Goal: Task Accomplishment & Management: Manage account settings

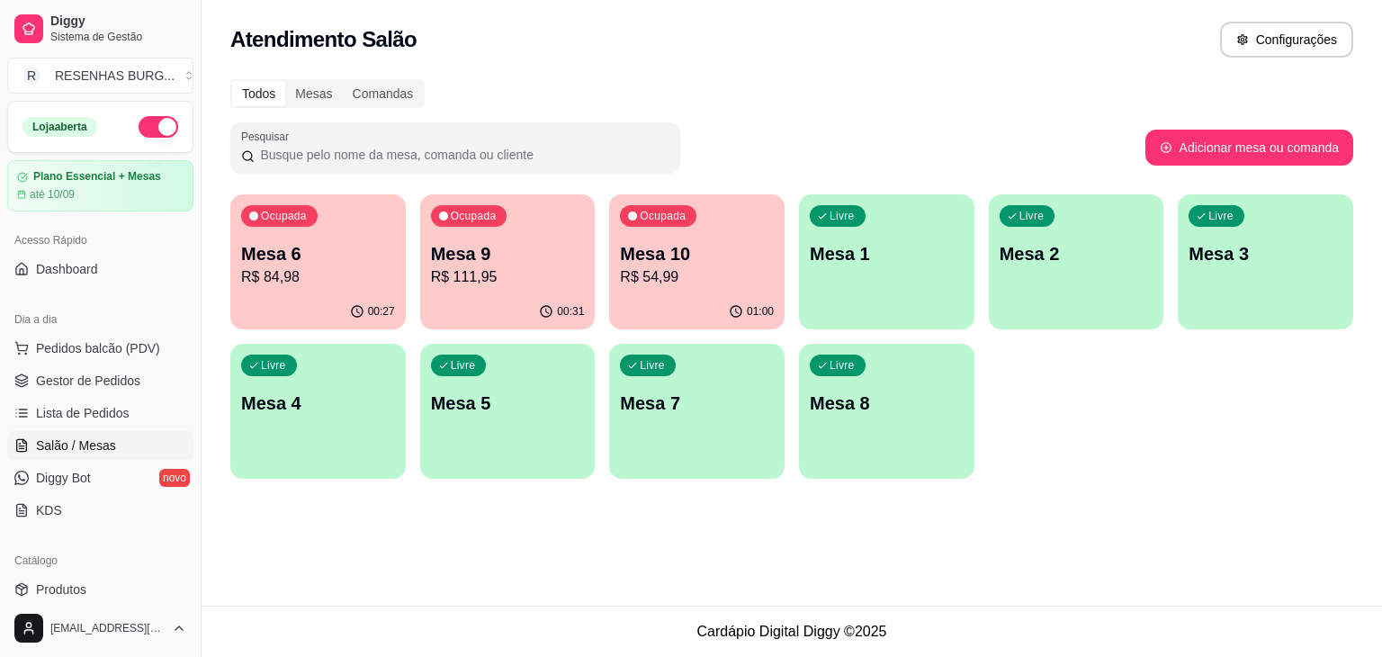
scroll to position [180, 0]
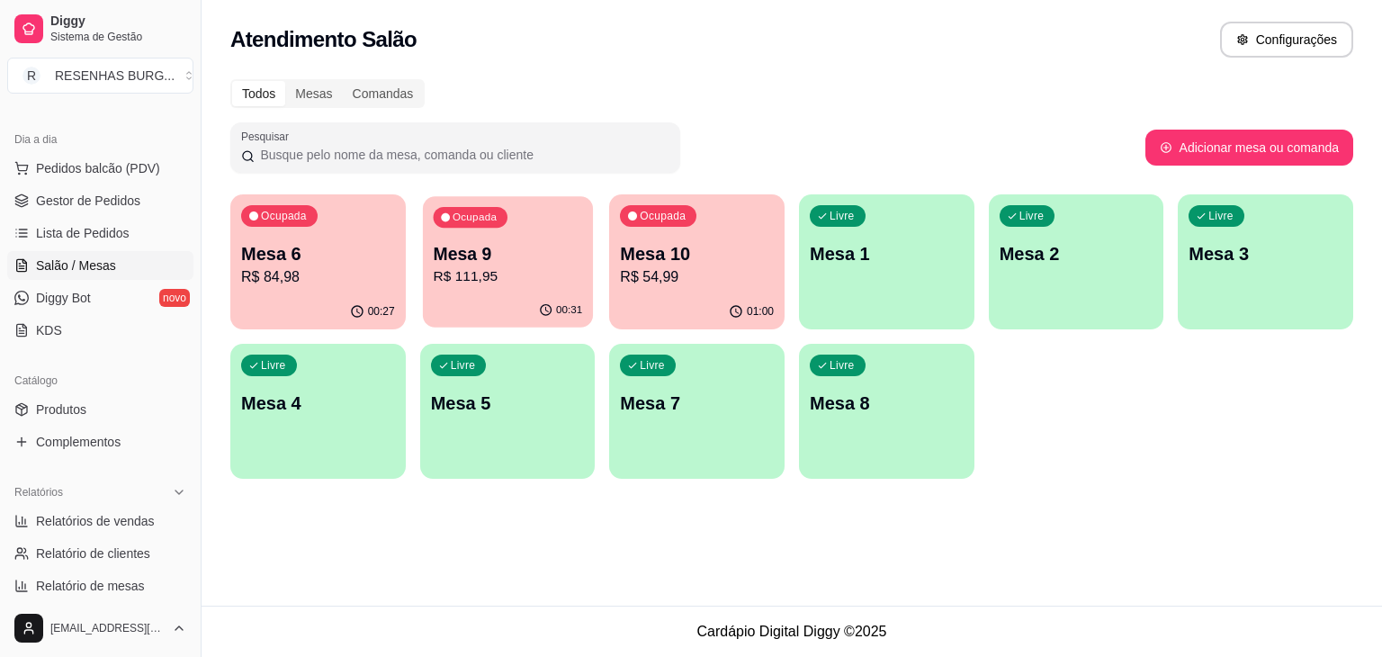
click at [433, 261] on p "Mesa 9" at bounding box center [507, 254] width 149 height 24
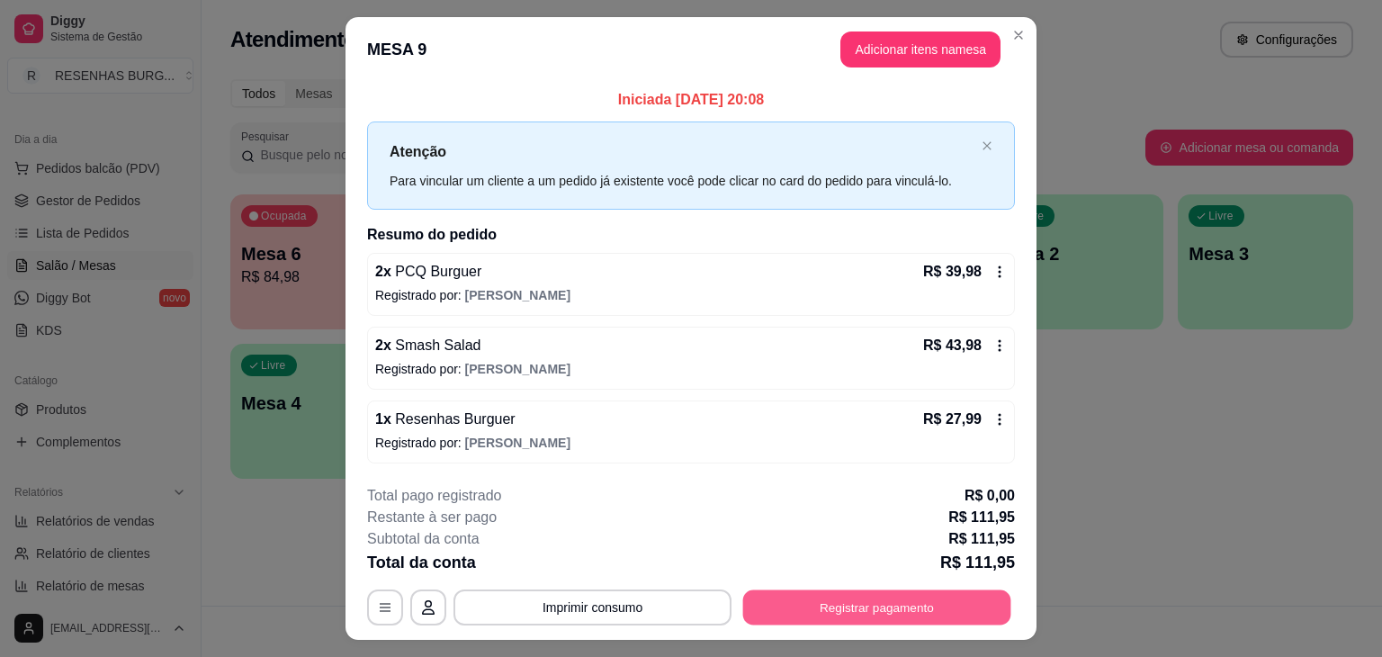
click at [823, 591] on button "Registrar pagamento" at bounding box center [877, 606] width 268 height 35
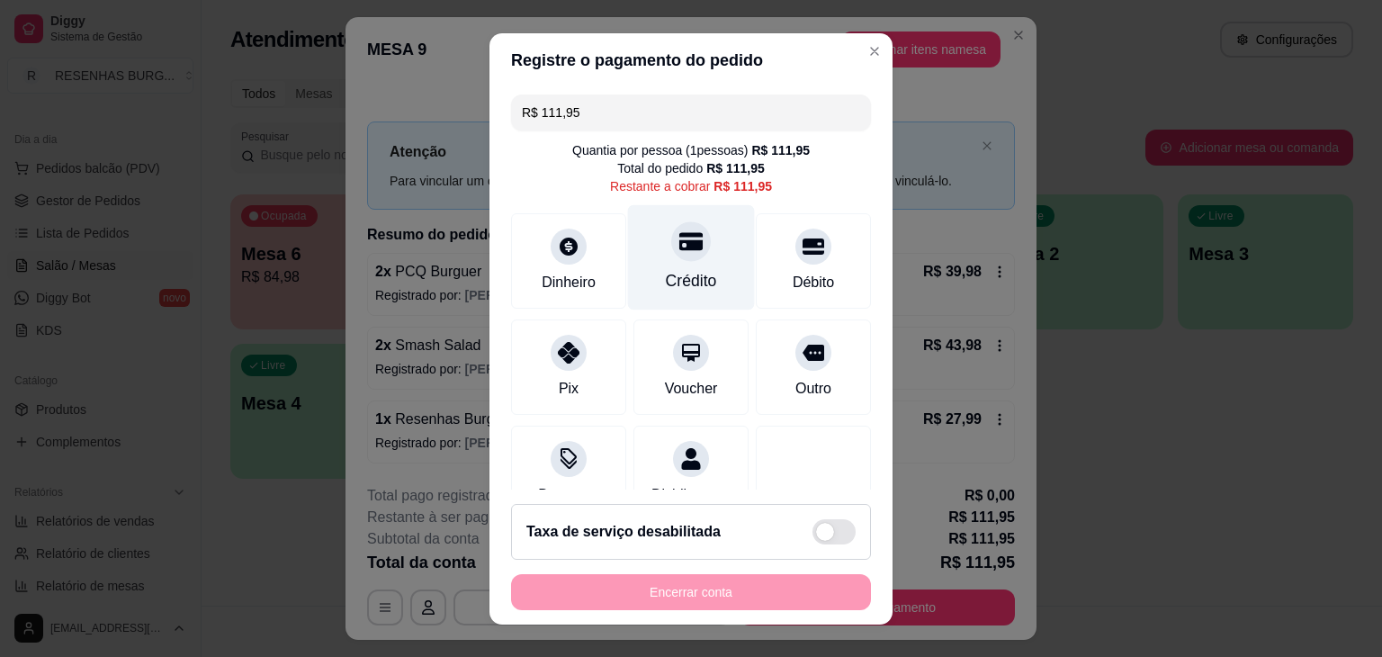
click at [688, 273] on div "Crédito" at bounding box center [691, 280] width 51 height 23
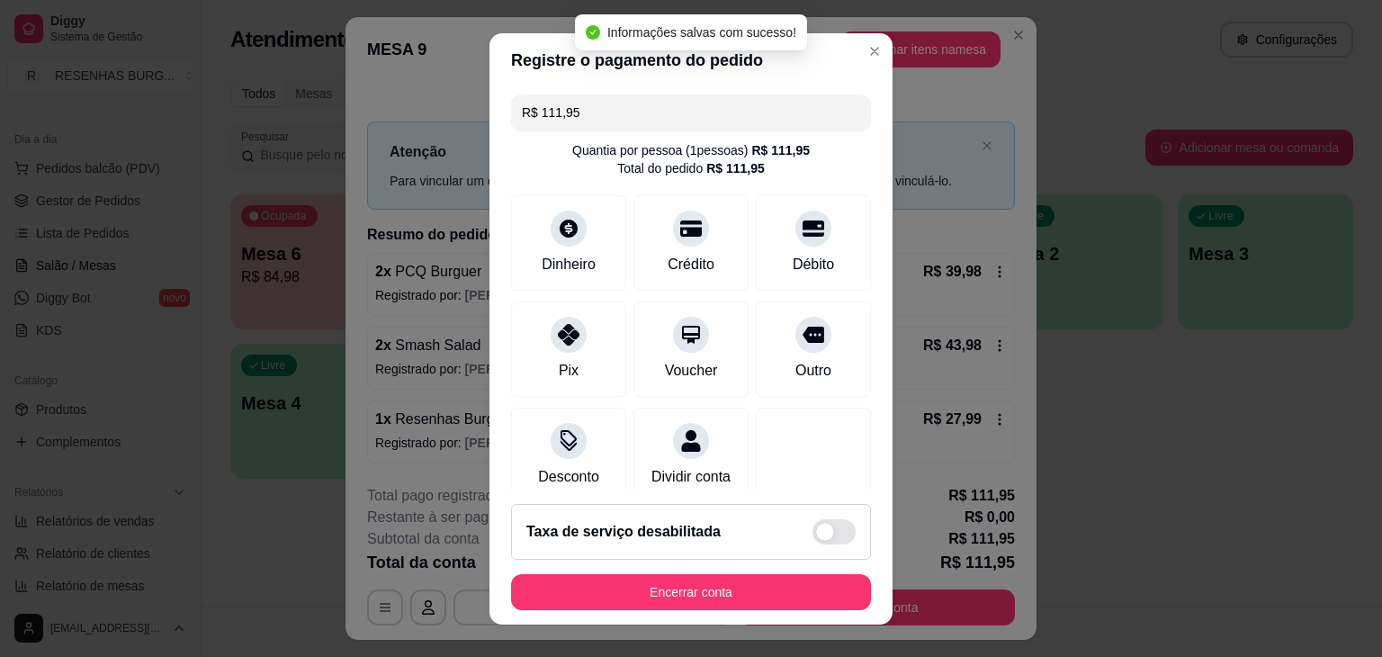
type input "R$ 0,00"
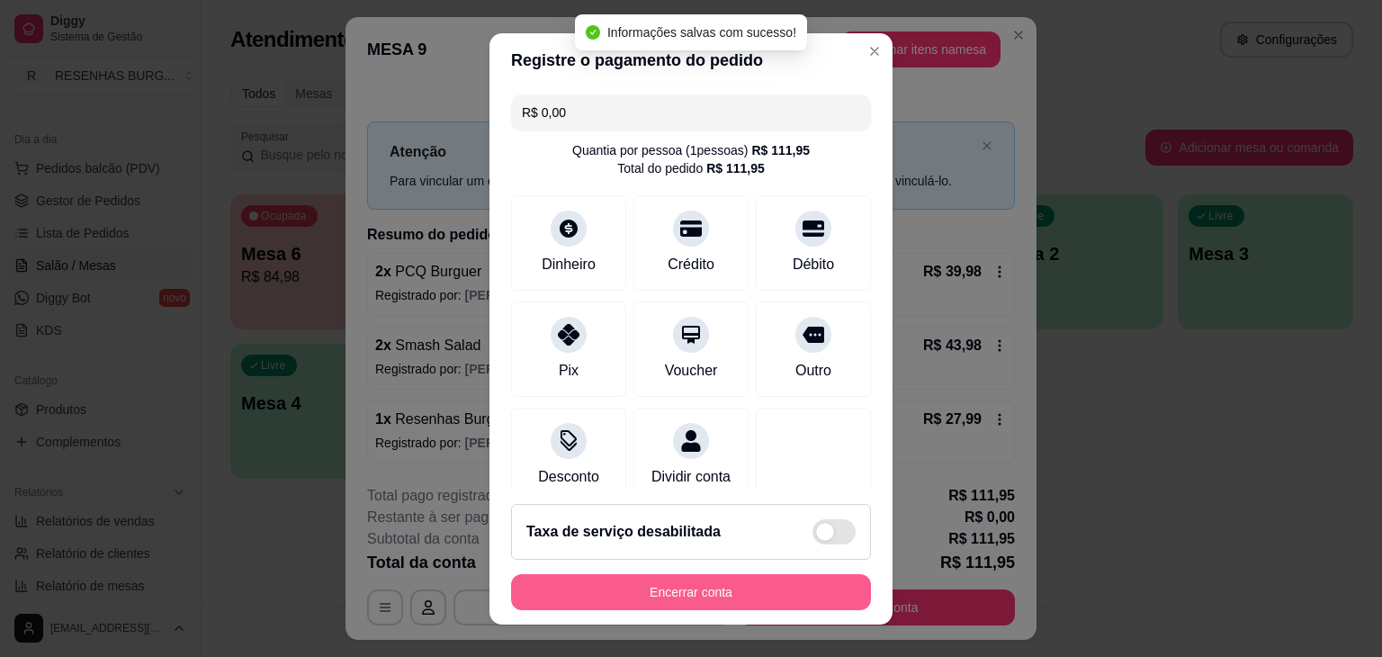
click at [790, 602] on button "Encerrar conta" at bounding box center [691, 592] width 360 height 36
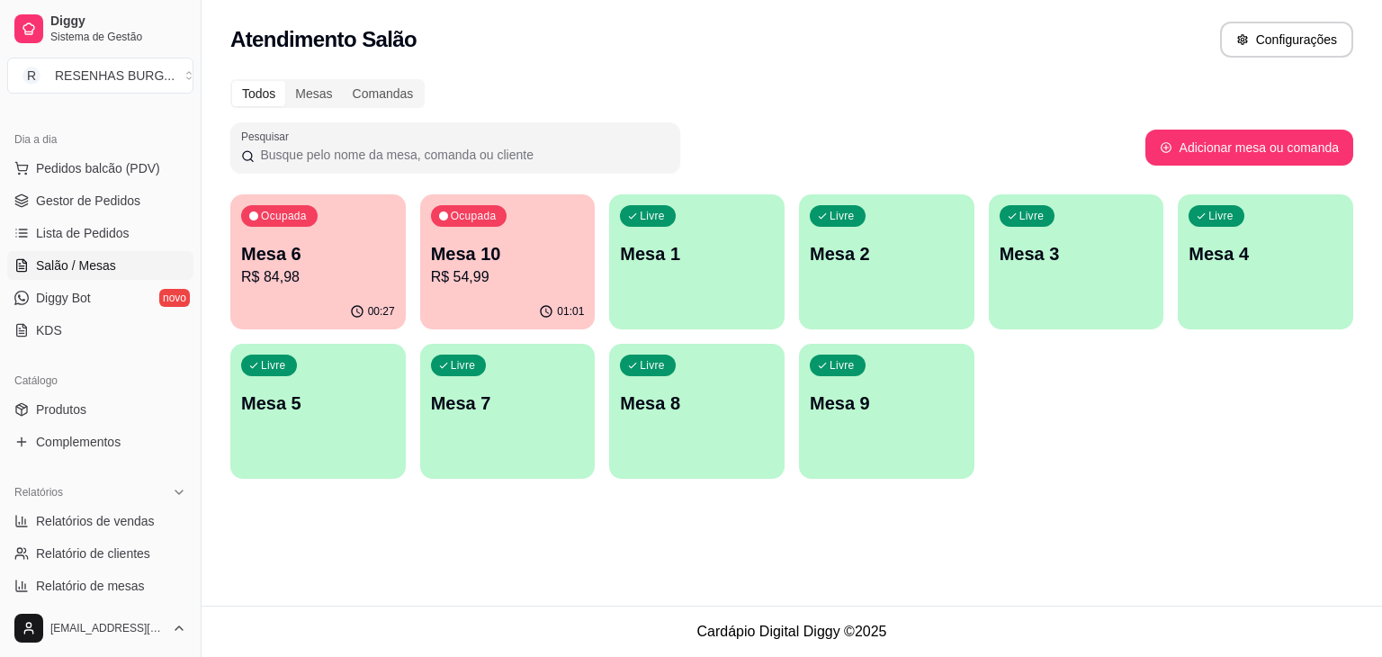
click at [469, 286] on p "R$ 54,99" at bounding box center [508, 277] width 154 height 22
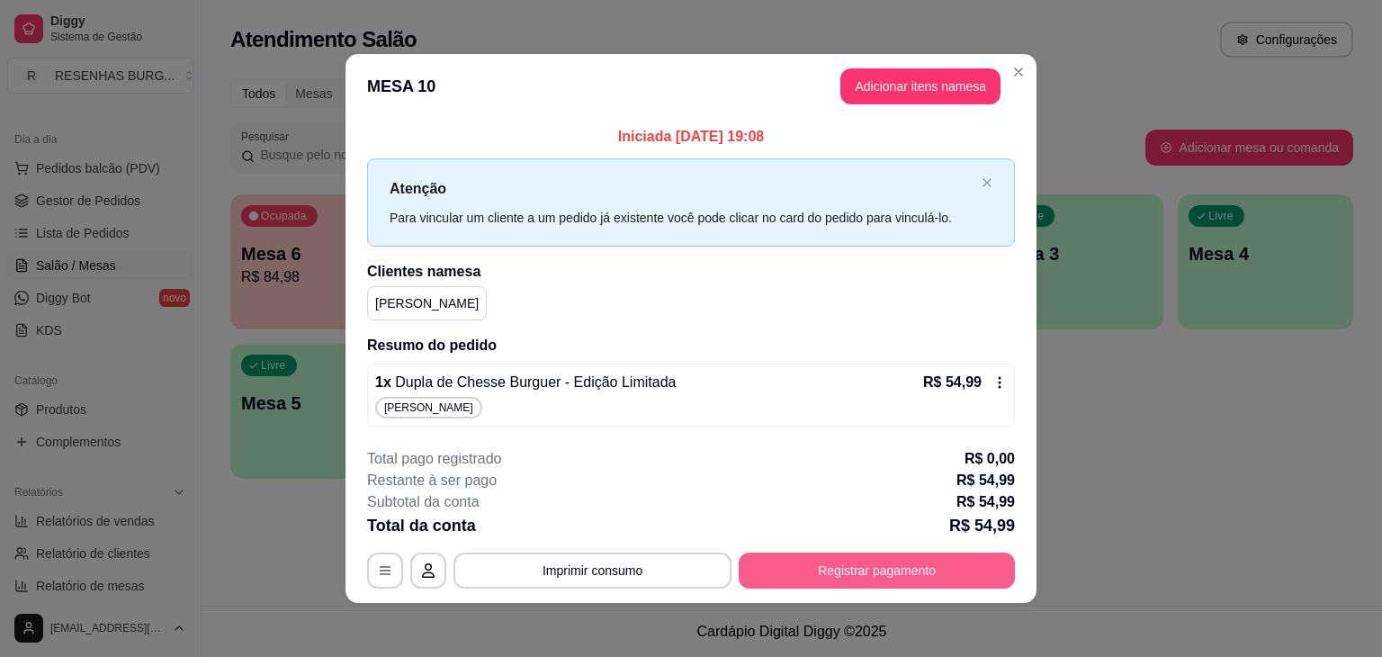
click at [835, 560] on button "Registrar pagamento" at bounding box center [877, 571] width 276 height 36
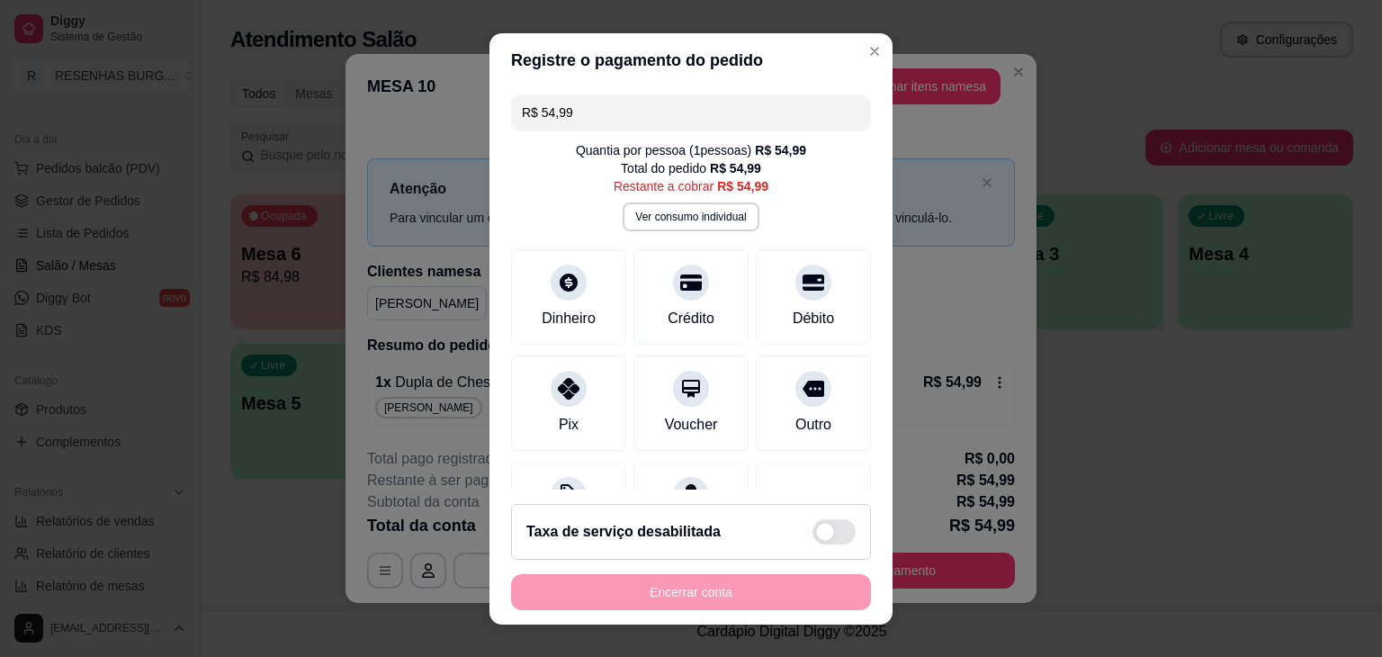
click at [592, 118] on input "R$ 54,99" at bounding box center [691, 112] width 338 height 36
click at [531, 300] on div "Dinheiro" at bounding box center [569, 292] width 127 height 105
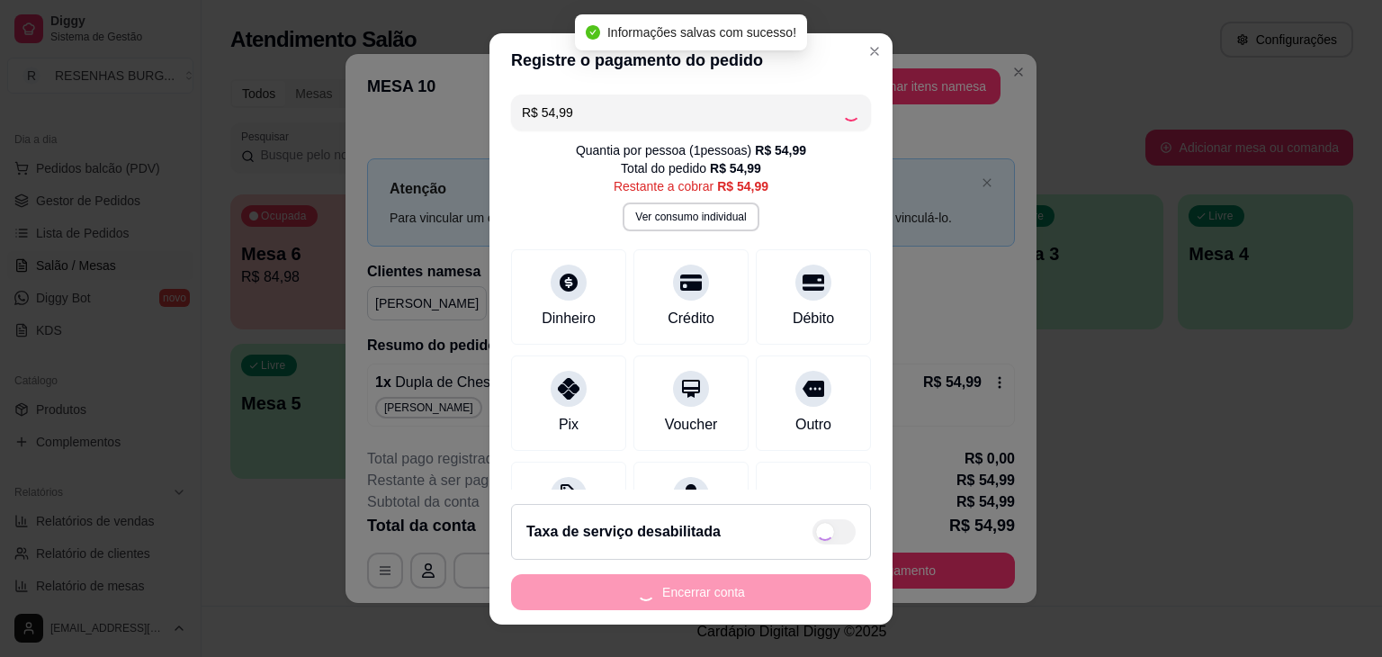
type input "R$ 0,00"
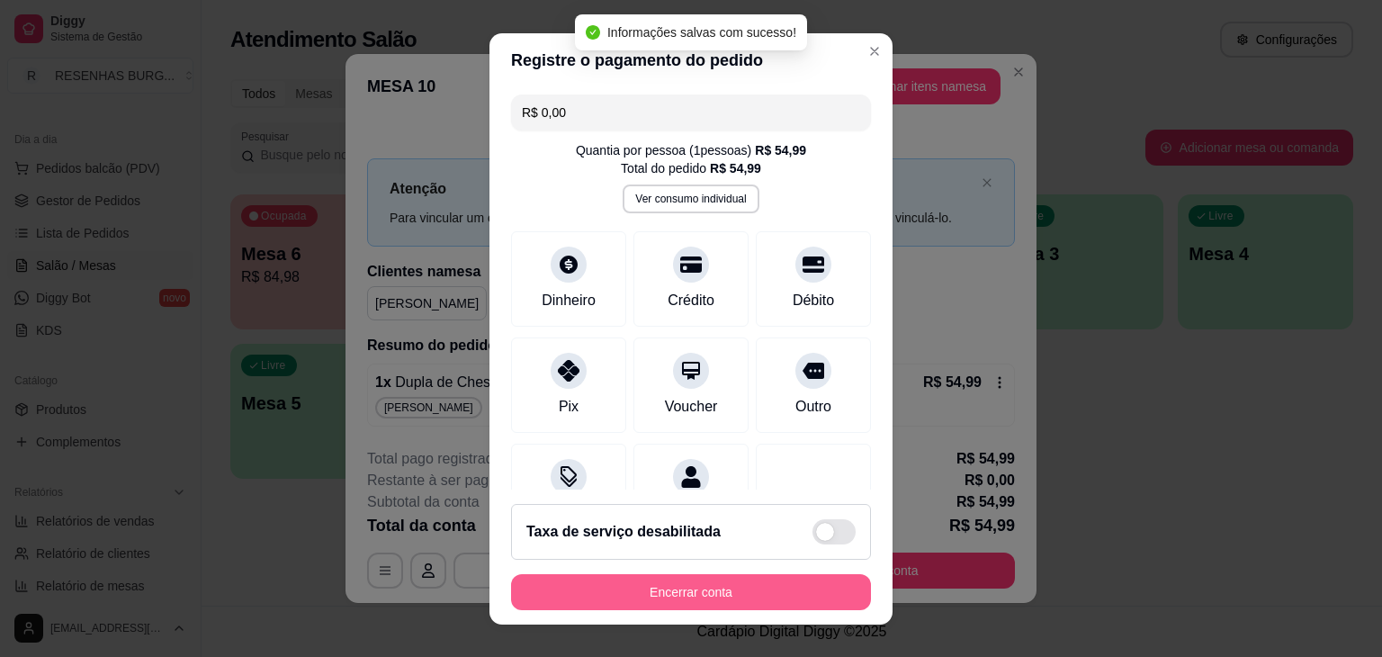
click at [757, 589] on button "Encerrar conta" at bounding box center [691, 592] width 360 height 36
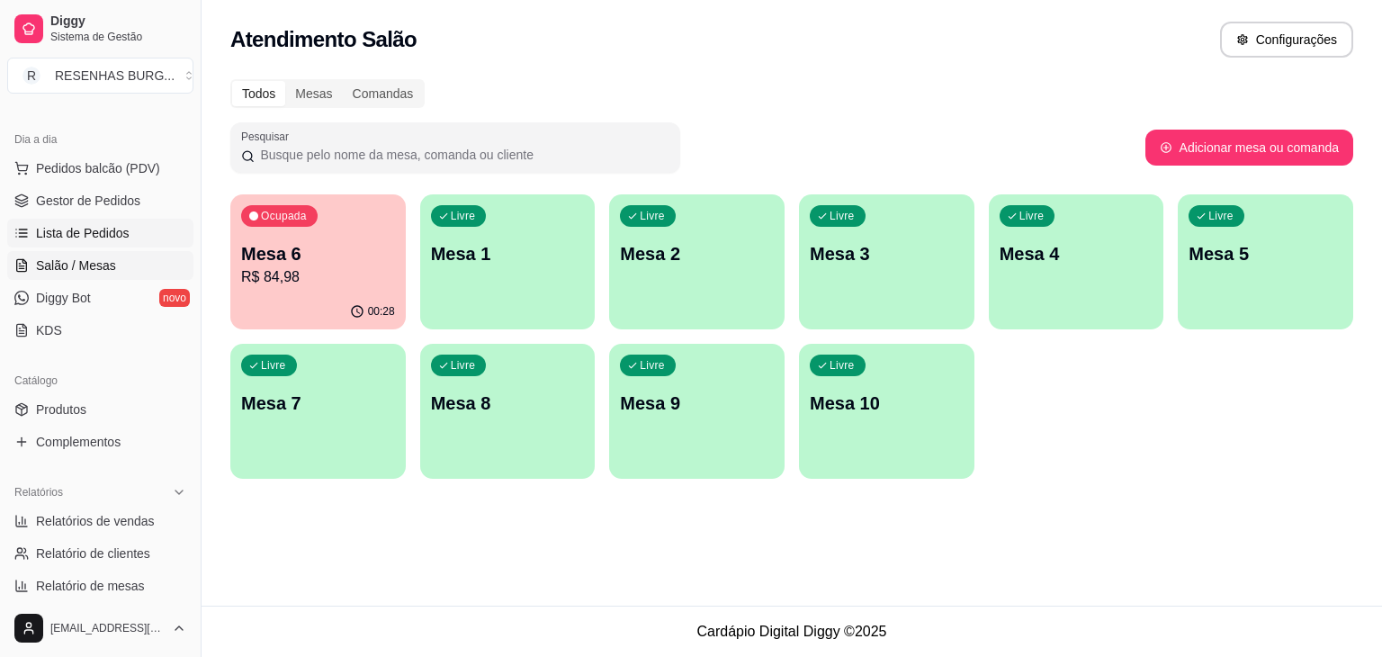
click at [96, 227] on span "Lista de Pedidos" at bounding box center [83, 233] width 94 height 18
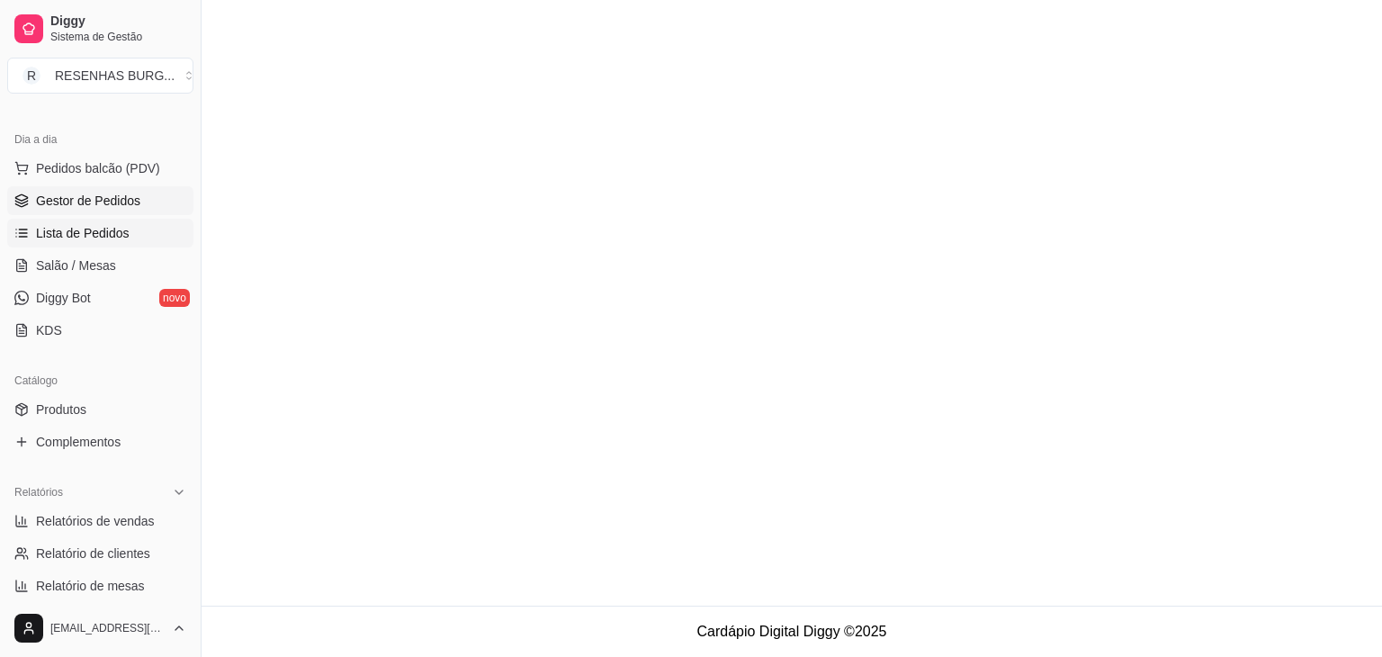
click at [104, 188] on link "Gestor de Pedidos" at bounding box center [100, 200] width 186 height 29
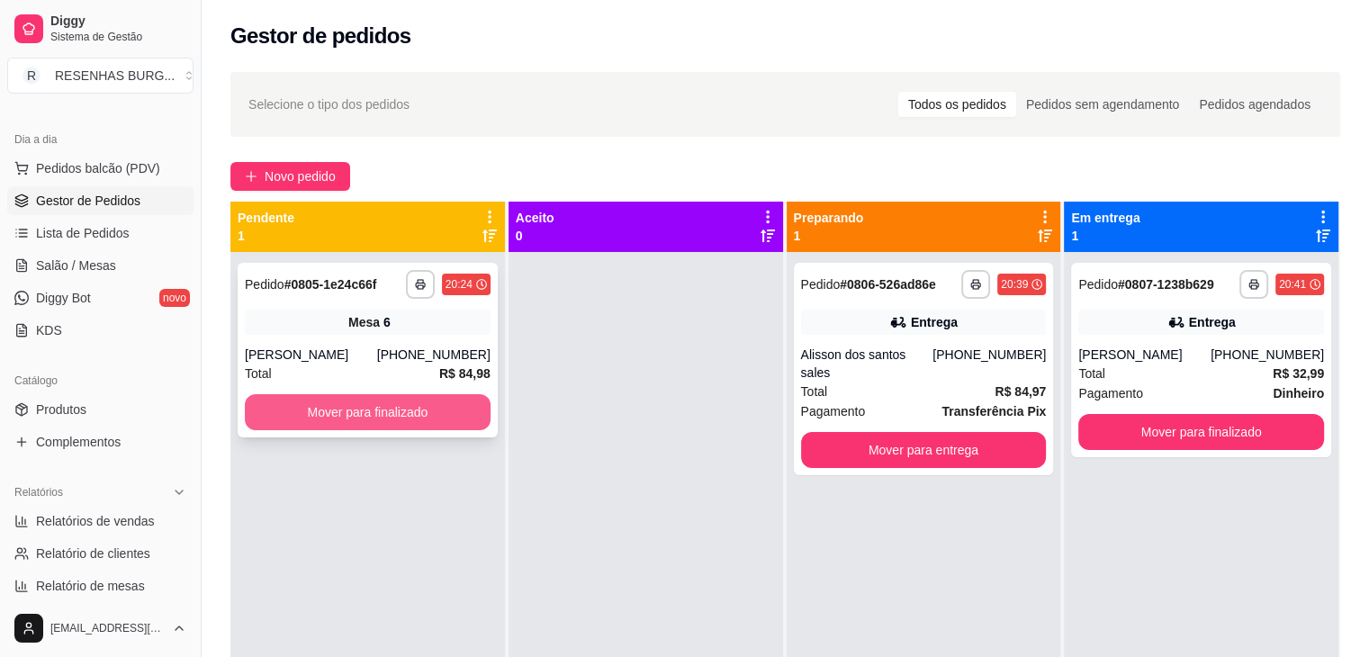
click at [423, 415] on button "Mover para finalizado" at bounding box center [368, 412] width 246 height 36
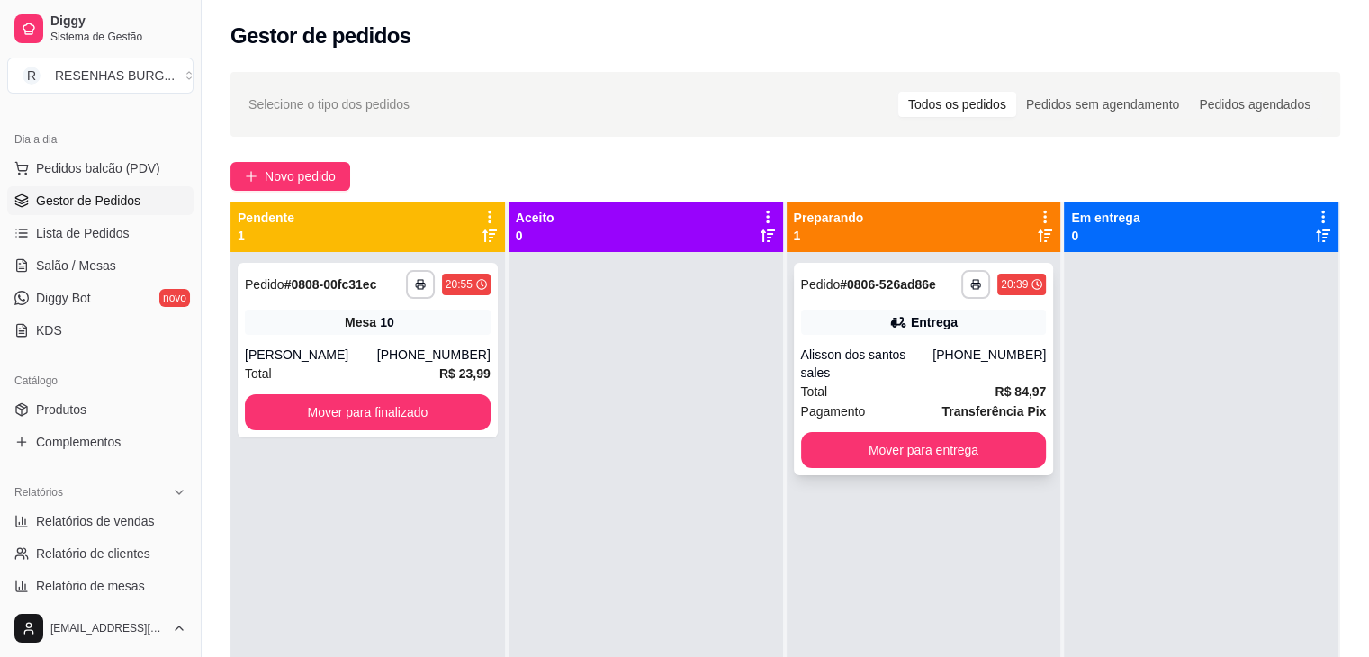
click at [925, 354] on div "Alisson dos santos sales" at bounding box center [867, 364] width 132 height 36
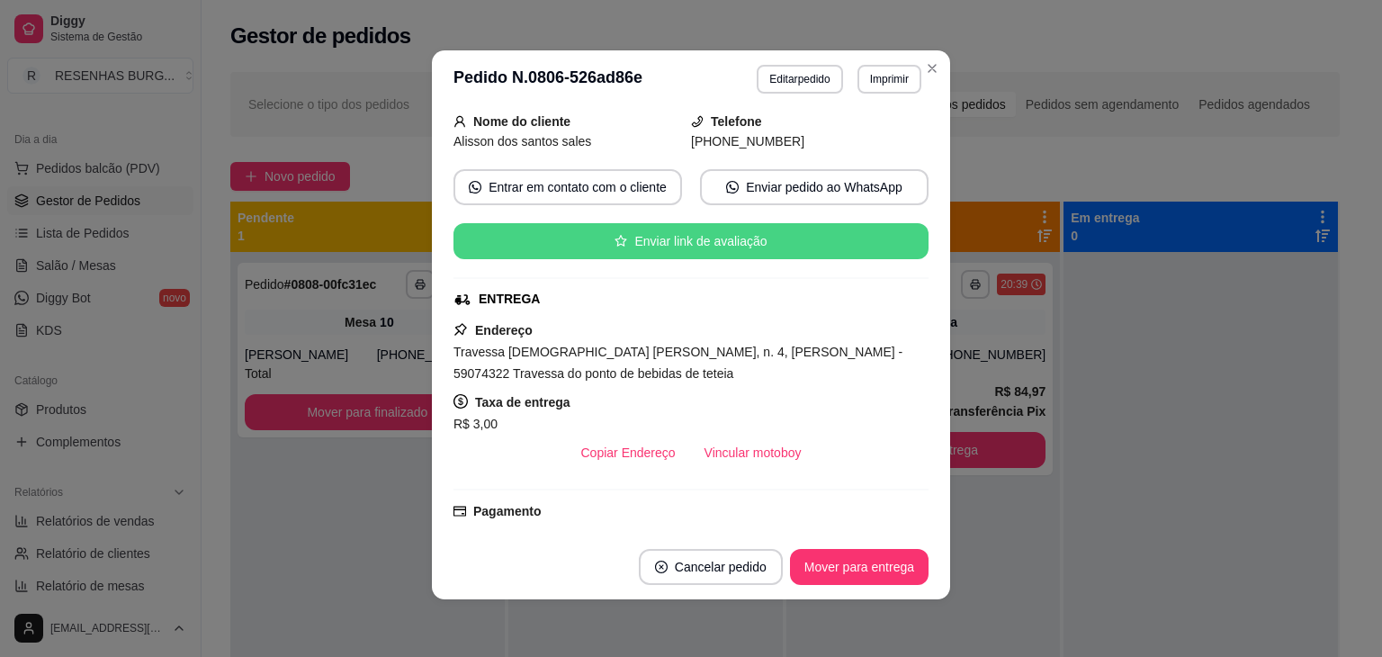
scroll to position [270, 0]
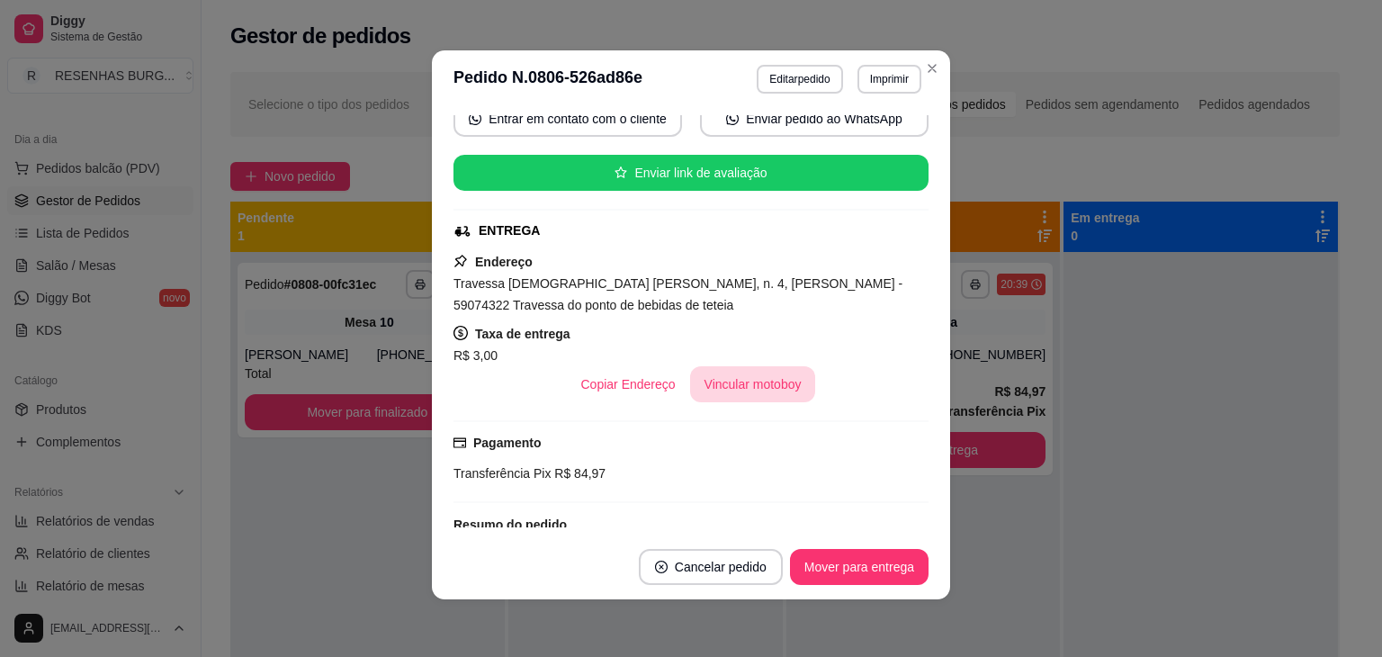
click at [744, 390] on button "Vincular motoboy" at bounding box center [753, 384] width 126 height 36
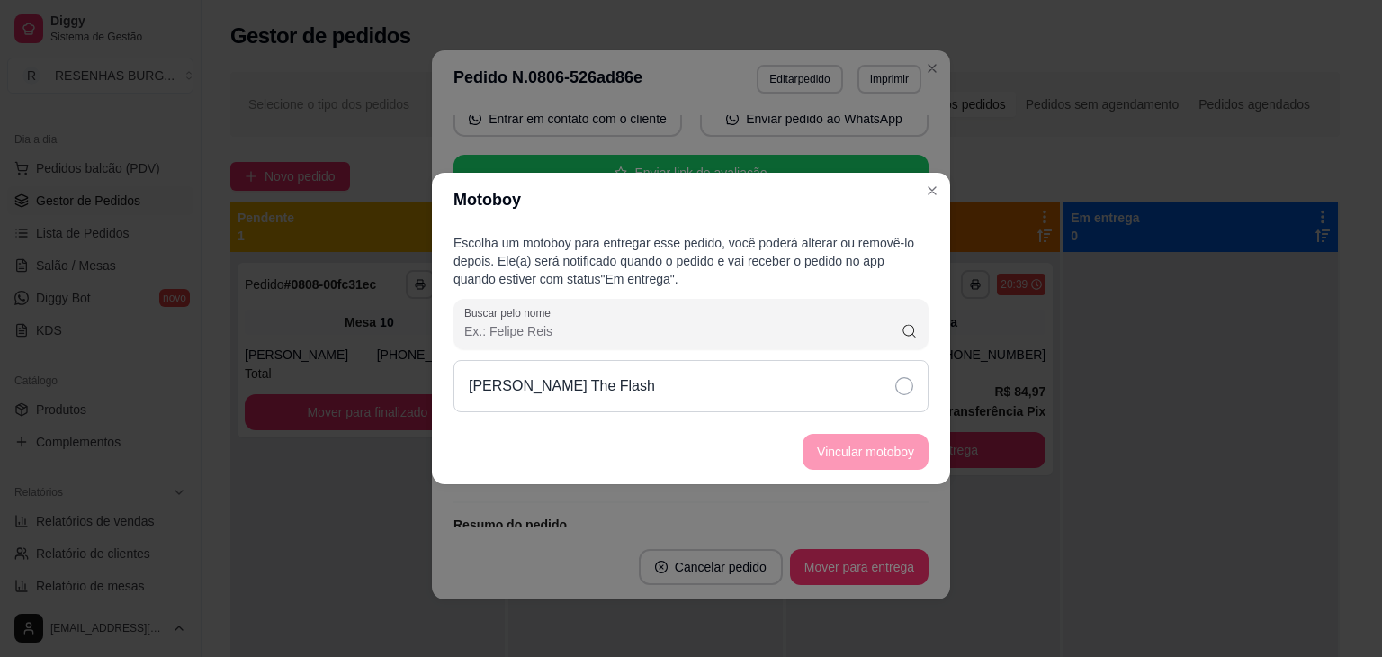
click at [864, 386] on div "[PERSON_NAME] The Flash" at bounding box center [691, 386] width 475 height 52
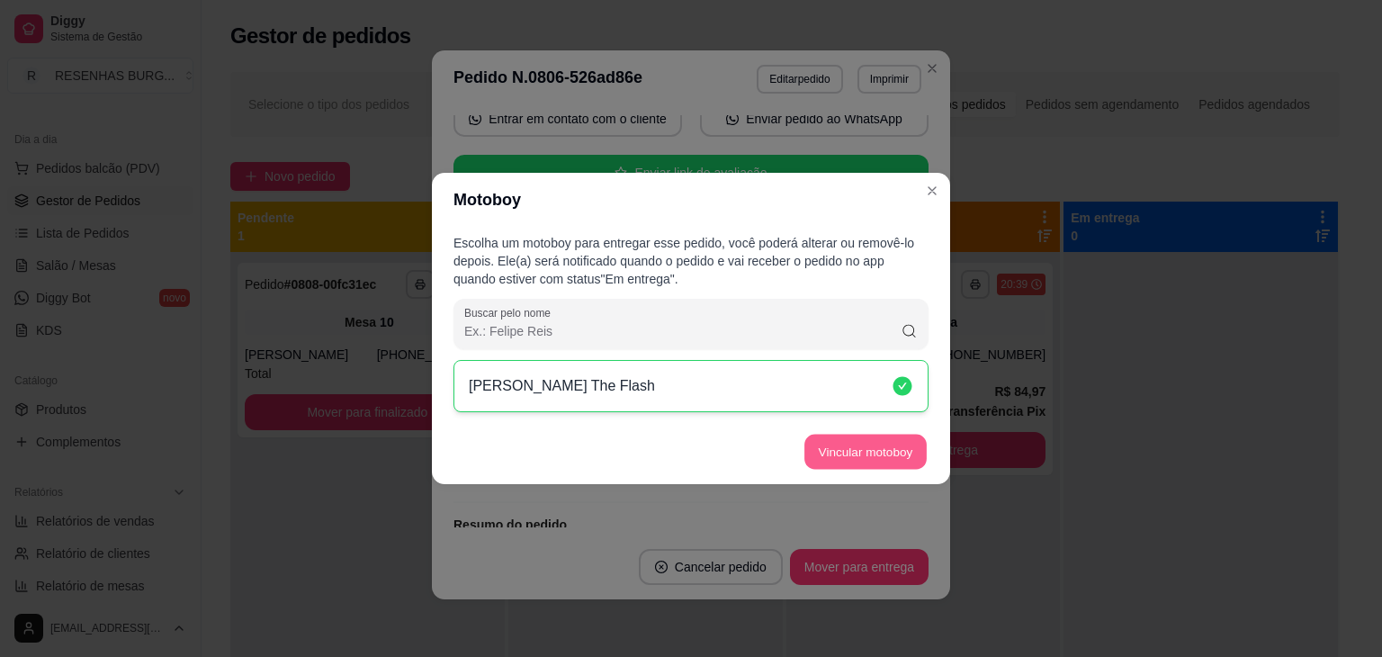
click at [868, 444] on button "Vincular motoboy" at bounding box center [866, 452] width 122 height 35
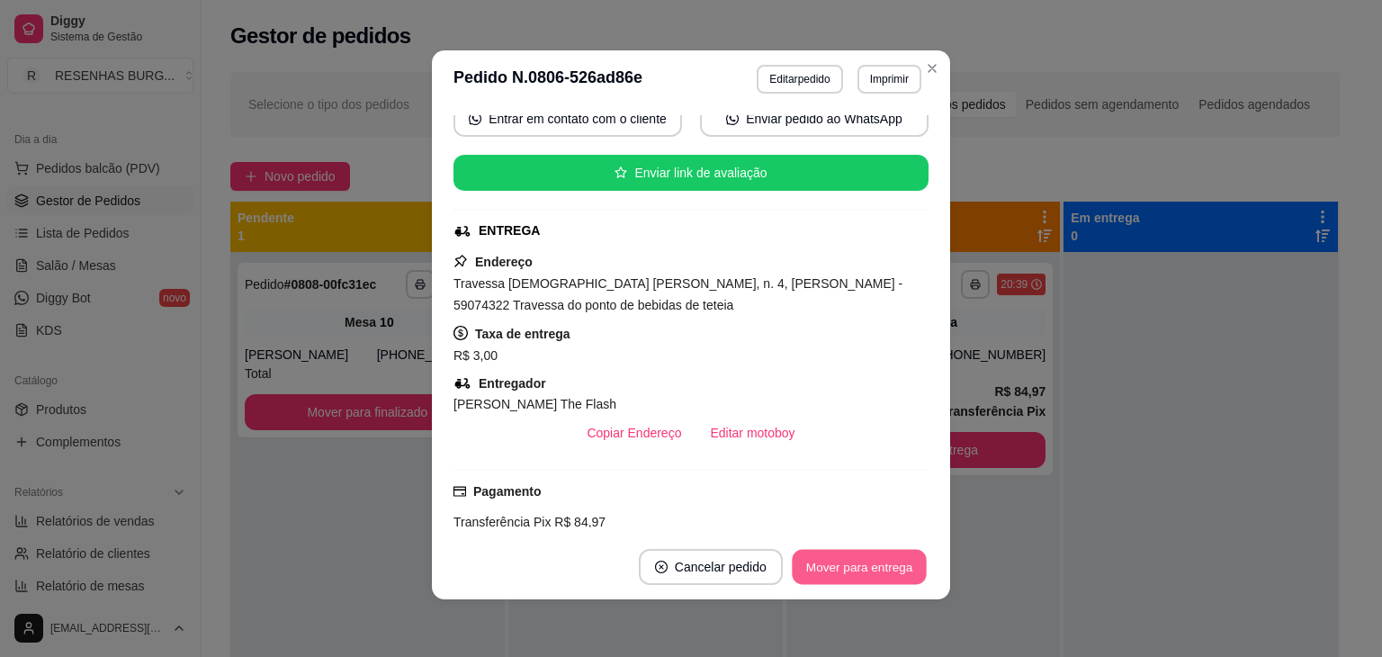
click at [884, 577] on button "Mover para entrega" at bounding box center [859, 567] width 135 height 35
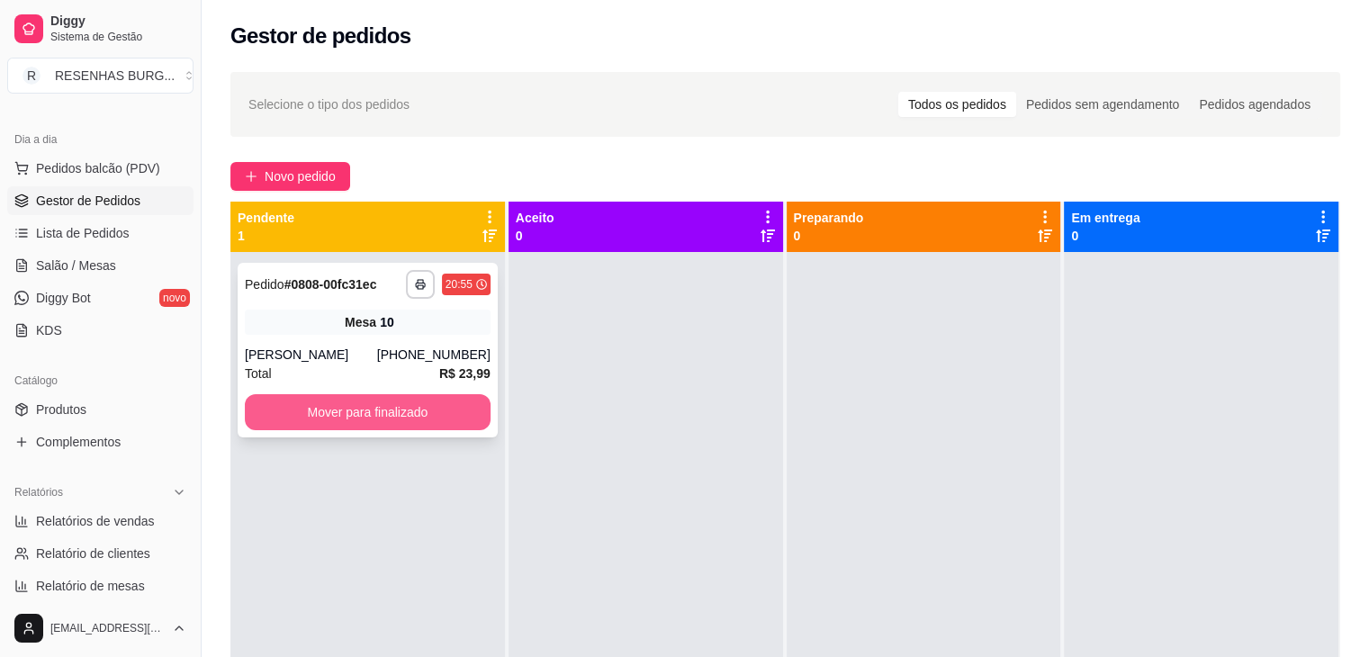
click at [407, 408] on button "Mover para finalizado" at bounding box center [368, 412] width 246 height 36
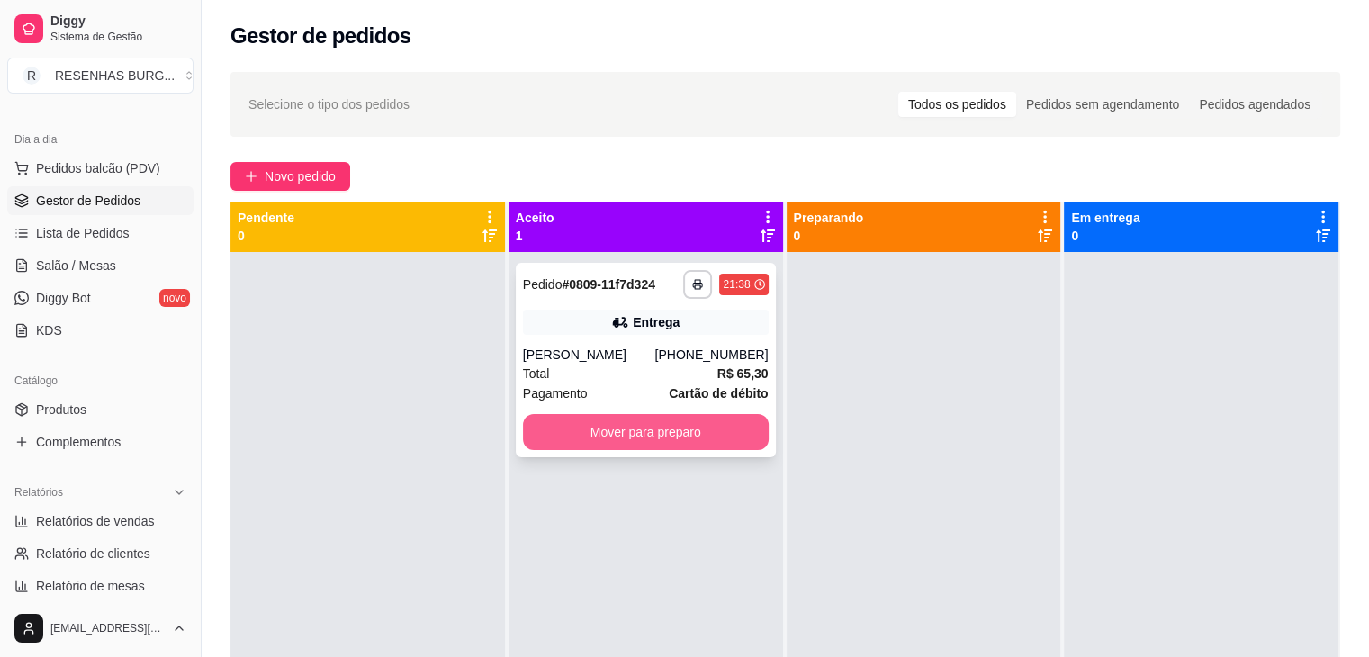
click at [592, 433] on button "Mover para preparo" at bounding box center [646, 432] width 246 height 36
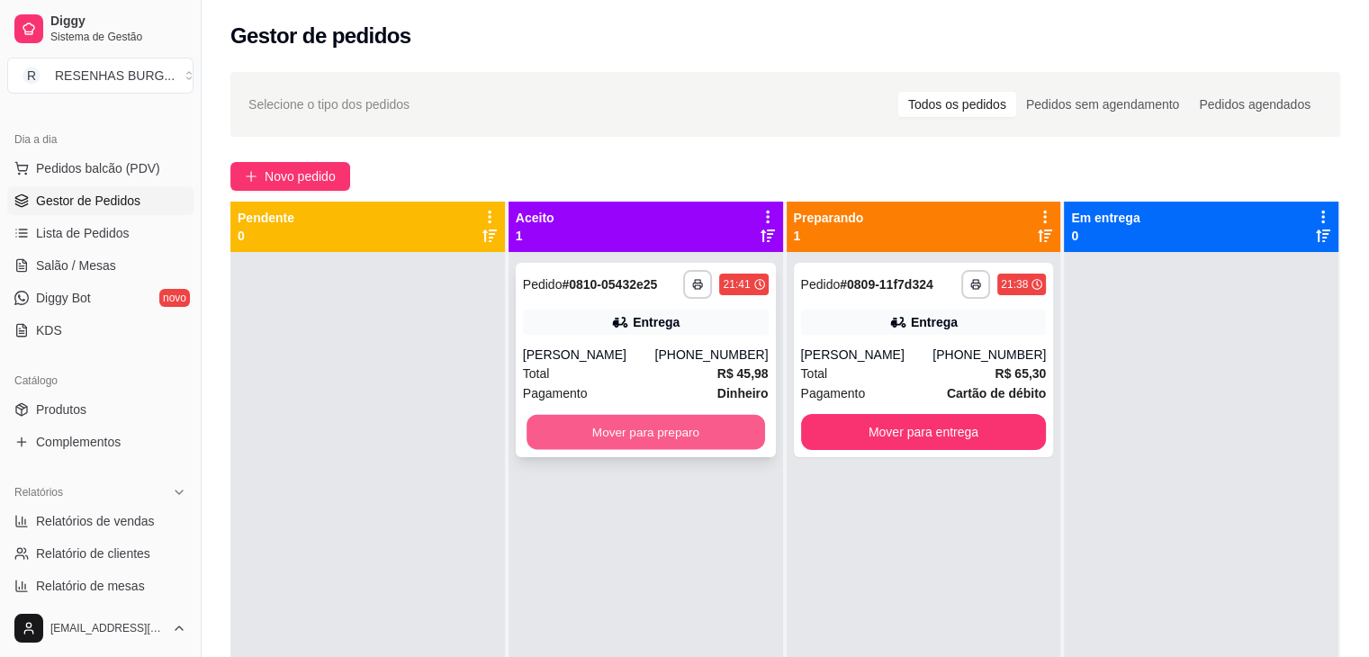
click at [598, 434] on button "Mover para preparo" at bounding box center [645, 432] width 238 height 35
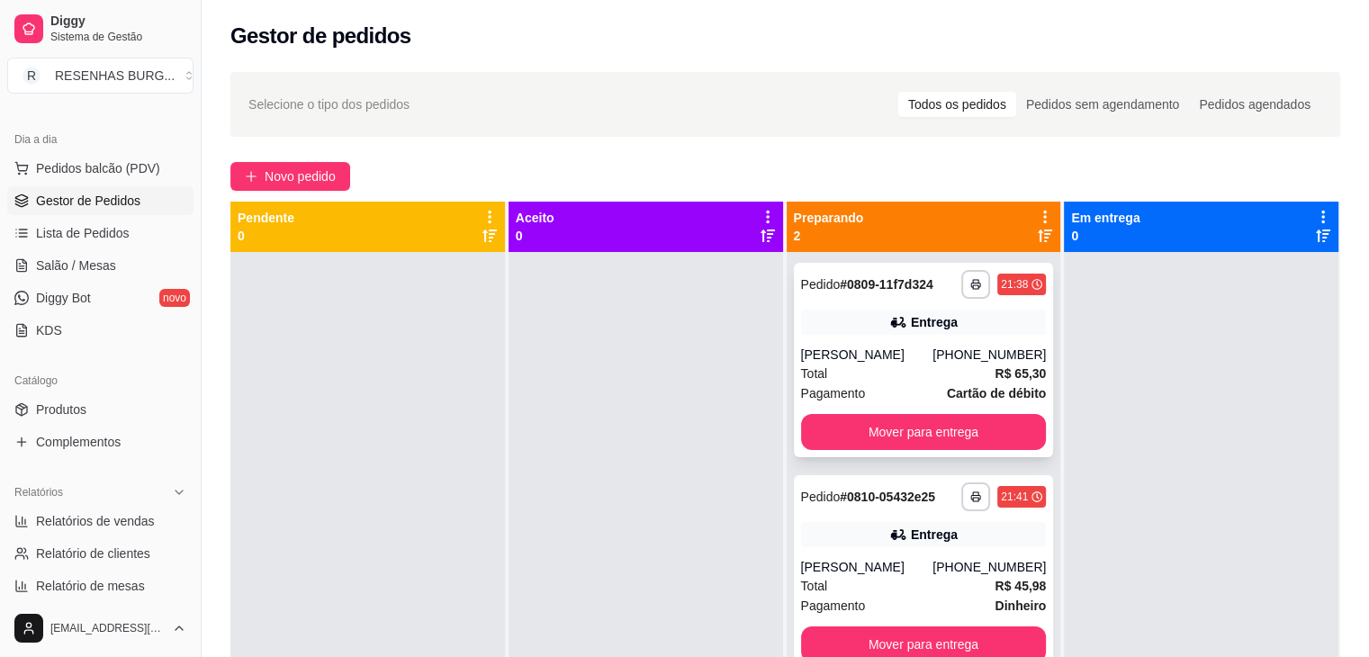
click at [895, 372] on div "Total R$ 65,30" at bounding box center [924, 374] width 246 height 20
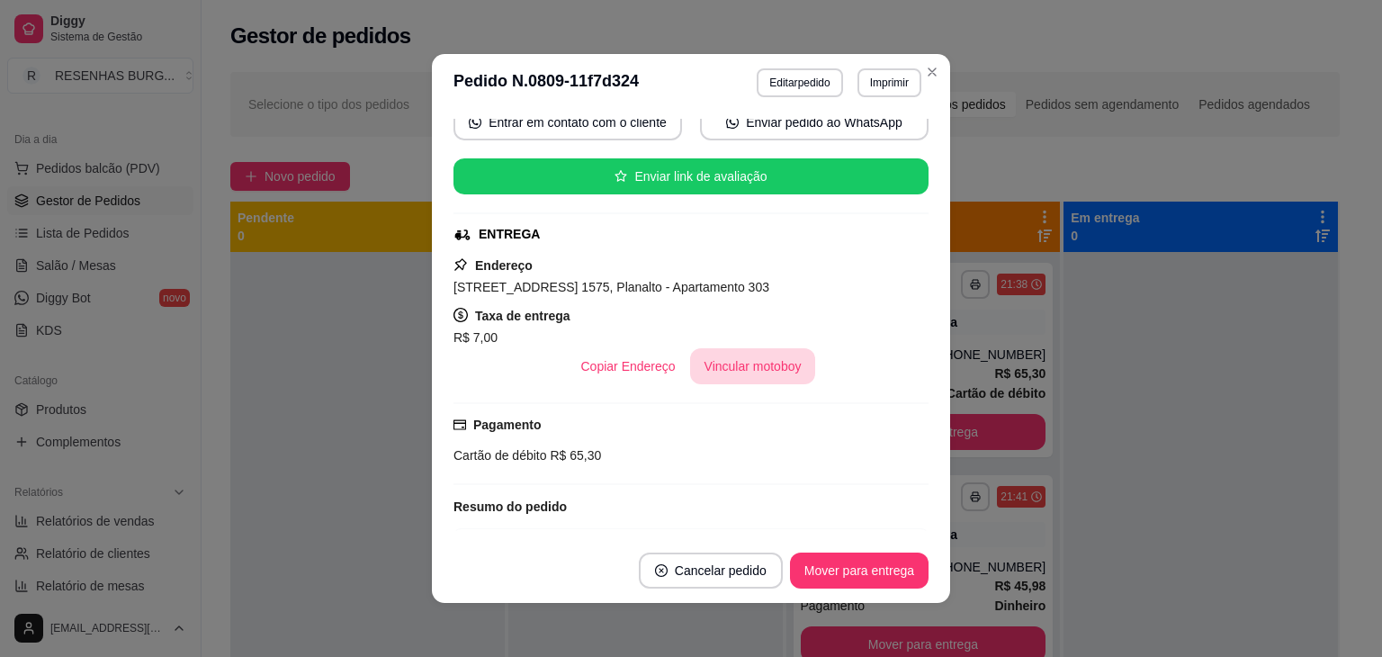
click at [775, 362] on button "Vincular motoboy" at bounding box center [753, 366] width 126 height 36
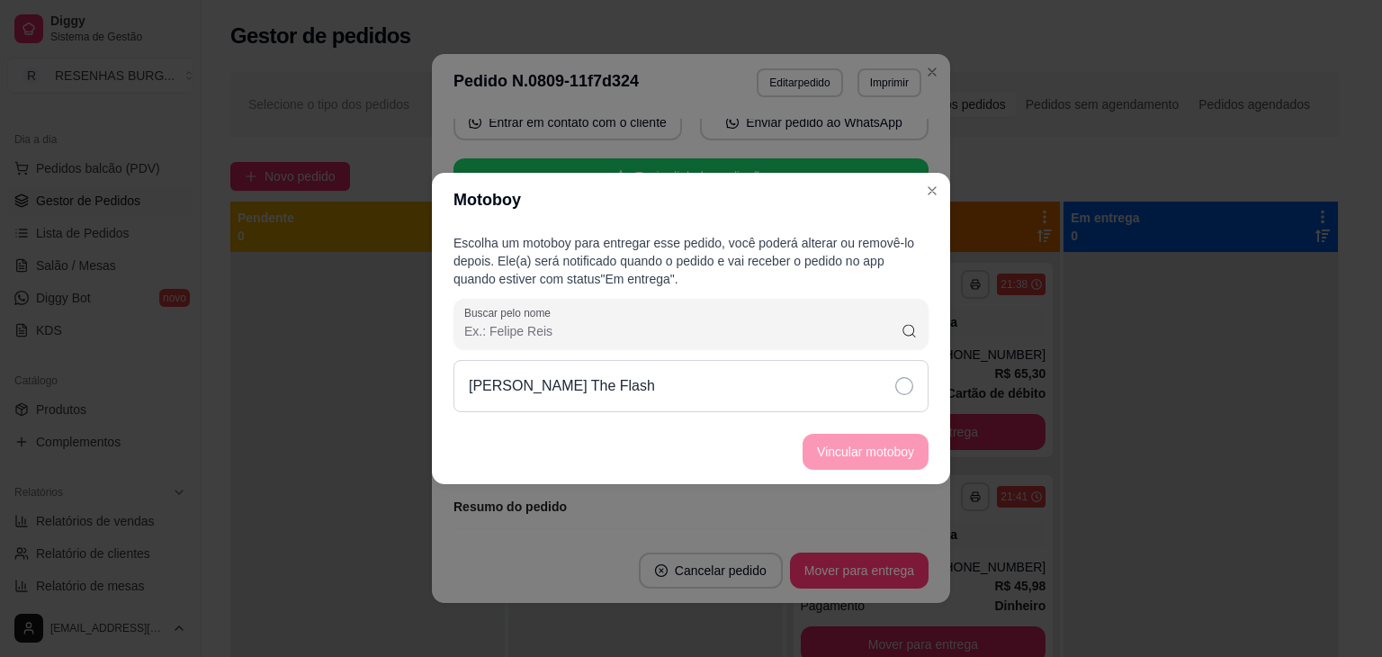
click at [846, 391] on div "[PERSON_NAME] The Flash" at bounding box center [691, 386] width 475 height 52
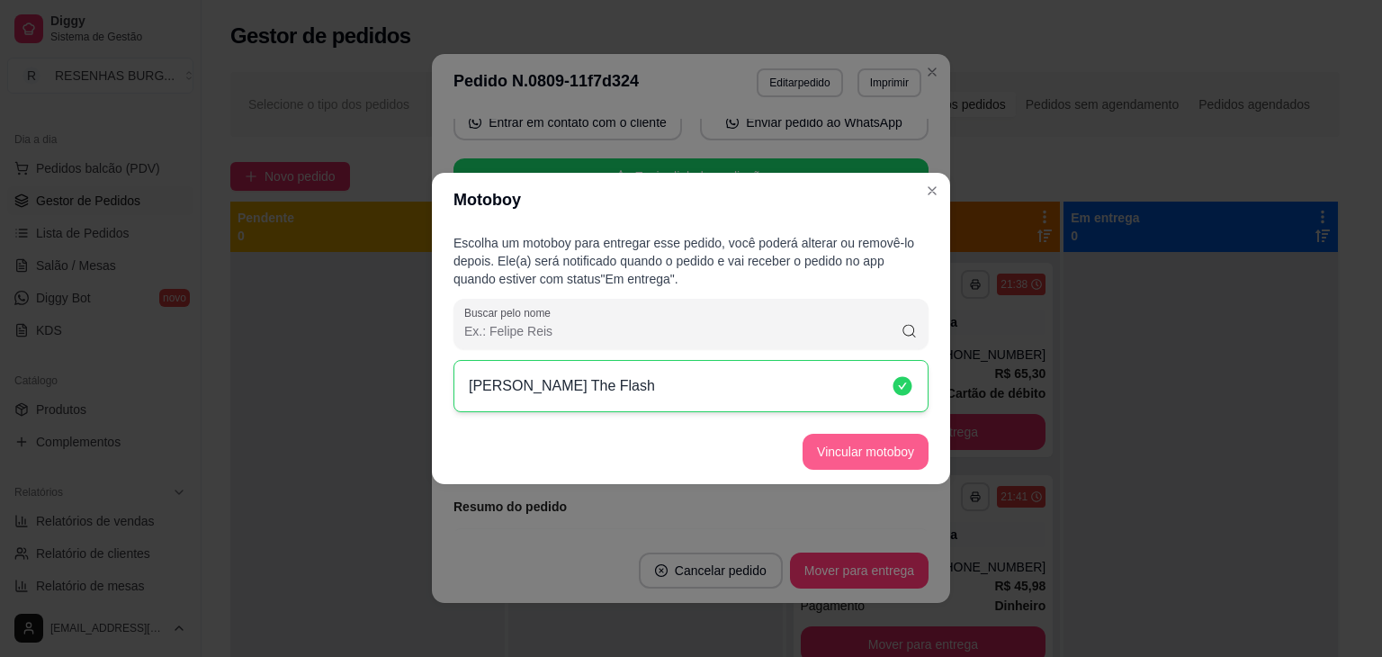
click at [878, 438] on button "Vincular motoboy" at bounding box center [866, 452] width 126 height 36
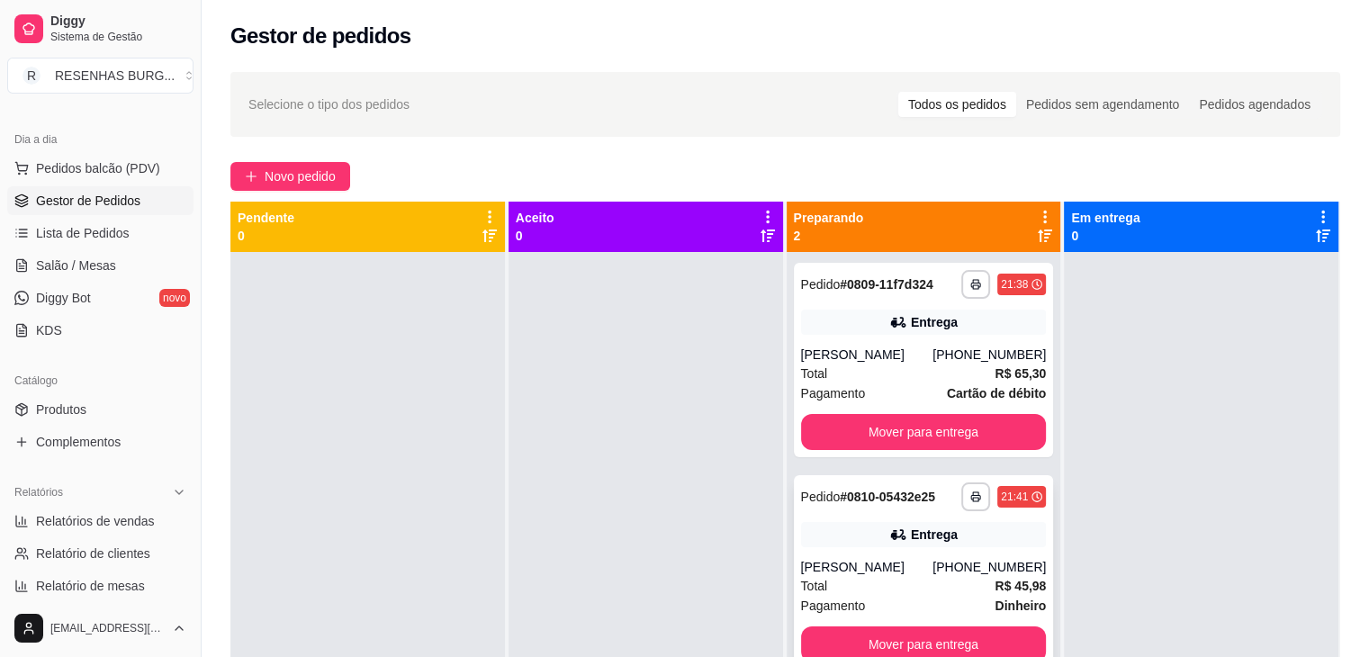
click at [889, 571] on div "[PERSON_NAME]" at bounding box center [867, 567] width 132 height 18
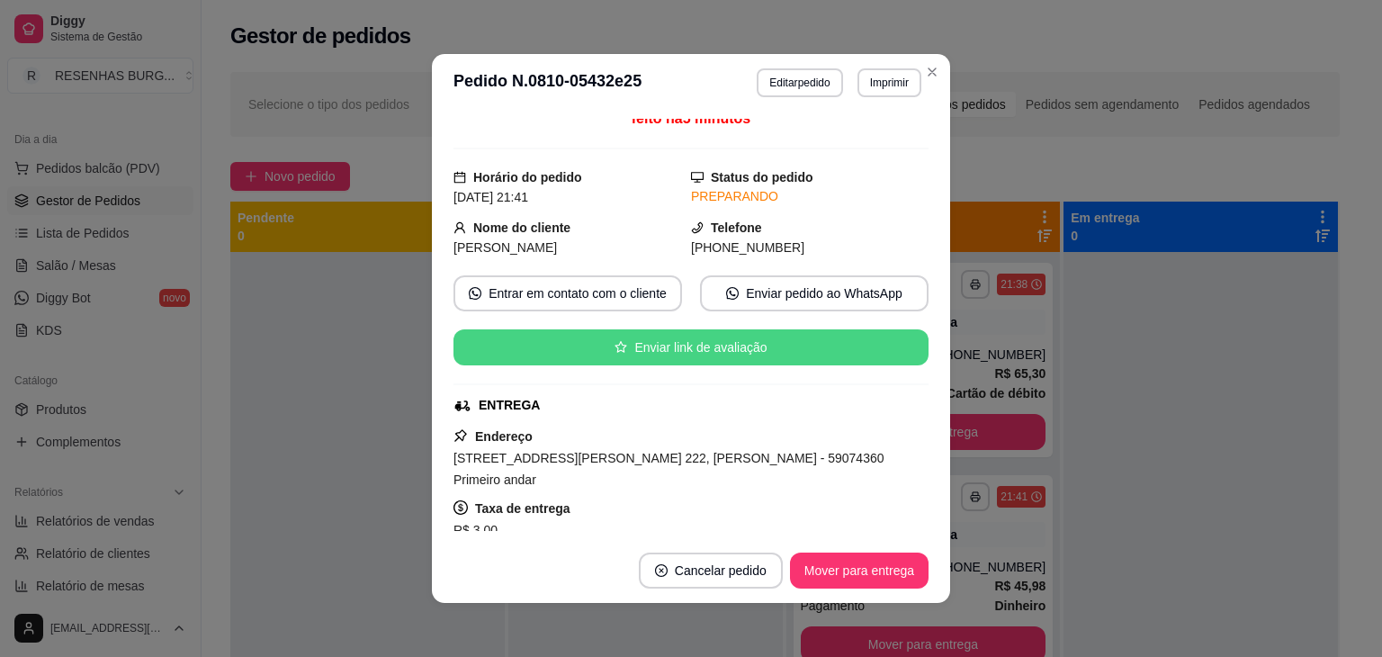
scroll to position [180, 0]
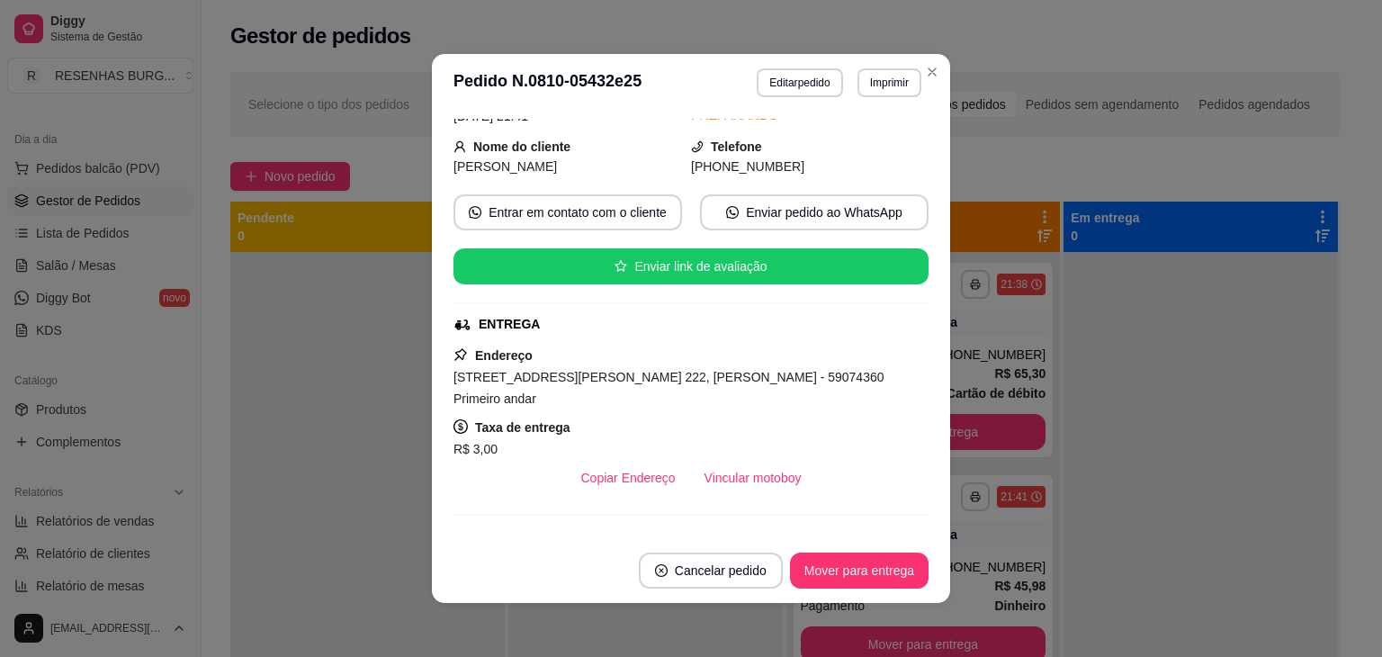
click at [751, 462] on button "Vincular motoboy" at bounding box center [753, 478] width 126 height 36
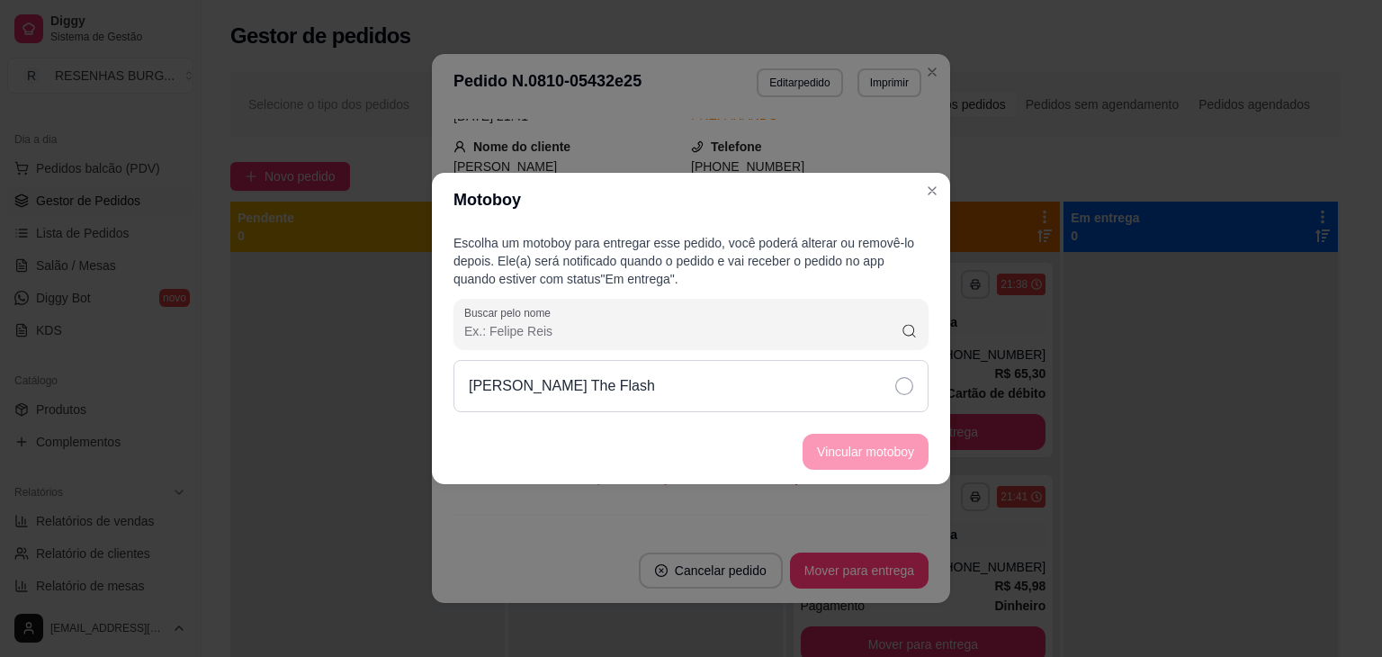
click at [840, 400] on div "[PERSON_NAME] The Flash" at bounding box center [691, 386] width 475 height 52
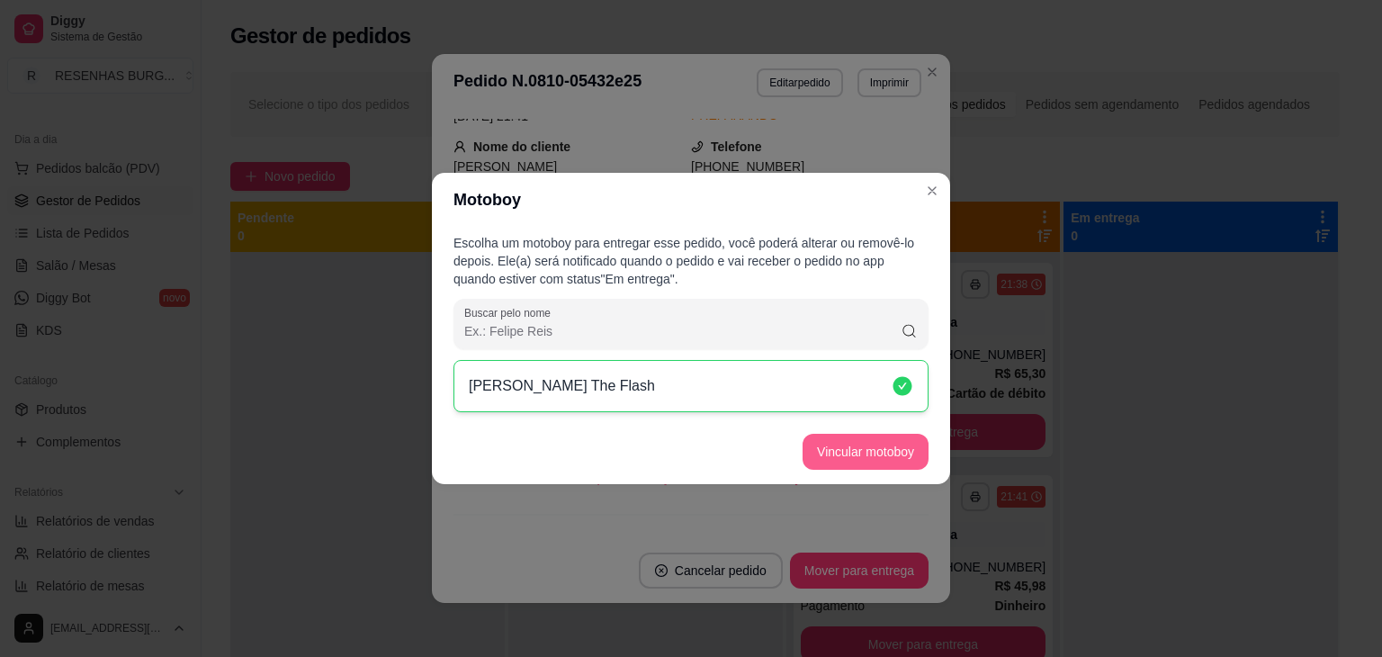
click at [867, 445] on button "Vincular motoboy" at bounding box center [866, 452] width 126 height 36
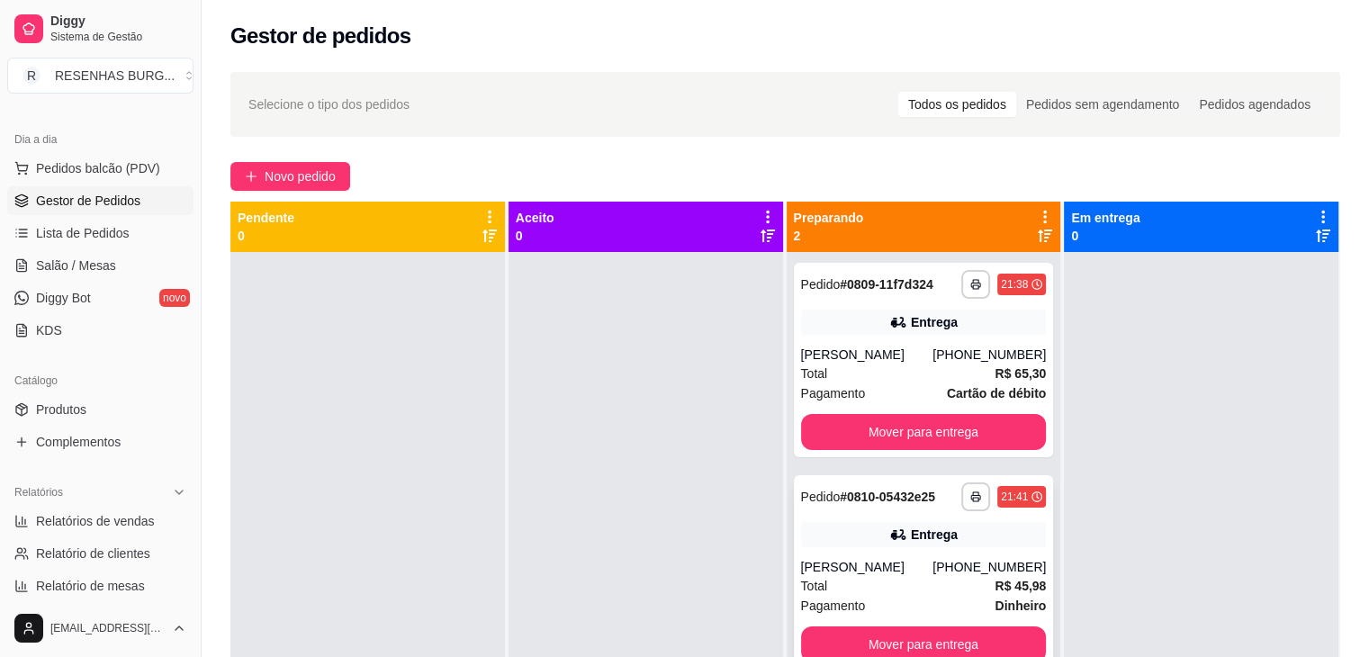
click at [871, 555] on div "**********" at bounding box center [924, 572] width 260 height 194
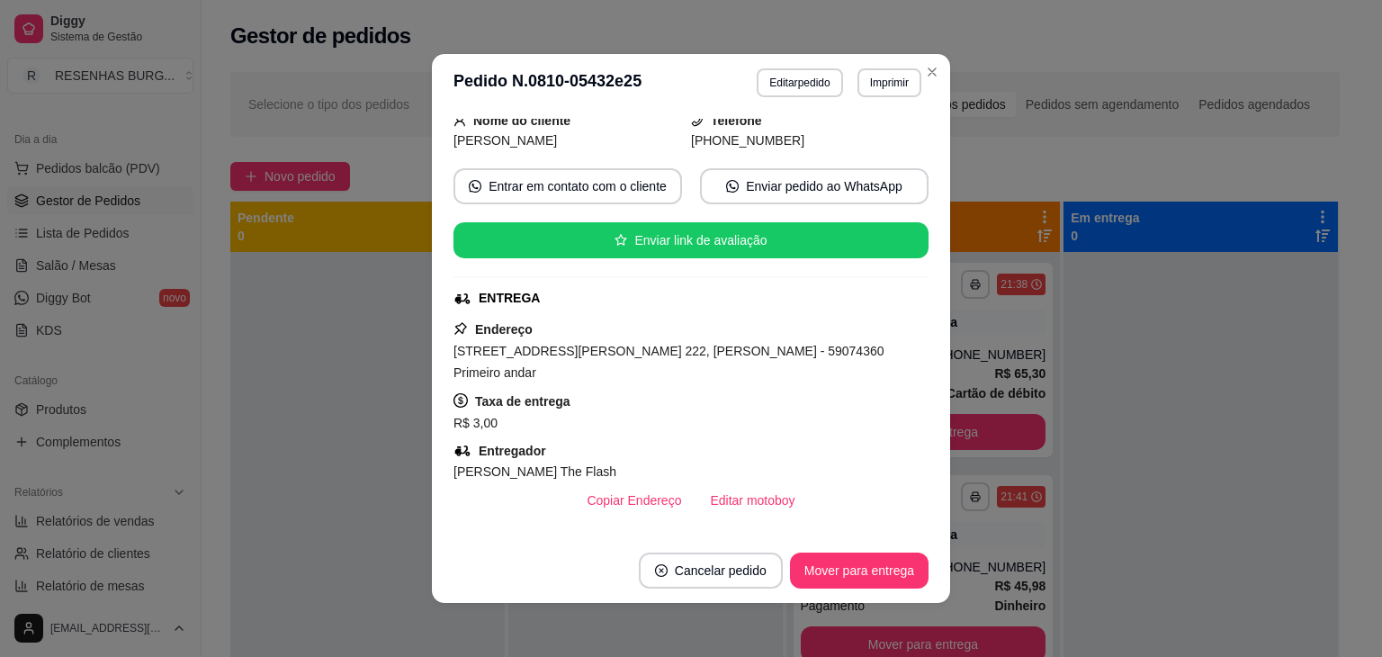
scroll to position [270, 0]
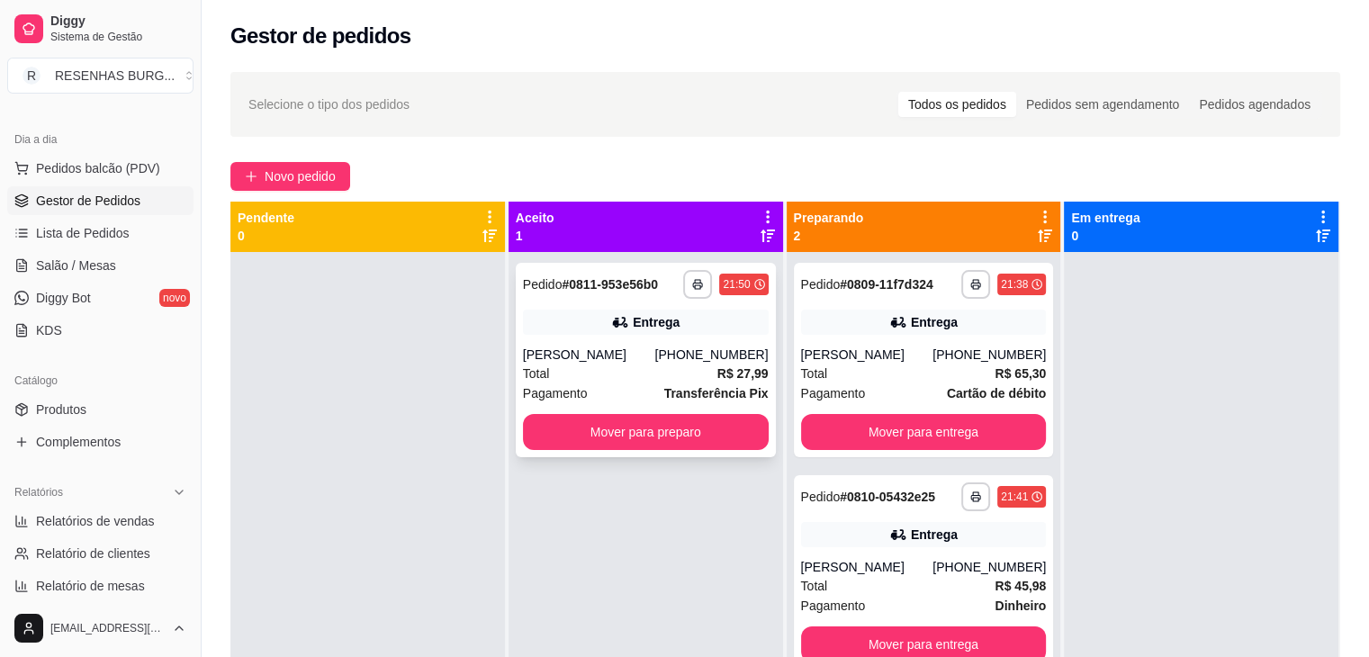
click at [643, 346] on div "[PERSON_NAME]" at bounding box center [589, 355] width 132 height 18
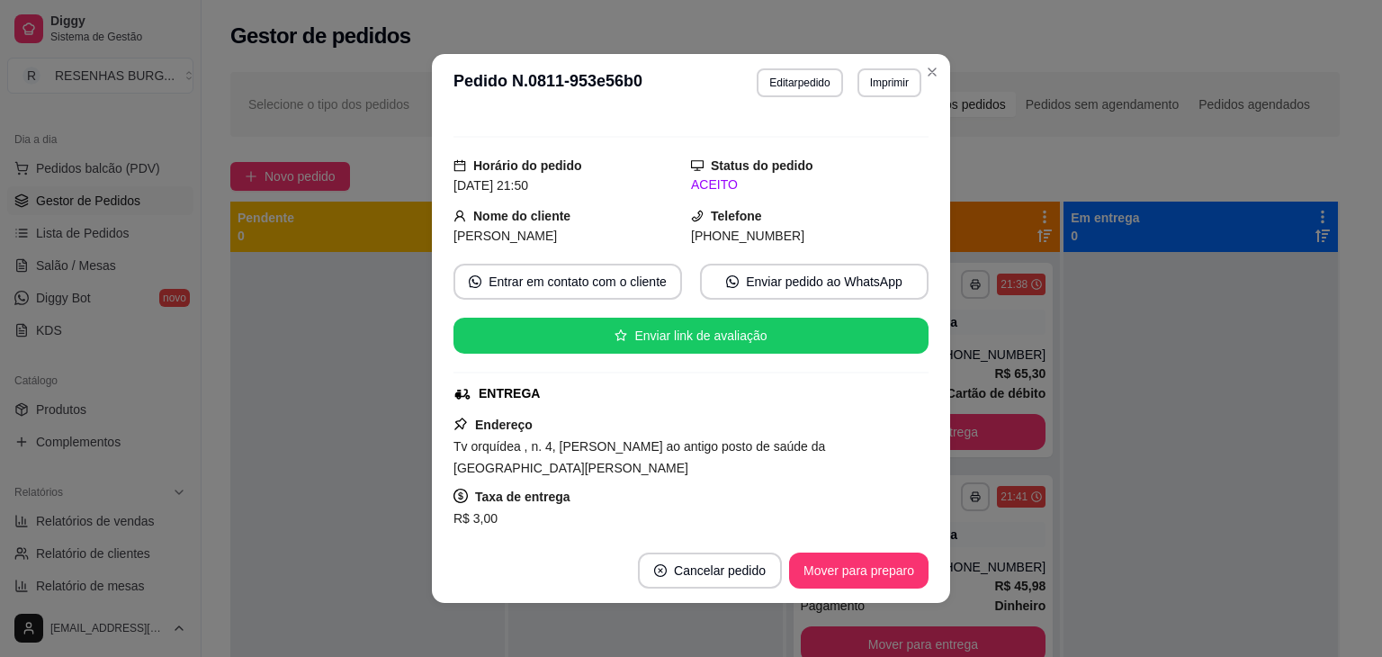
scroll to position [180, 0]
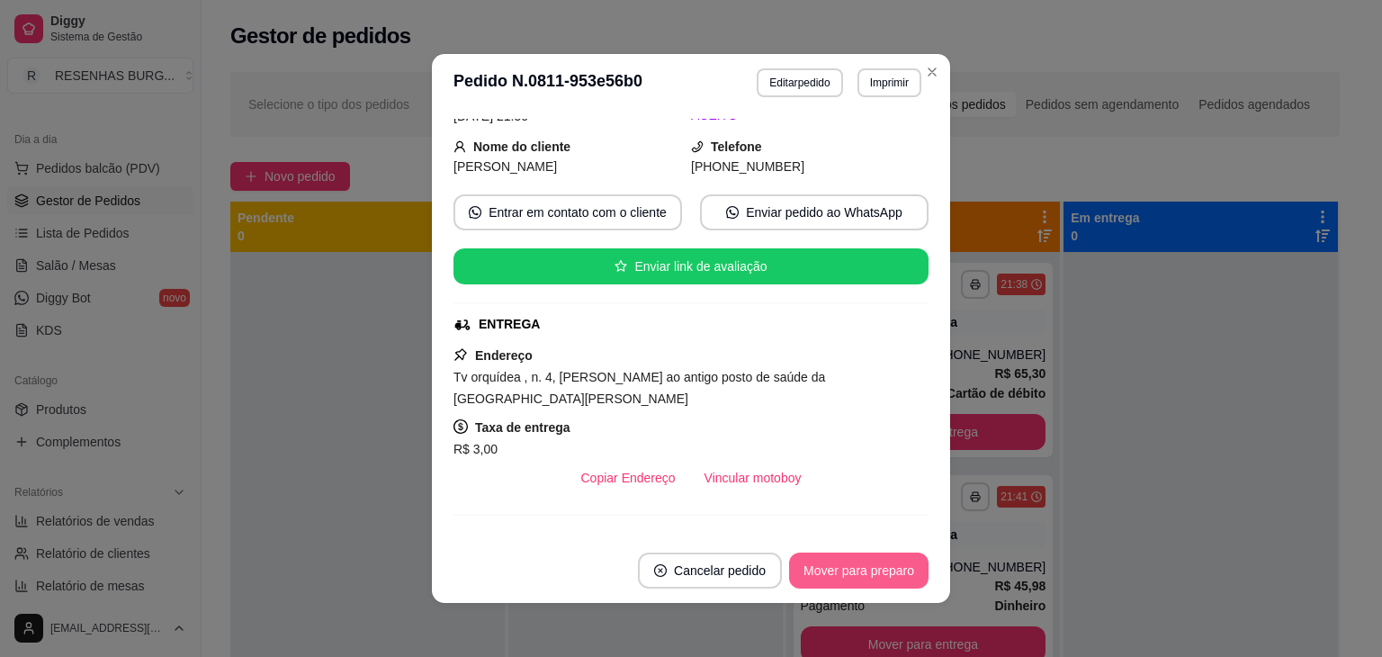
click at [858, 570] on button "Mover para preparo" at bounding box center [858, 571] width 139 height 36
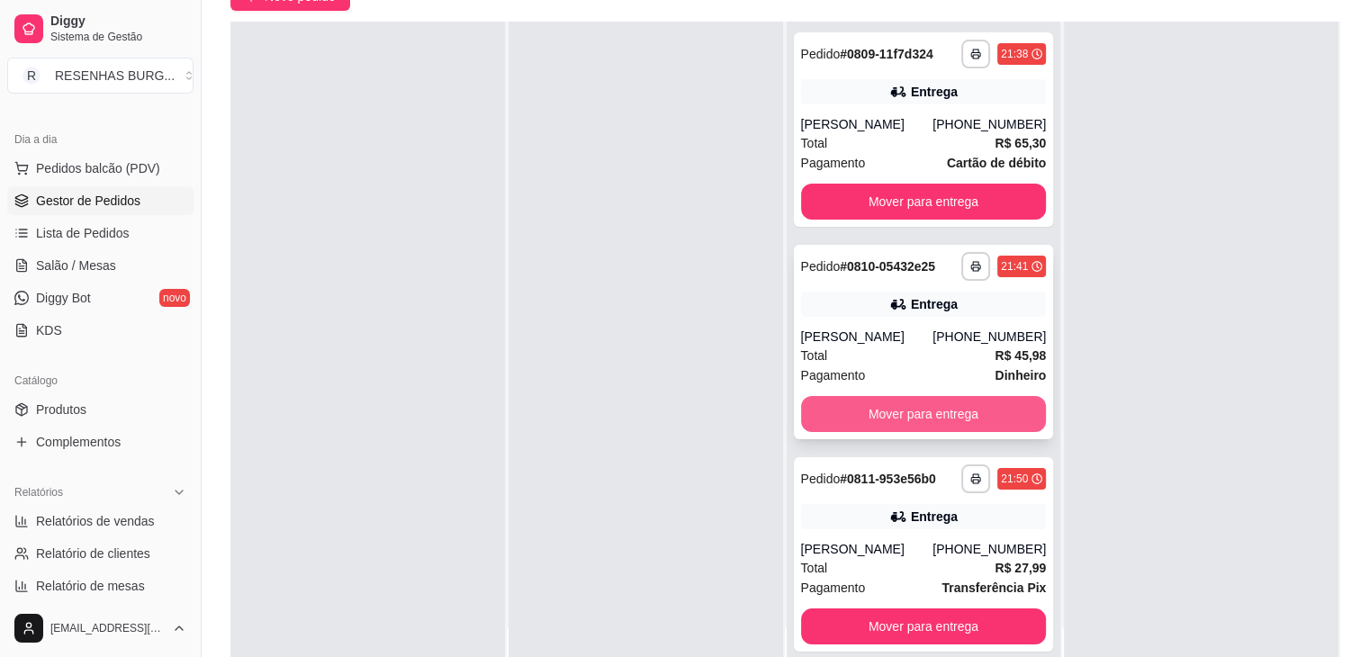
click at [908, 409] on button "Mover para entrega" at bounding box center [924, 414] width 246 height 36
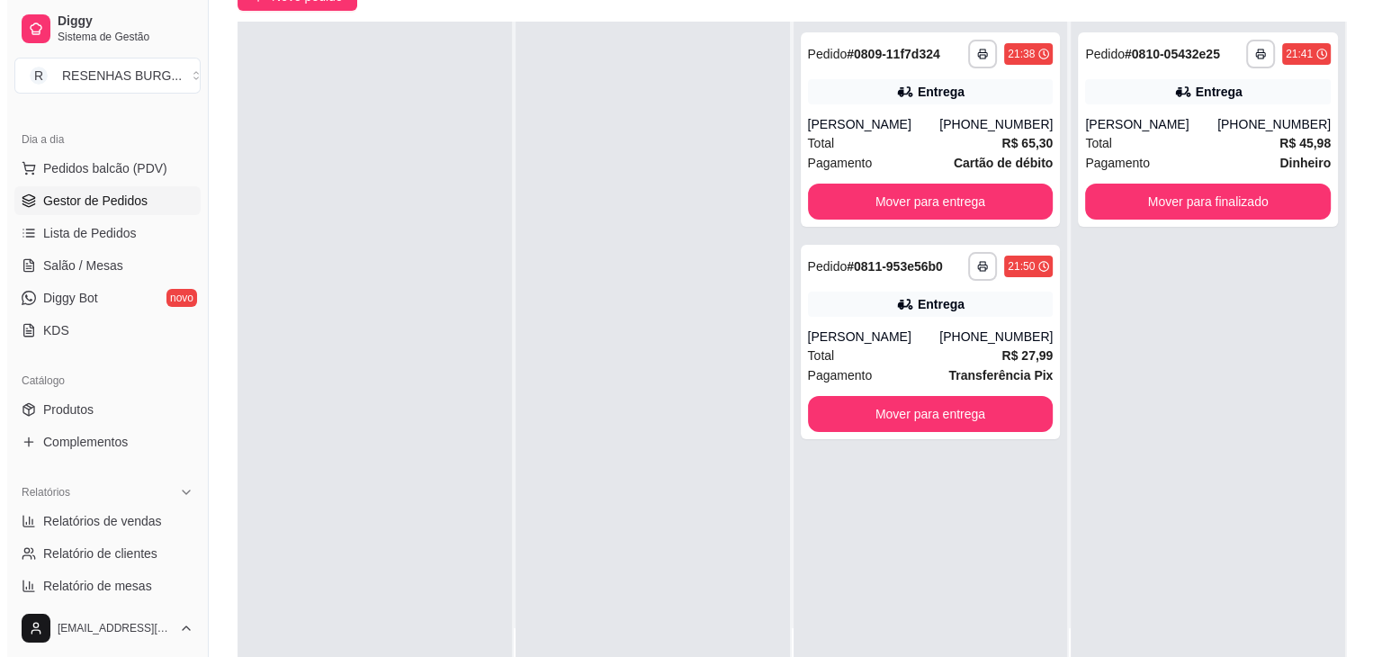
scroll to position [0, 0]
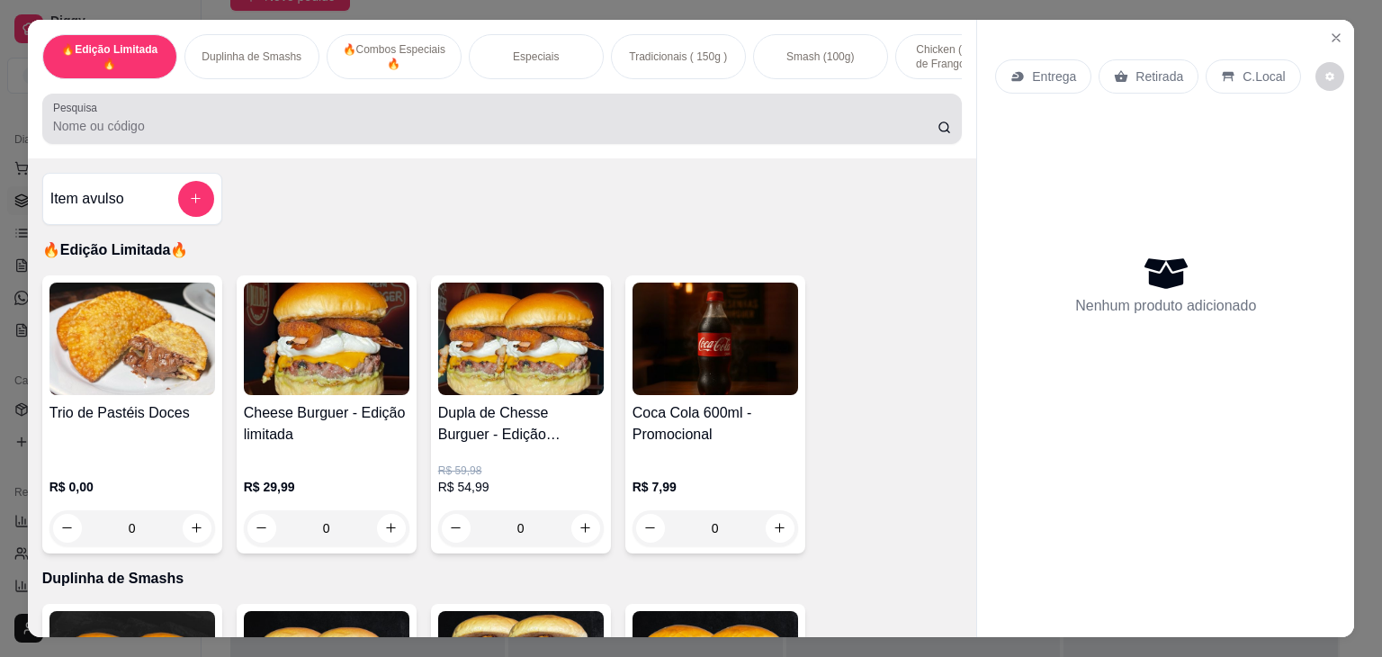
click at [500, 130] on input "Pesquisa" at bounding box center [495, 126] width 885 height 18
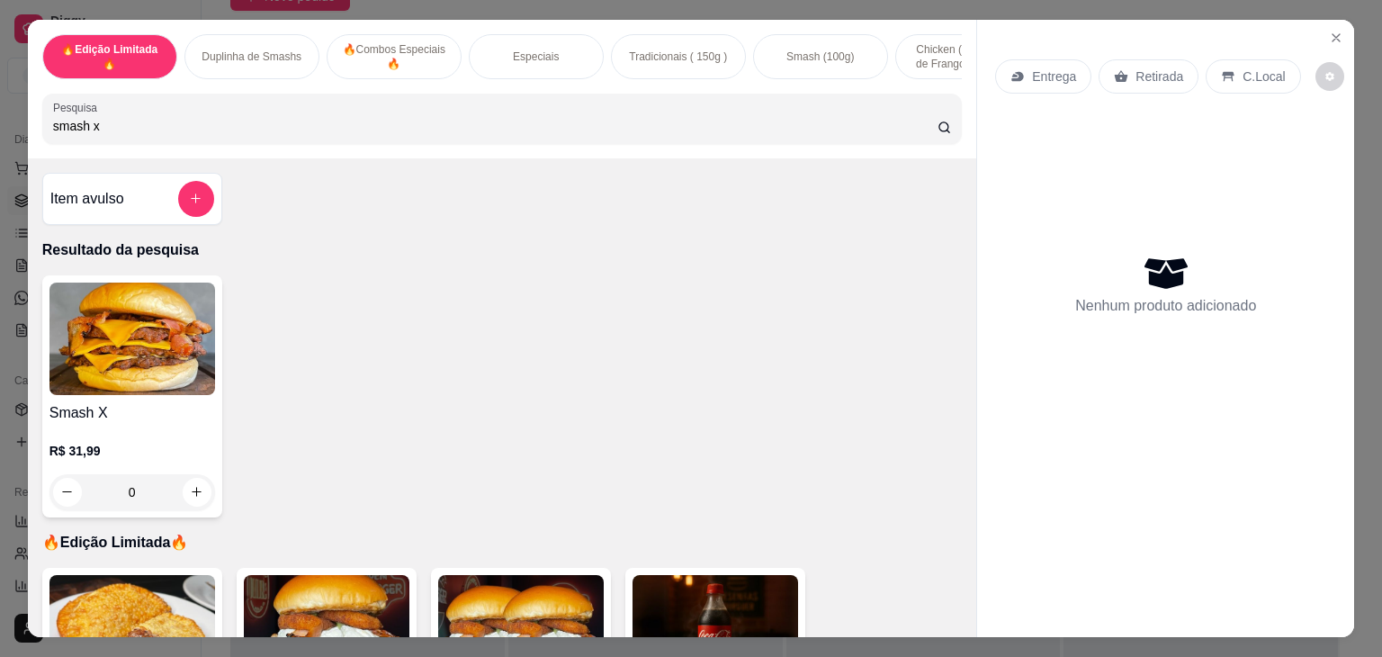
type input "smash x"
click at [192, 494] on div "0" at bounding box center [132, 492] width 166 height 36
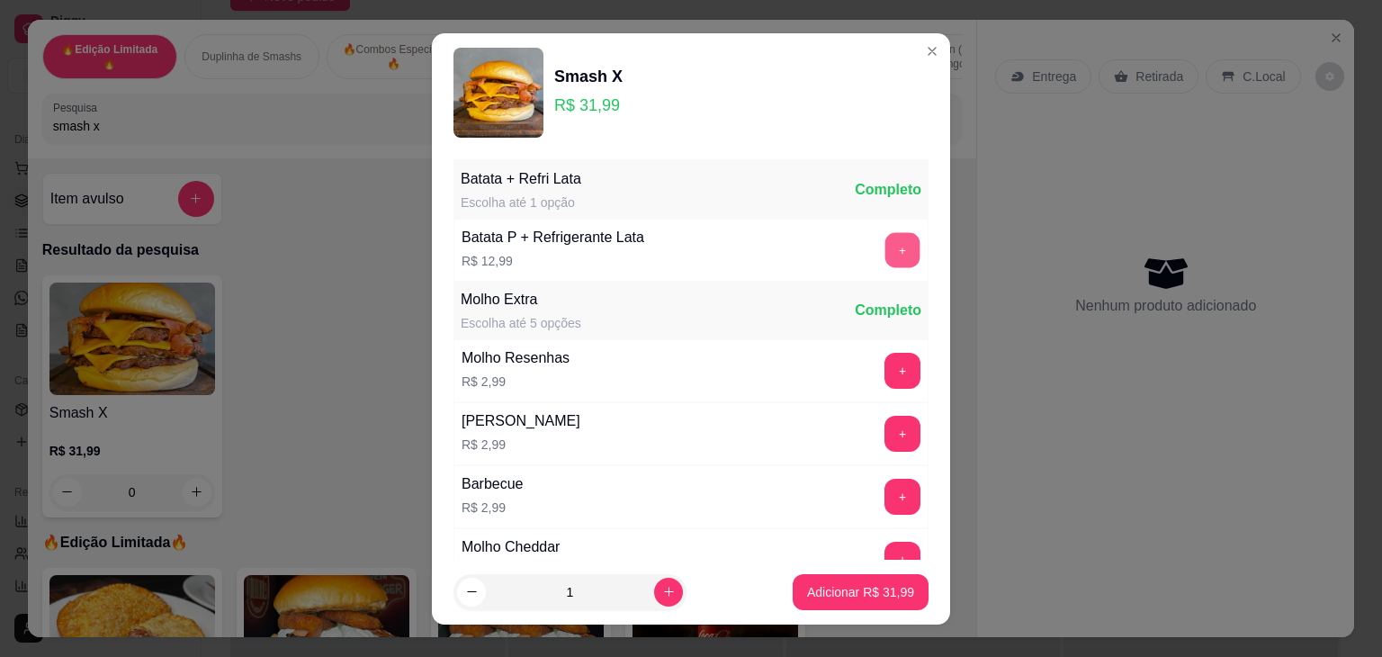
click at [886, 242] on button "+" at bounding box center [903, 249] width 35 height 35
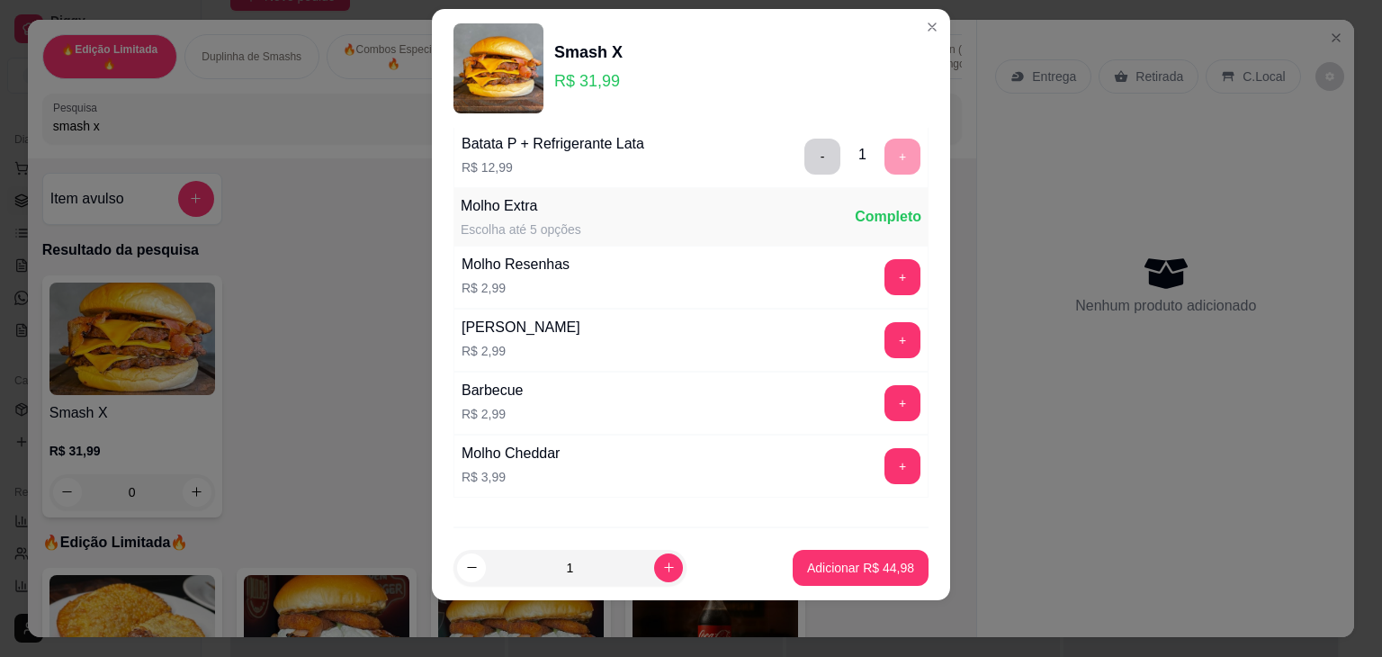
scroll to position [129, 0]
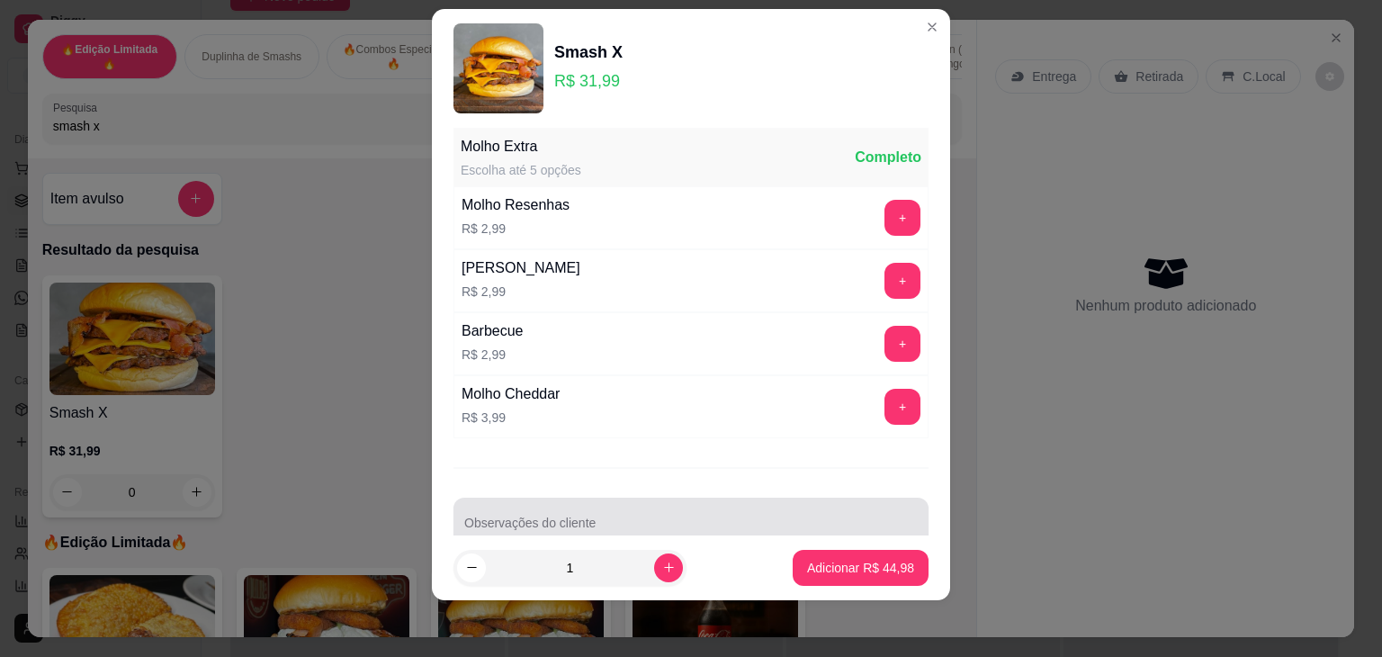
click at [593, 526] on input "Observações do cliente" at bounding box center [691, 530] width 454 height 18
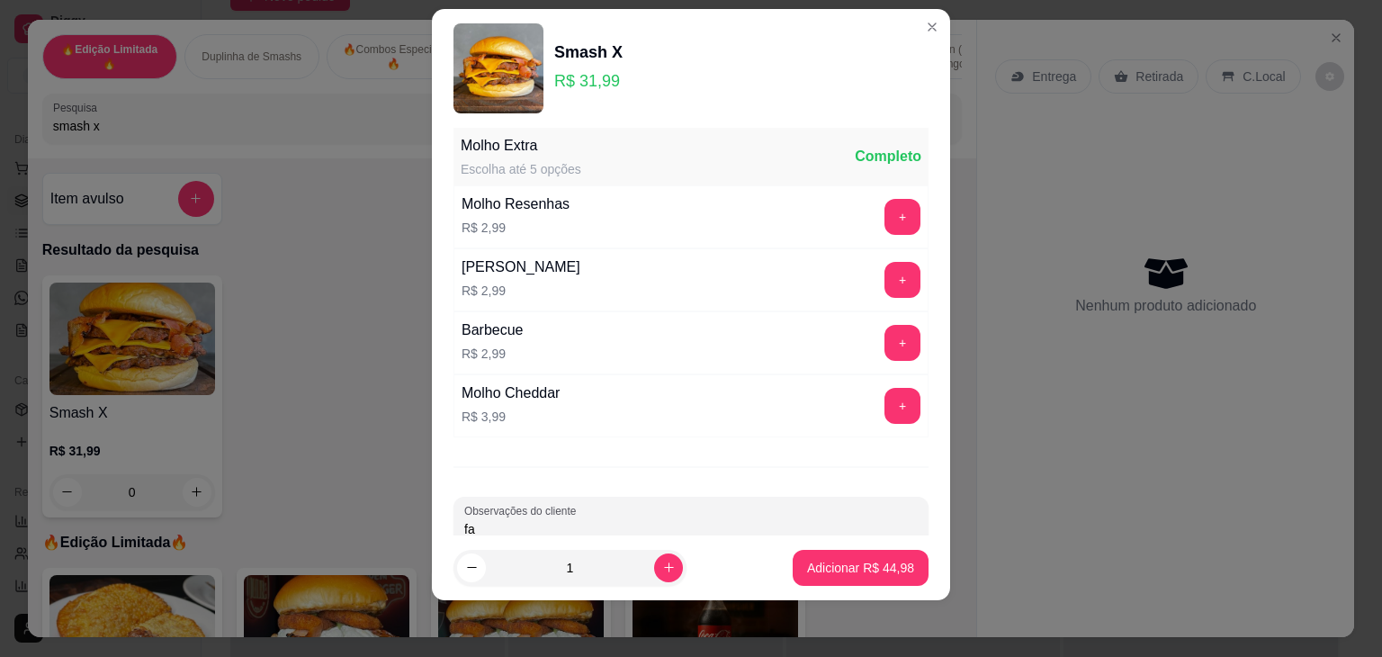
type input "f"
type input "FANTA UVA"
click at [841, 565] on p "Adicionar R$ 44,98" at bounding box center [860, 568] width 107 height 18
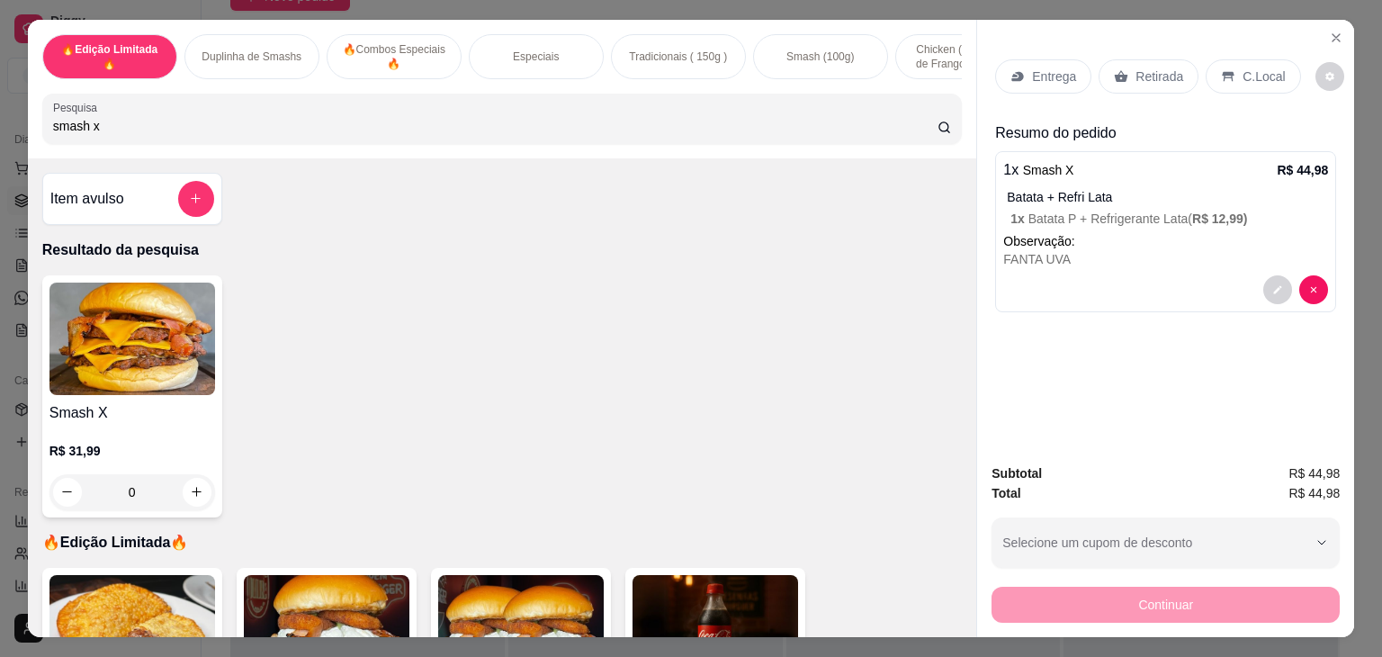
click at [1057, 67] on p "Entrega" at bounding box center [1054, 76] width 44 height 18
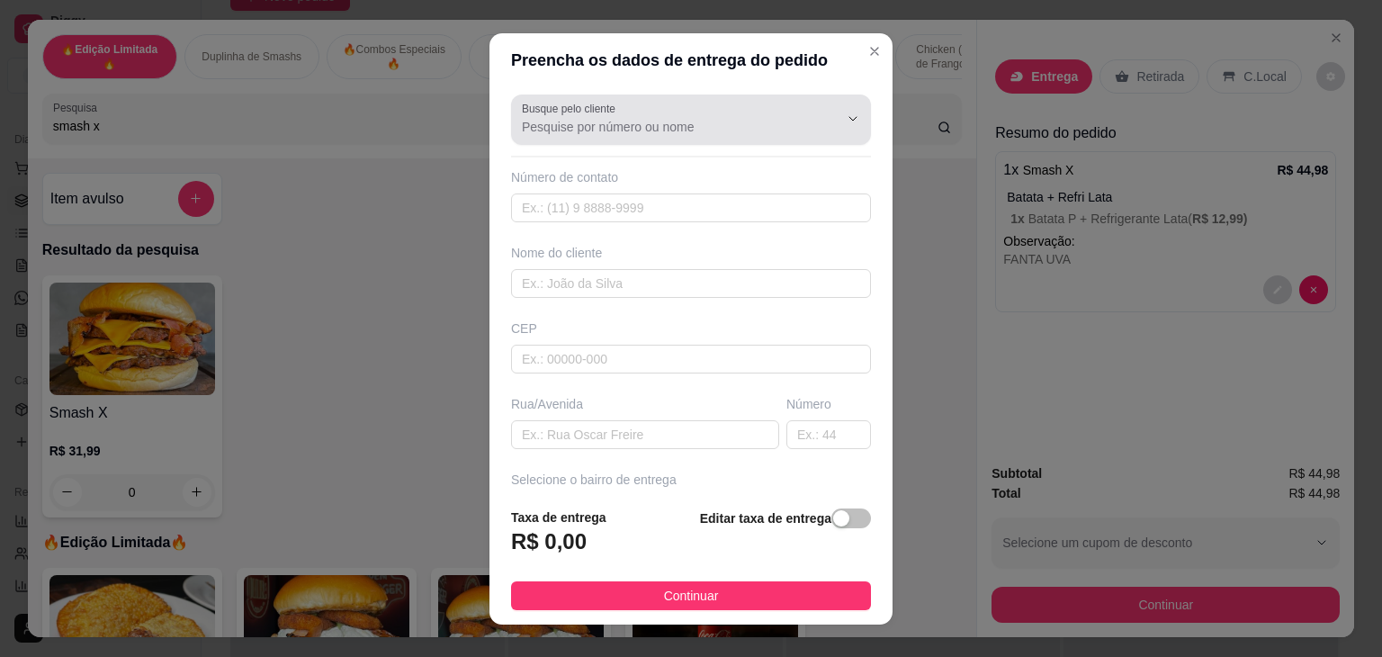
click at [583, 119] on input "Busque pelo cliente" at bounding box center [666, 127] width 288 height 18
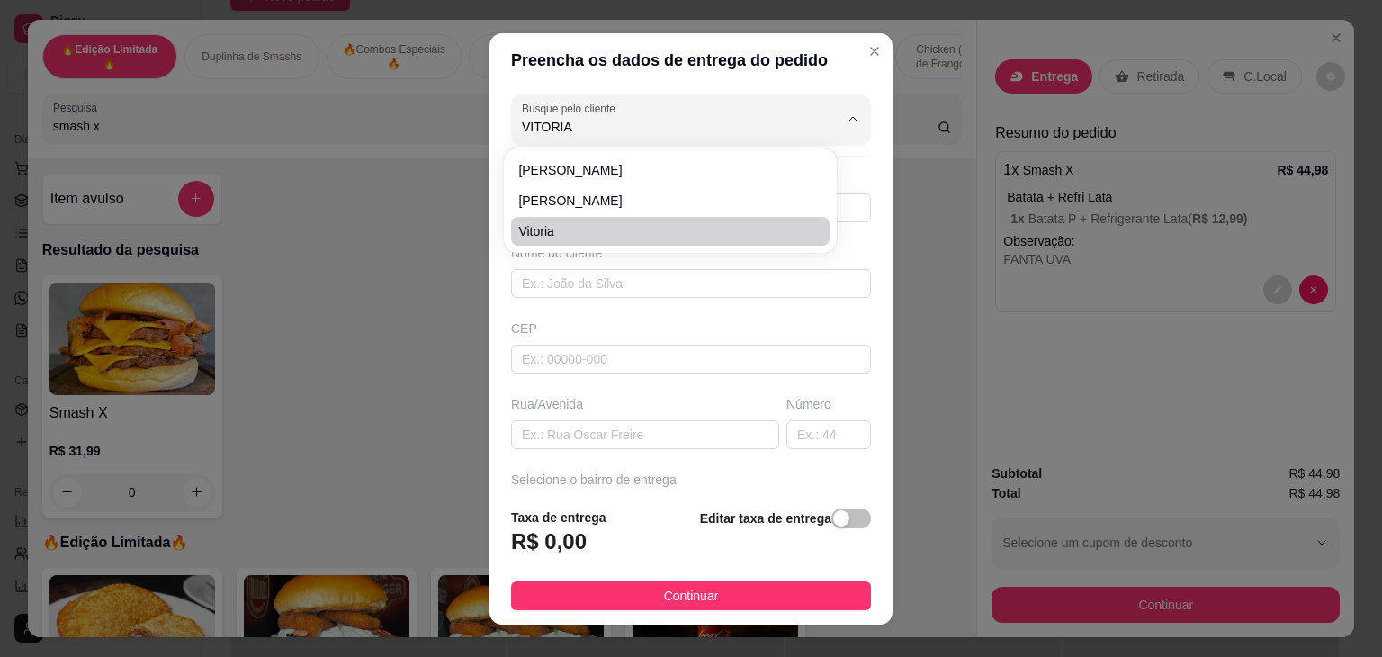
click at [565, 234] on span "vitoria" at bounding box center [661, 231] width 286 height 18
type input "vitoria"
type input "84996917418"
type input "vitoria"
type input "59064000"
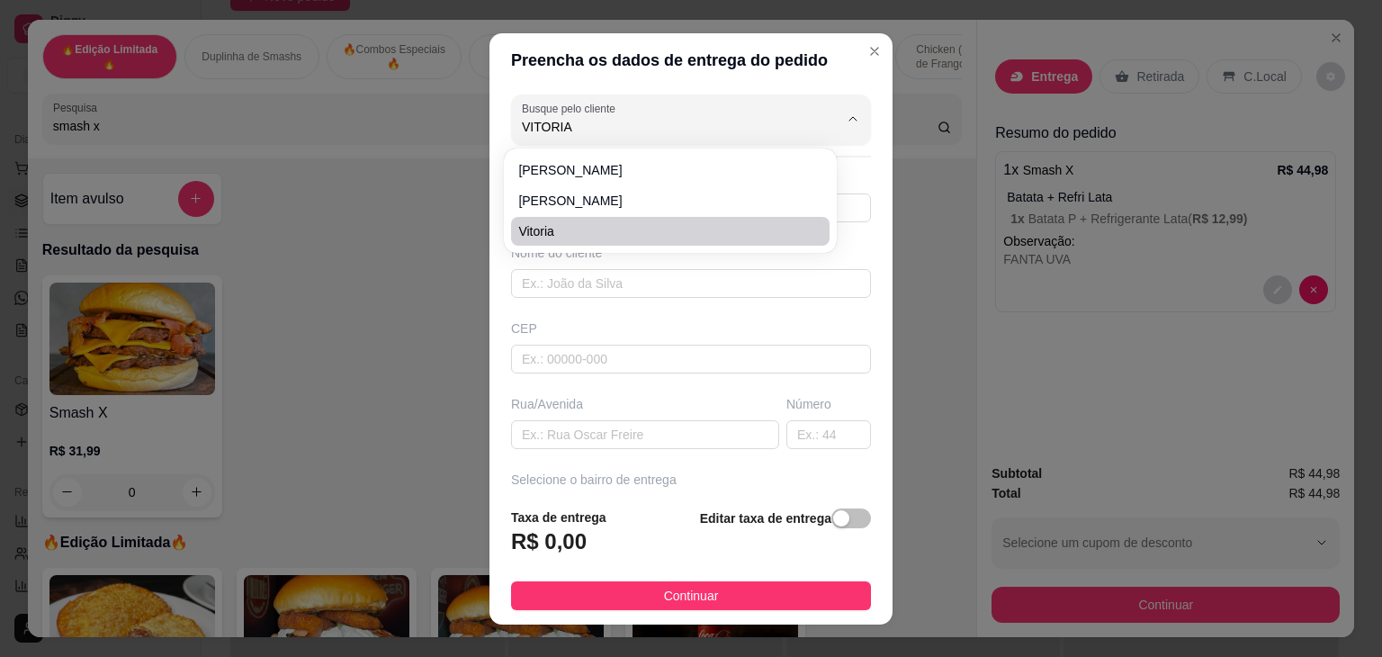
type input "[GEOGRAPHIC_DATA]"
type input "65"
type input "[DATE]"
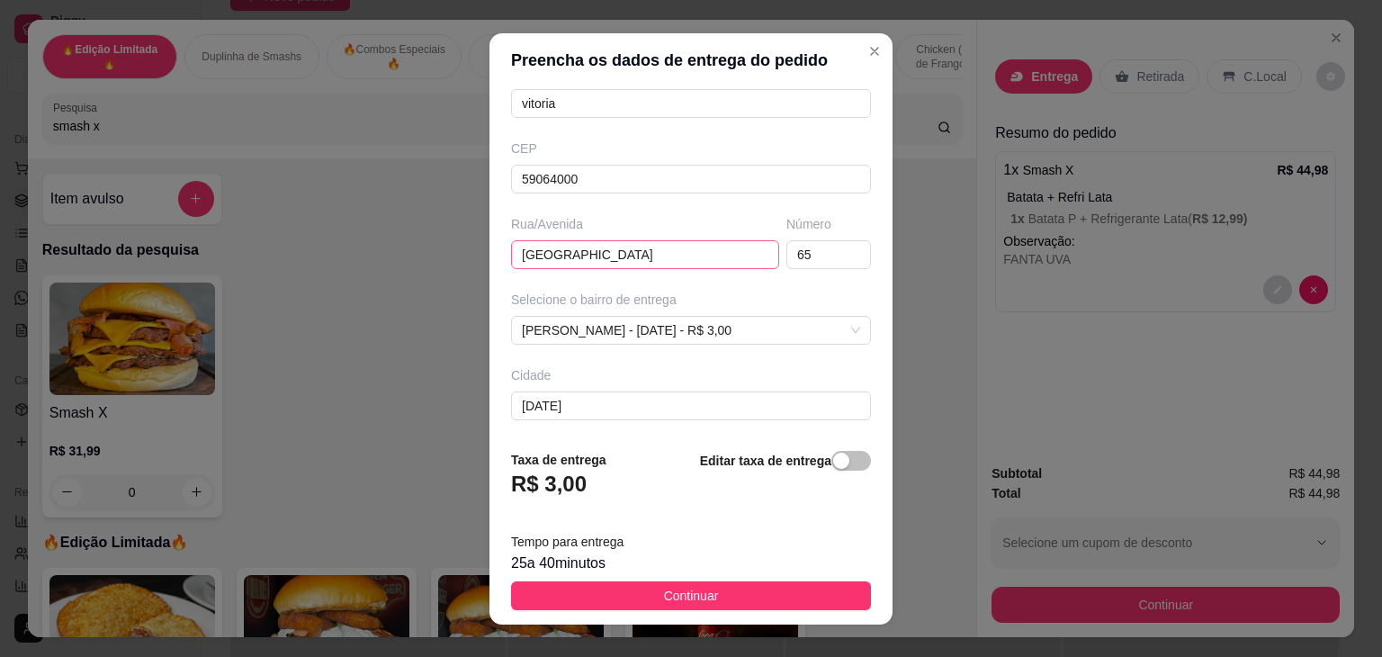
scroll to position [256, 0]
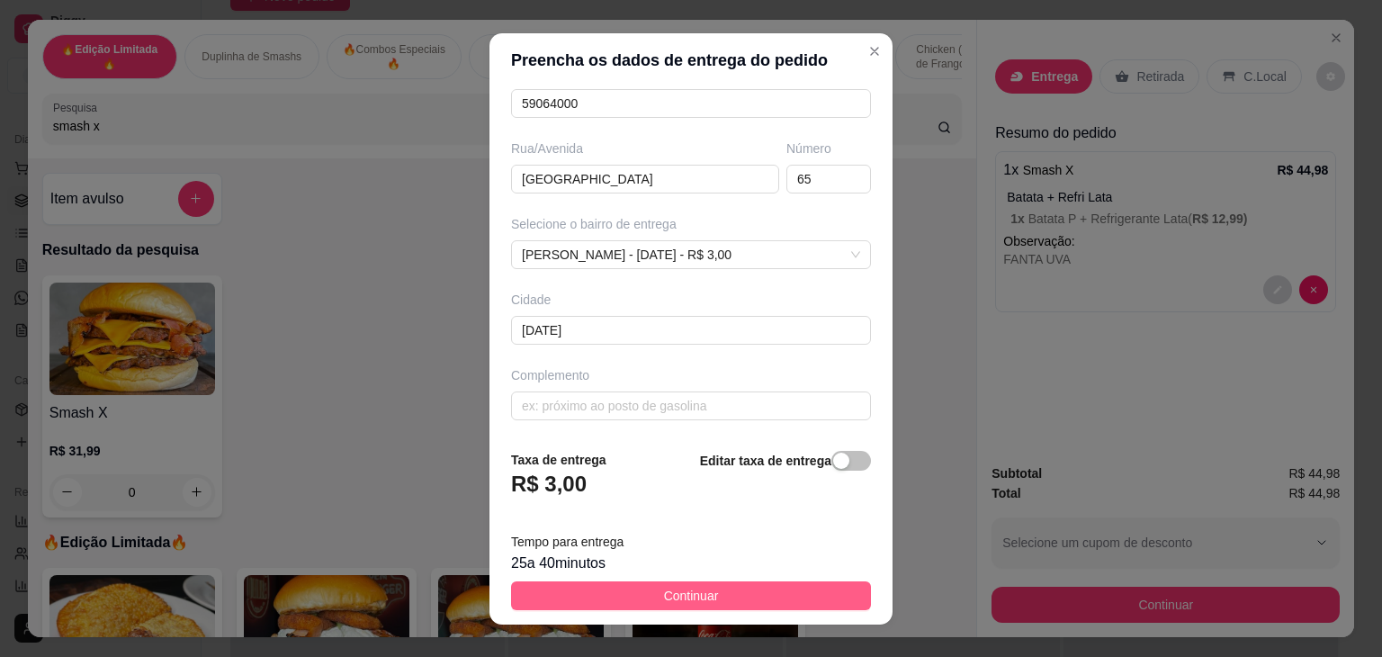
type input "vitoria"
click at [733, 593] on button "Continuar" at bounding box center [691, 595] width 360 height 29
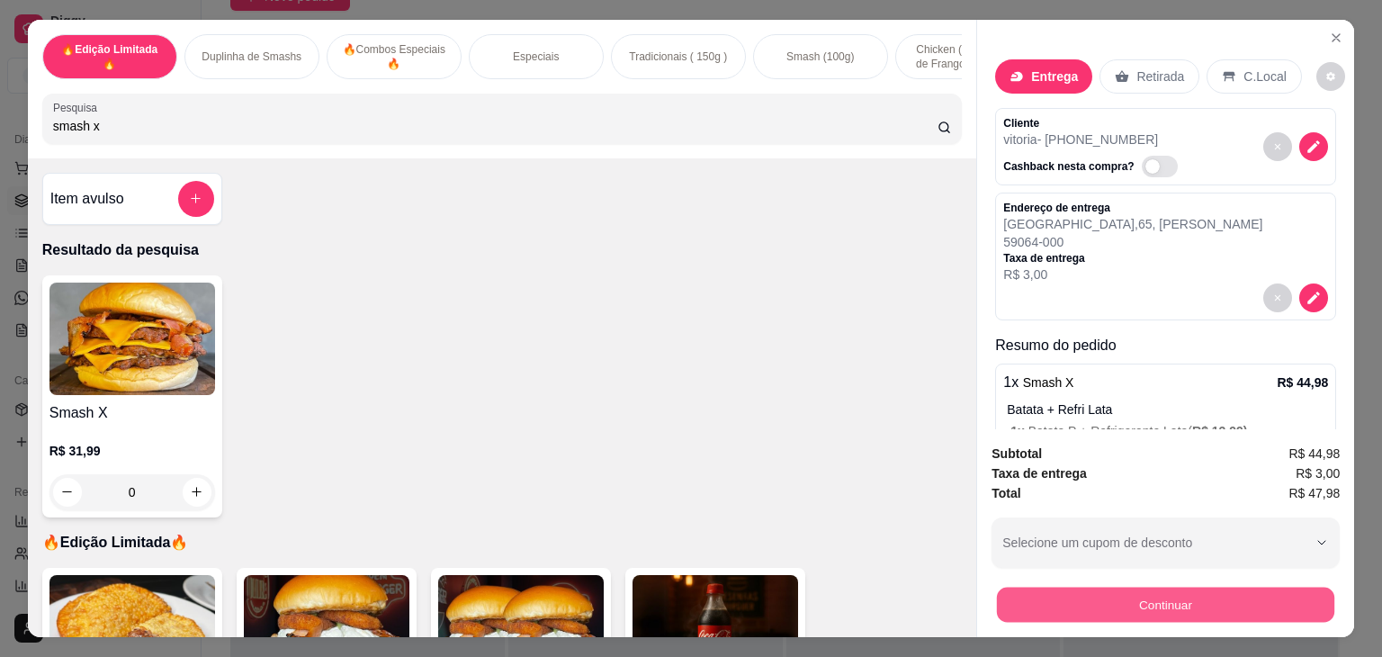
click at [1103, 601] on button "Continuar" at bounding box center [1165, 605] width 337 height 35
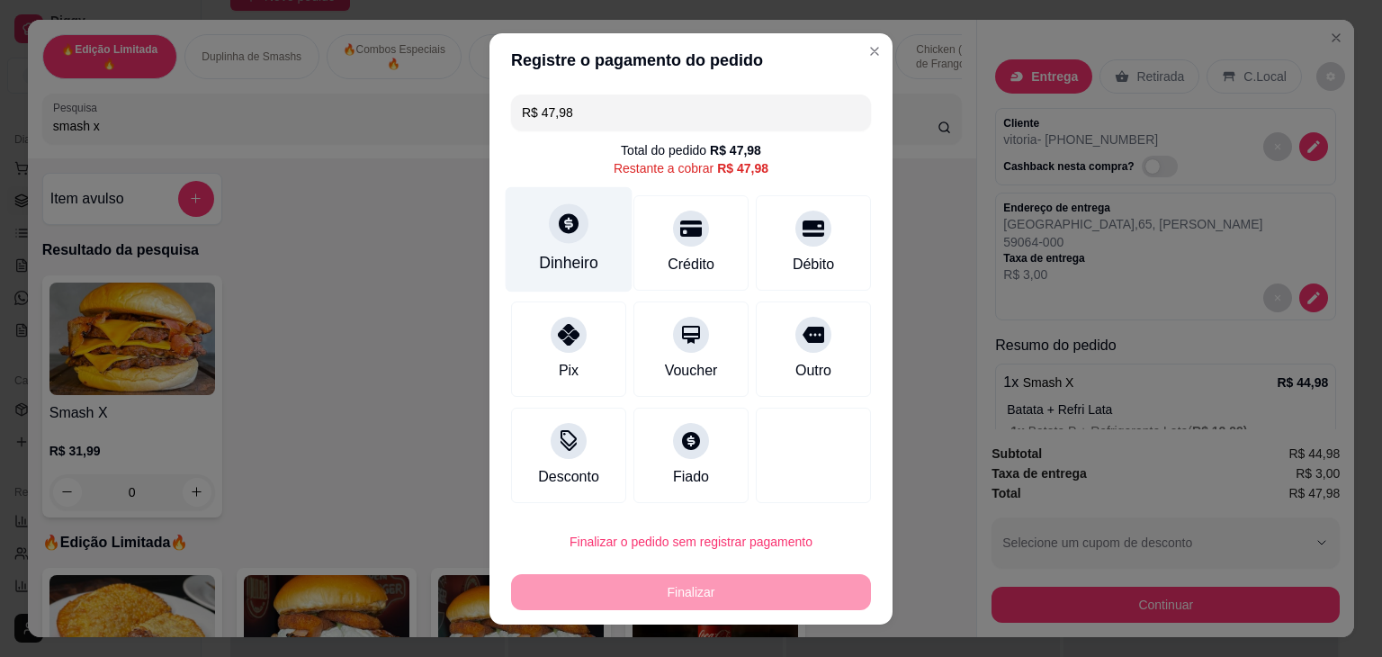
click at [538, 249] on div "Dinheiro" at bounding box center [569, 238] width 127 height 105
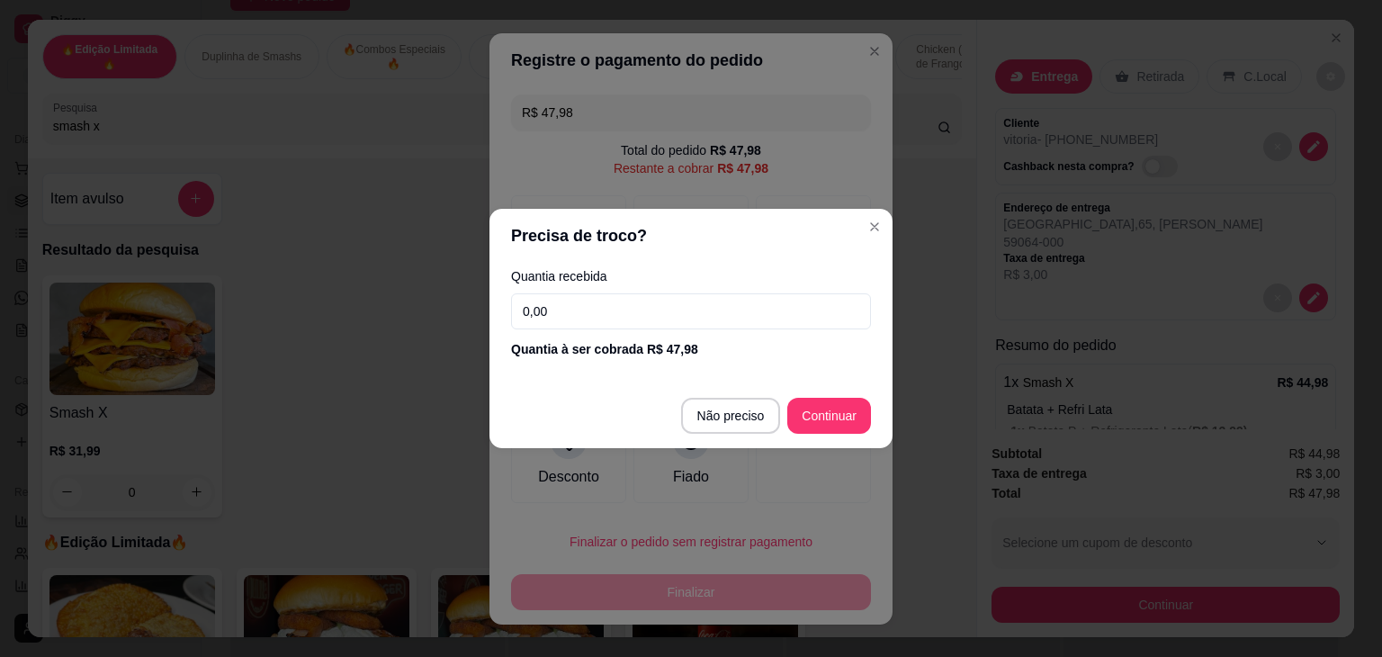
drag, startPoint x: 583, startPoint y: 318, endPoint x: 505, endPoint y: 314, distance: 78.4
click at [505, 314] on div "Quantia recebida 0,00 Quantia à ser cobrada R$ 47,98" at bounding box center [691, 314] width 403 height 103
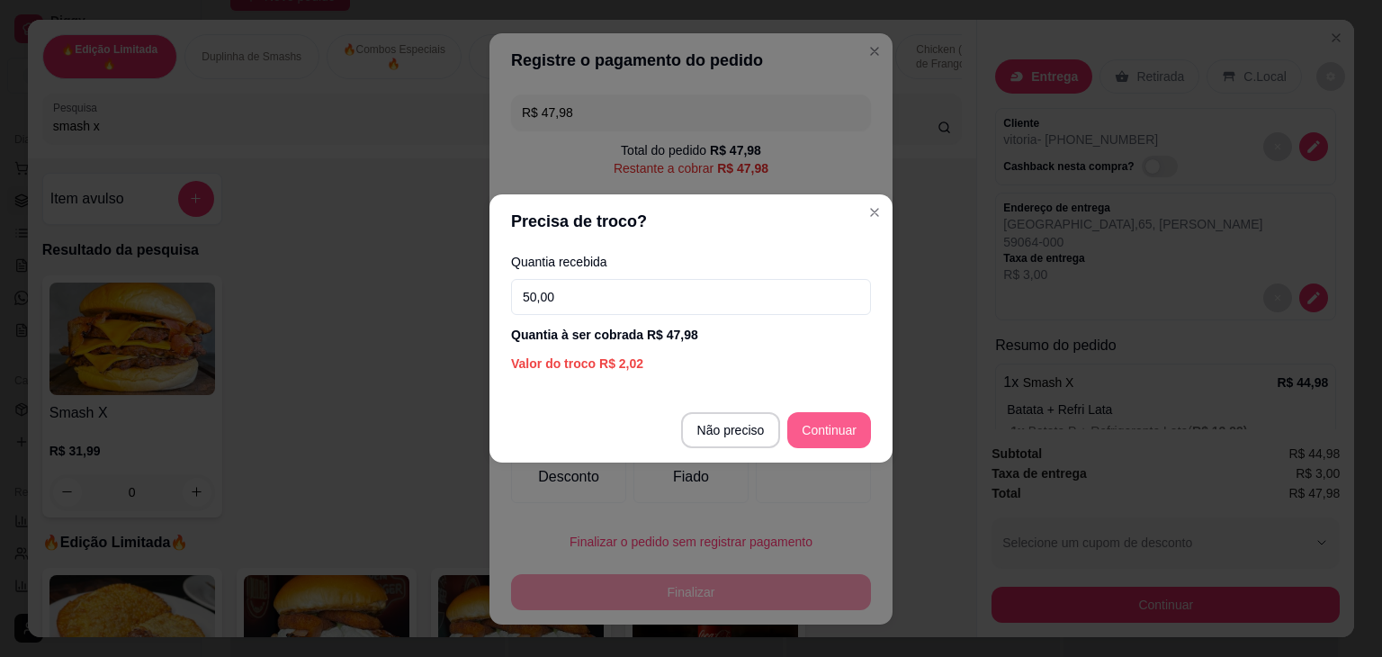
type input "50,00"
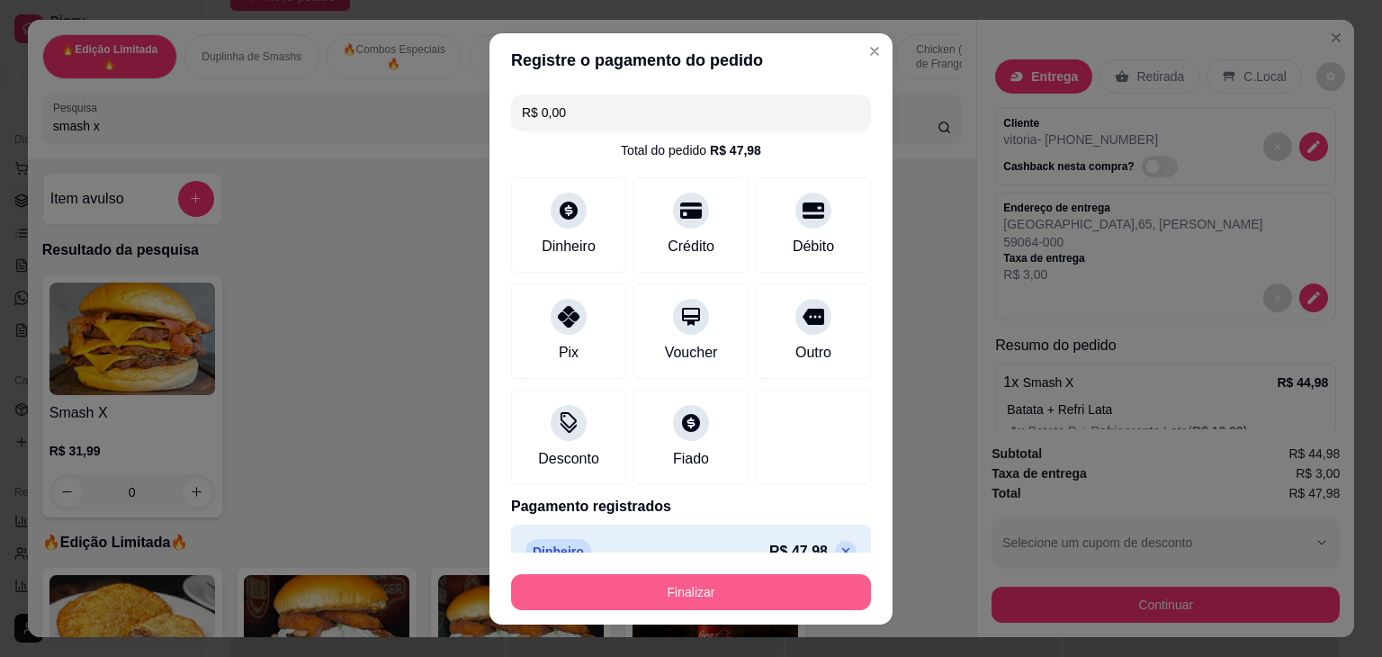
click at [778, 591] on button "Finalizar" at bounding box center [691, 592] width 360 height 36
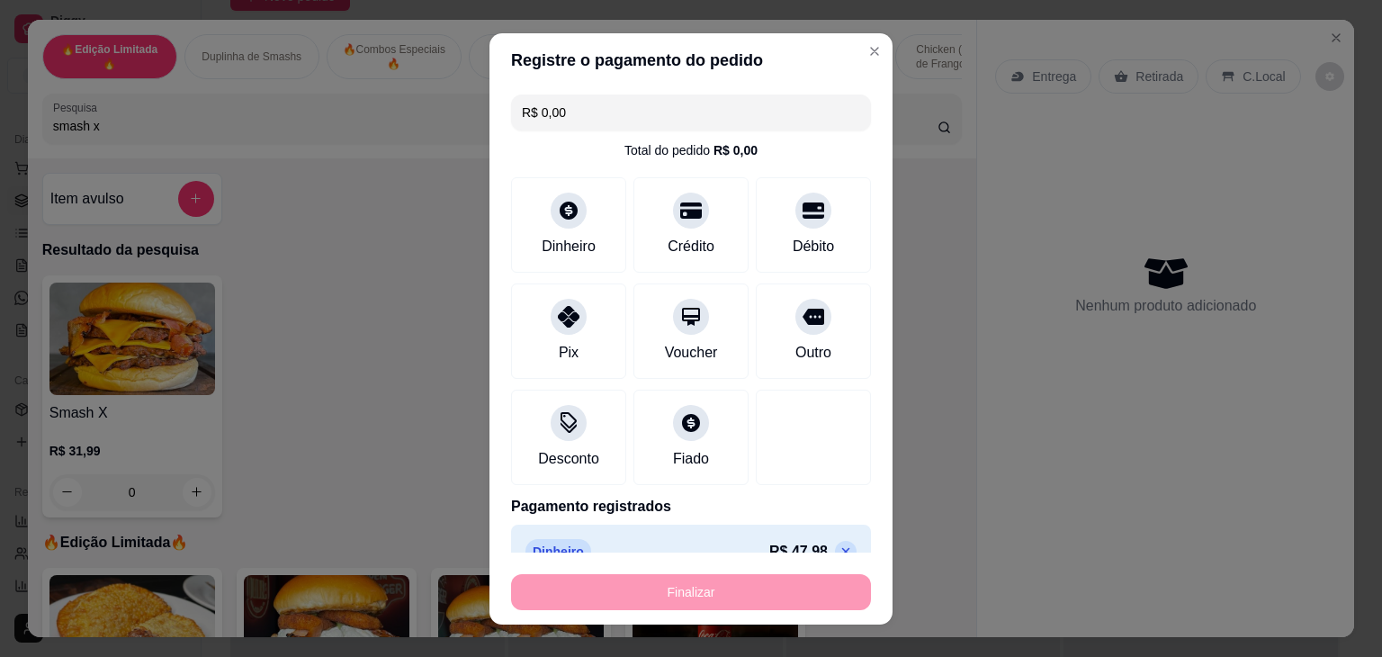
type input "-R$ 47,98"
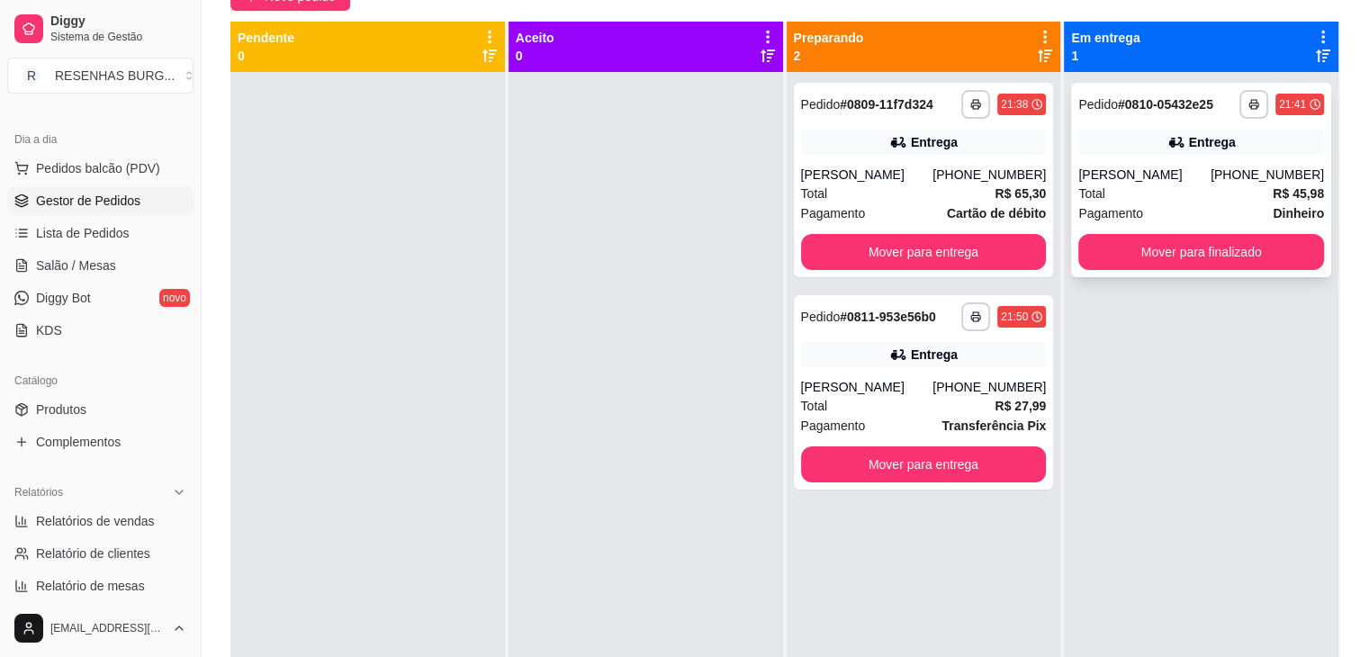
click at [1126, 154] on div "Entrega" at bounding box center [1201, 142] width 246 height 25
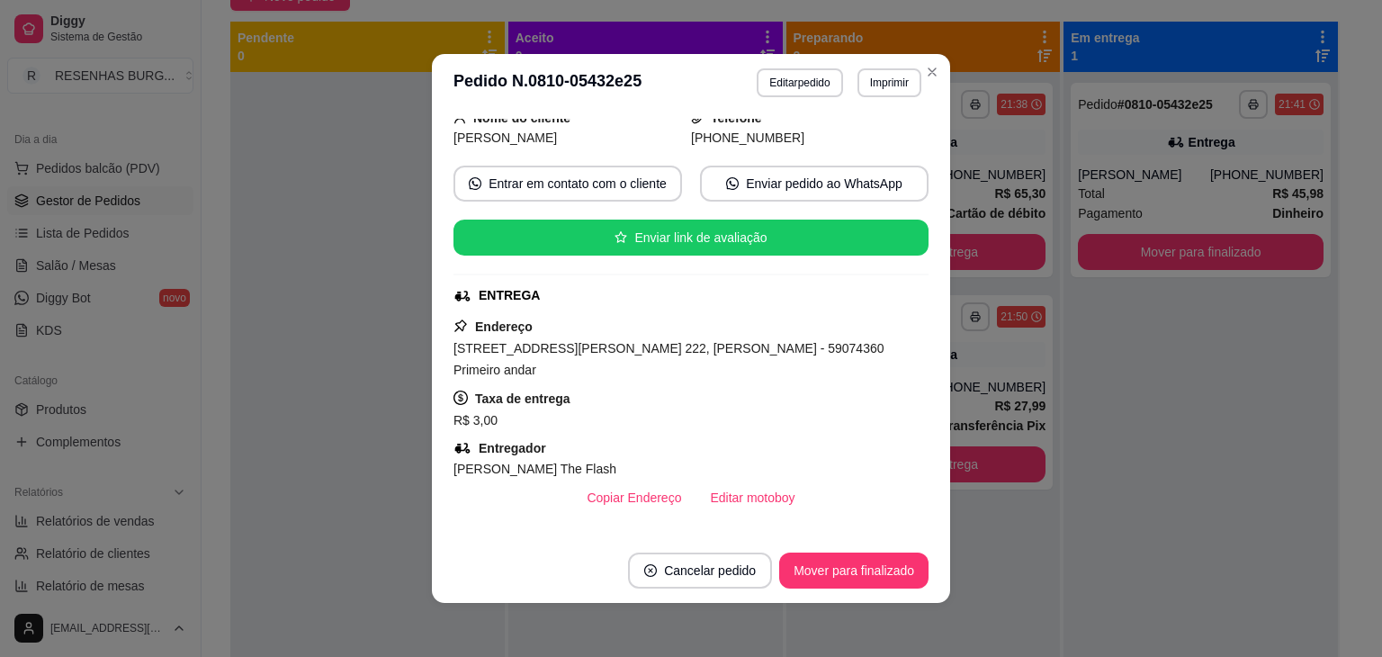
scroll to position [270, 0]
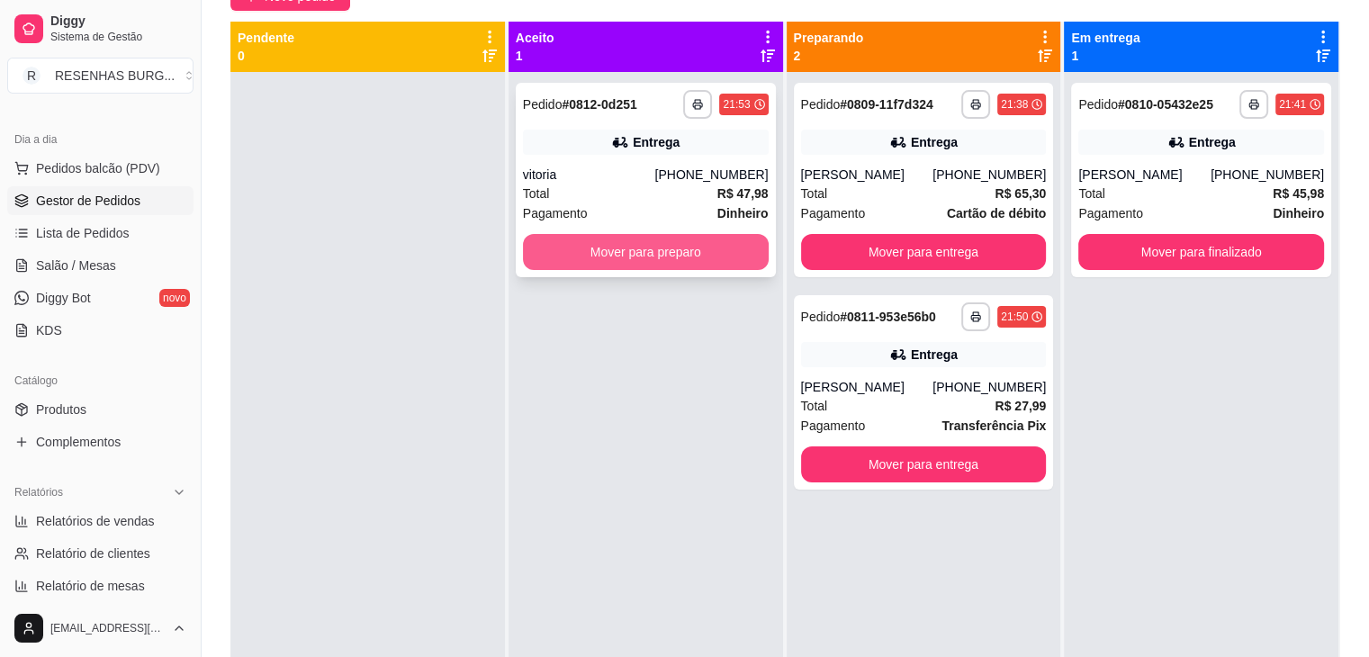
click at [646, 256] on button "Mover para preparo" at bounding box center [646, 252] width 246 height 36
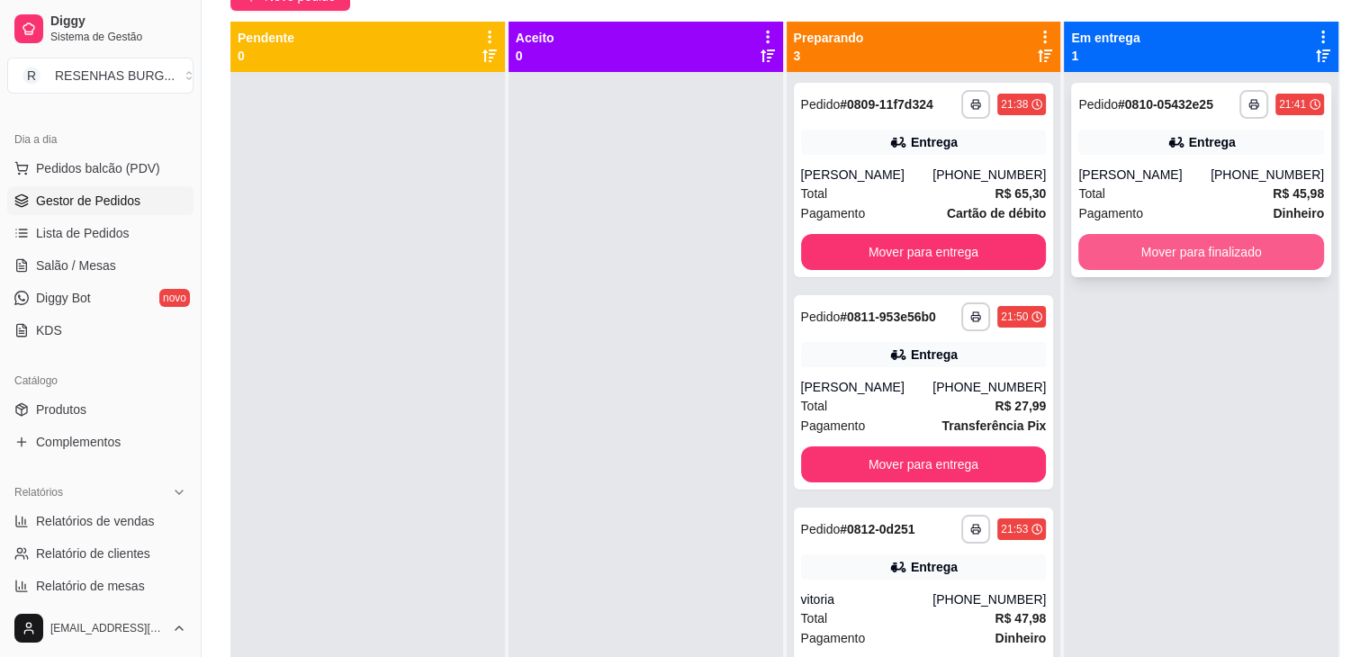
click at [1159, 249] on button "Mover para finalizado" at bounding box center [1201, 252] width 246 height 36
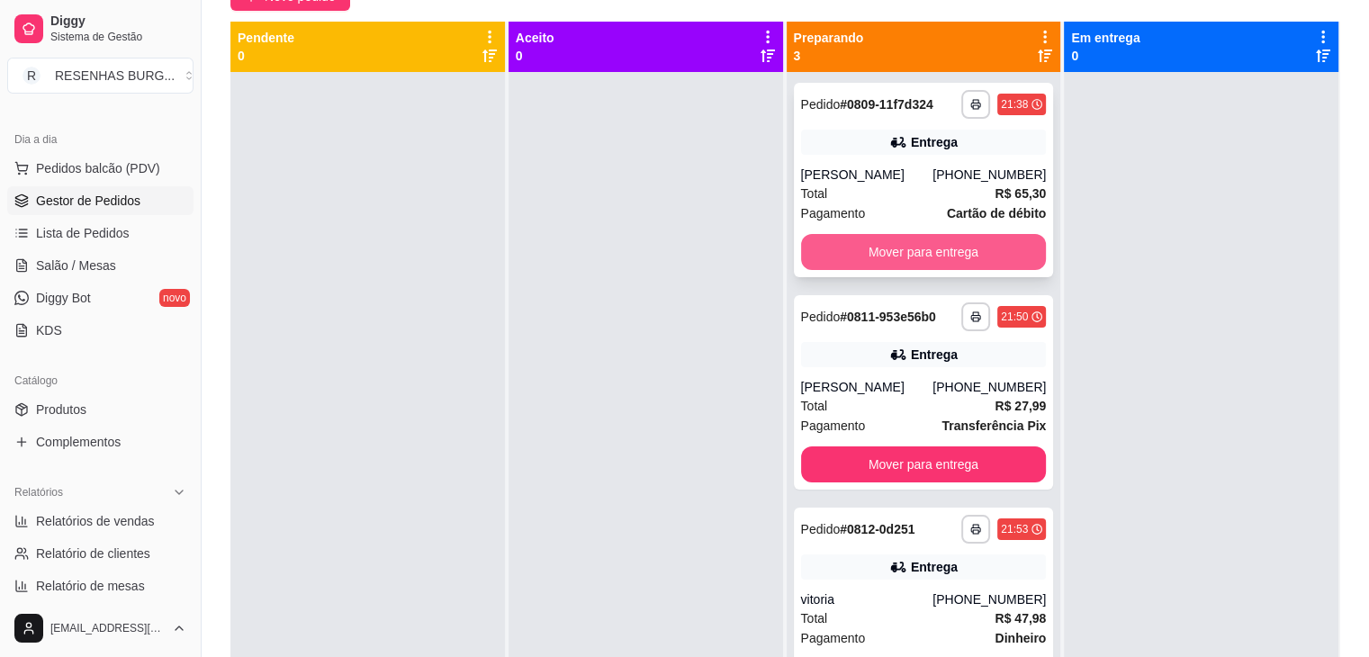
click at [917, 246] on button "Mover para entrega" at bounding box center [924, 252] width 246 height 36
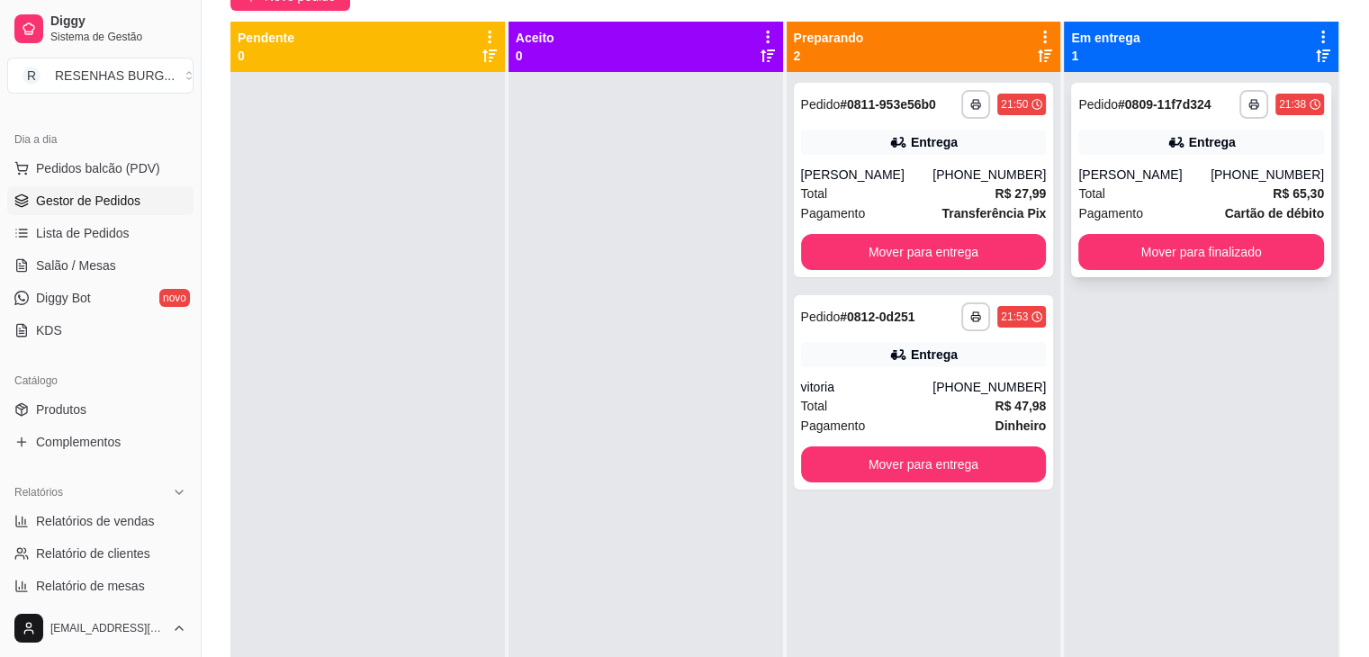
click at [1152, 193] on div "Total R$ 65,30" at bounding box center [1201, 194] width 246 height 20
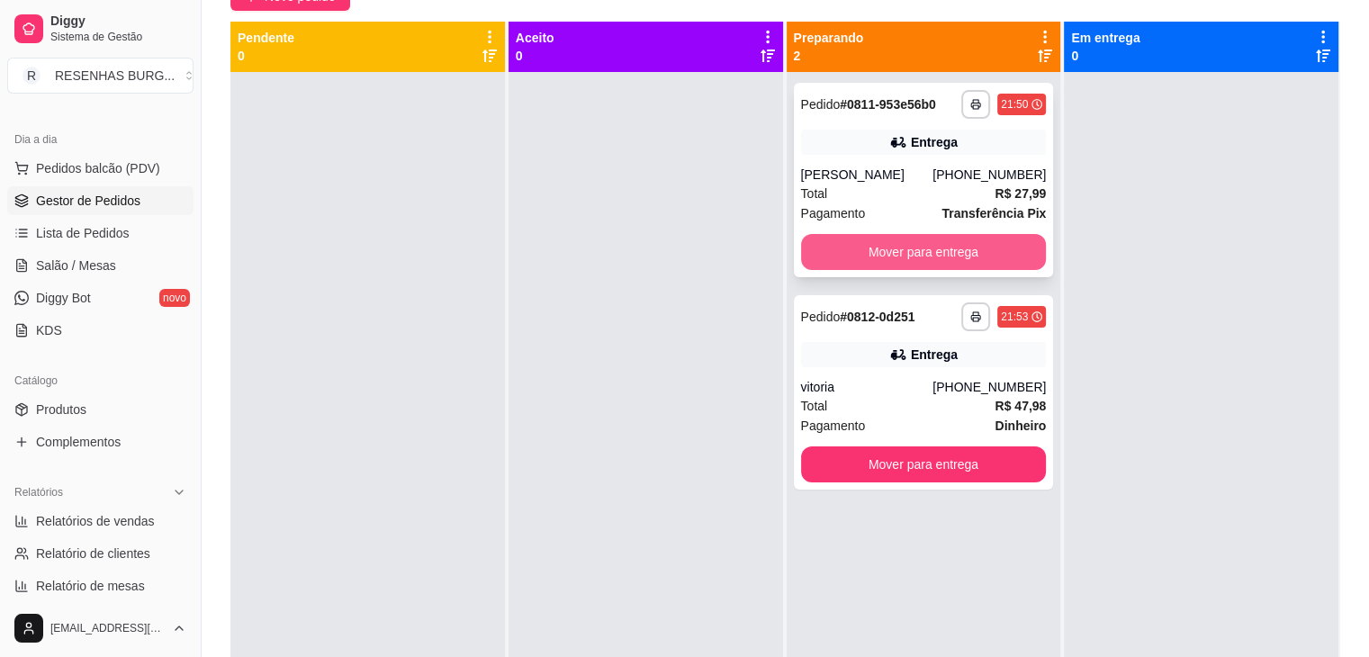
click at [873, 238] on button "Mover para entrega" at bounding box center [924, 252] width 246 height 36
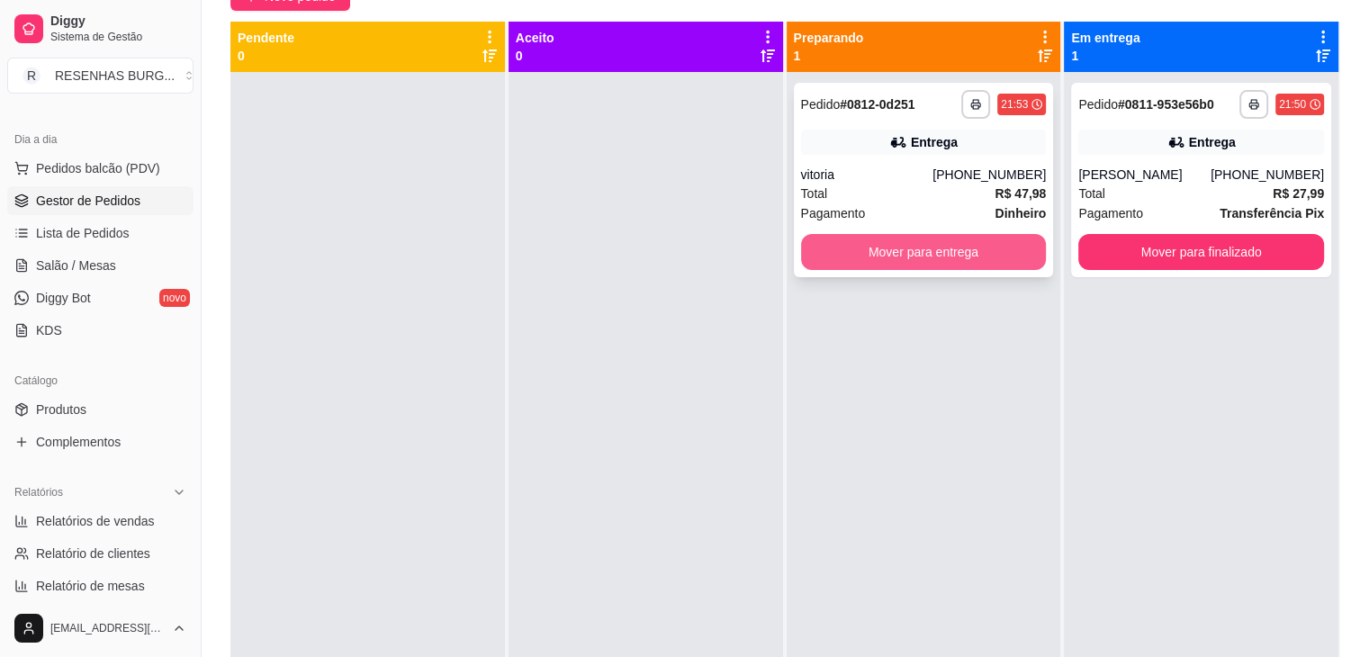
click at [927, 251] on button "Mover para entrega" at bounding box center [924, 252] width 246 height 36
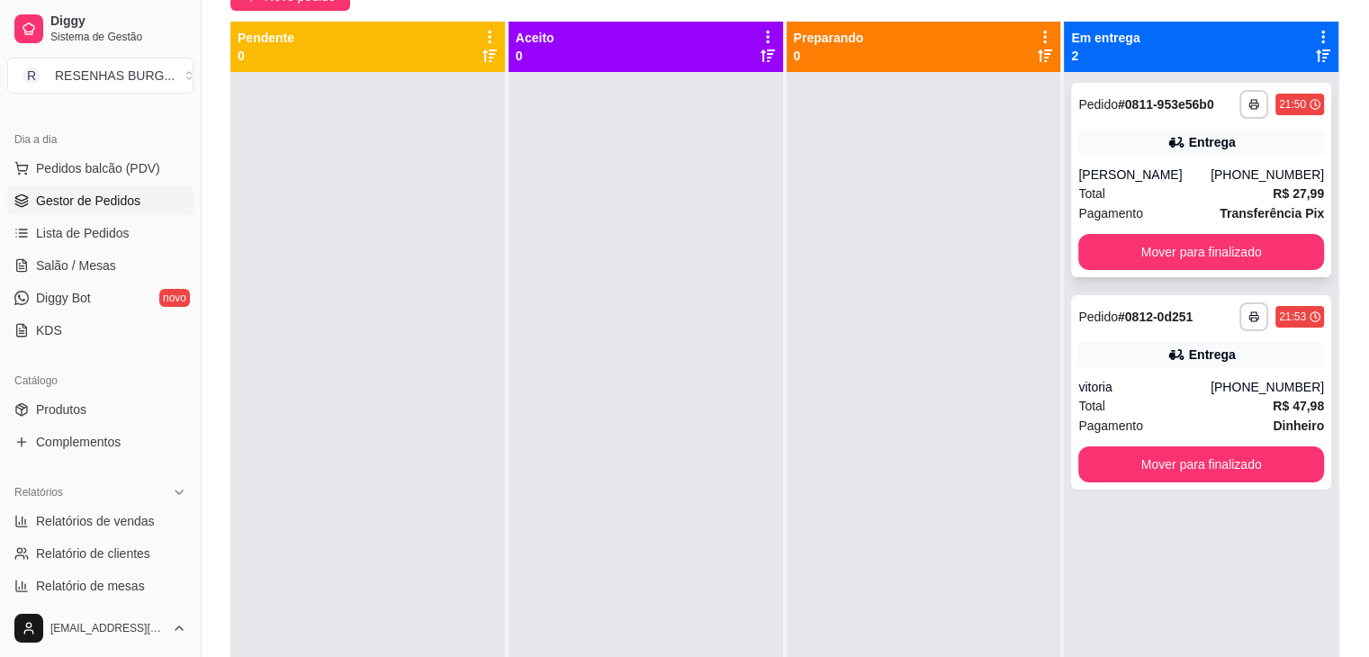
click at [1195, 185] on div "Total R$ 27,99" at bounding box center [1201, 194] width 246 height 20
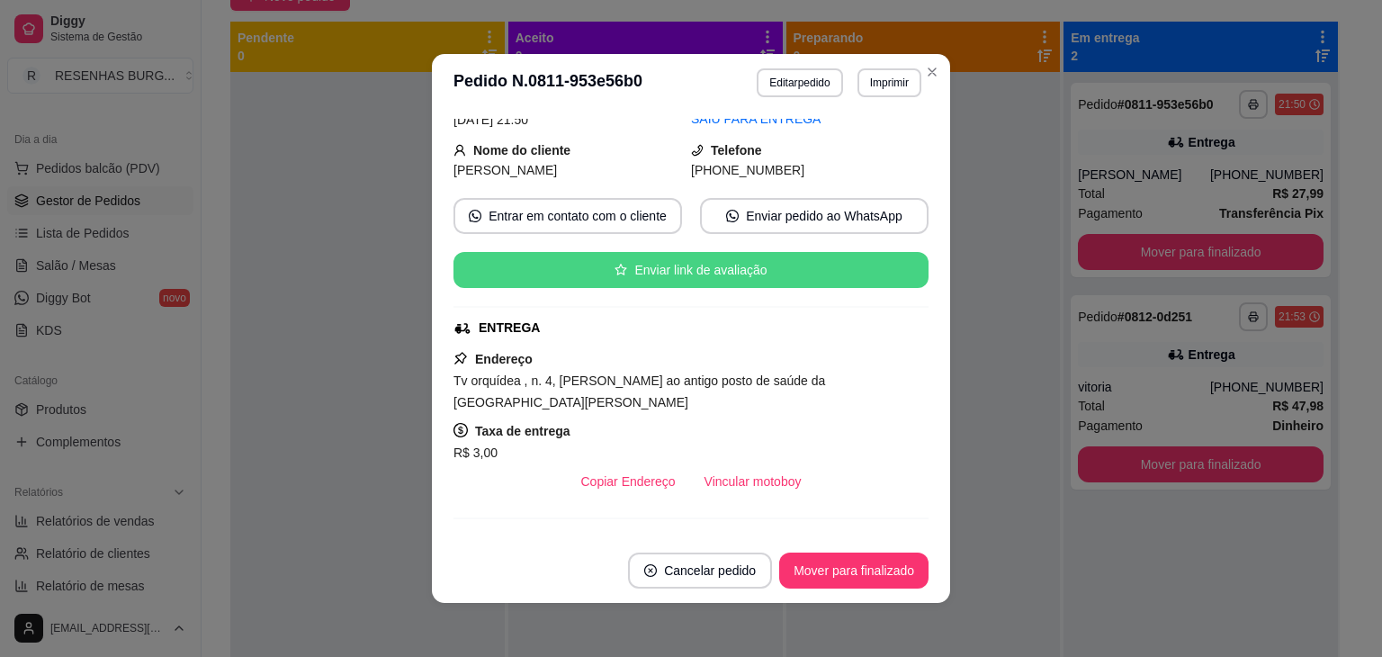
scroll to position [180, 0]
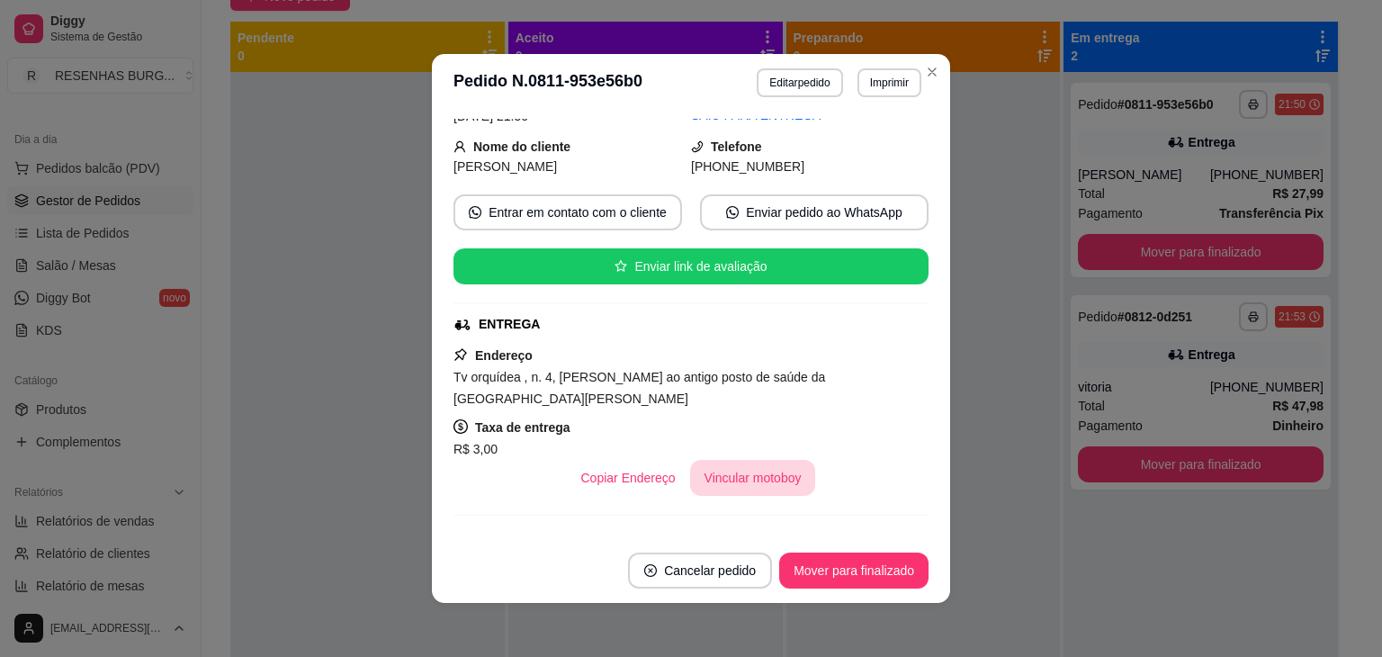
click at [748, 471] on button "Vincular motoboy" at bounding box center [753, 478] width 126 height 36
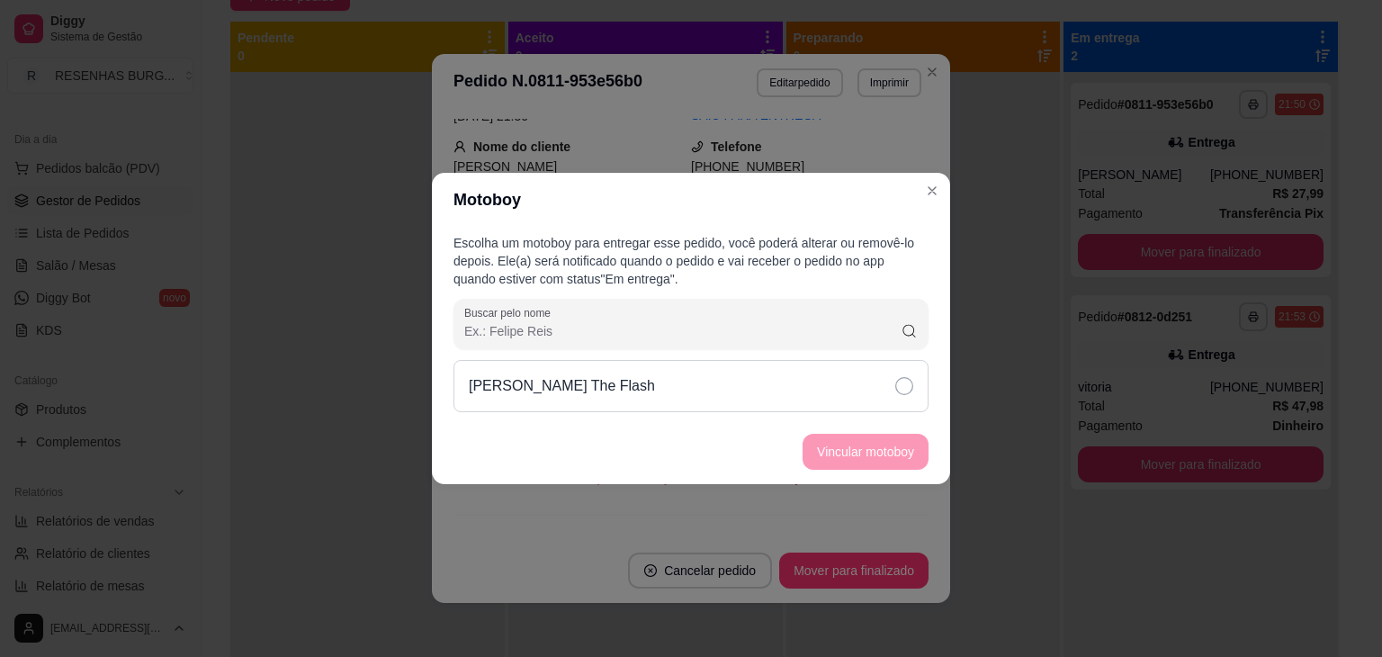
click at [876, 376] on div "[PERSON_NAME] The Flash" at bounding box center [691, 386] width 475 height 52
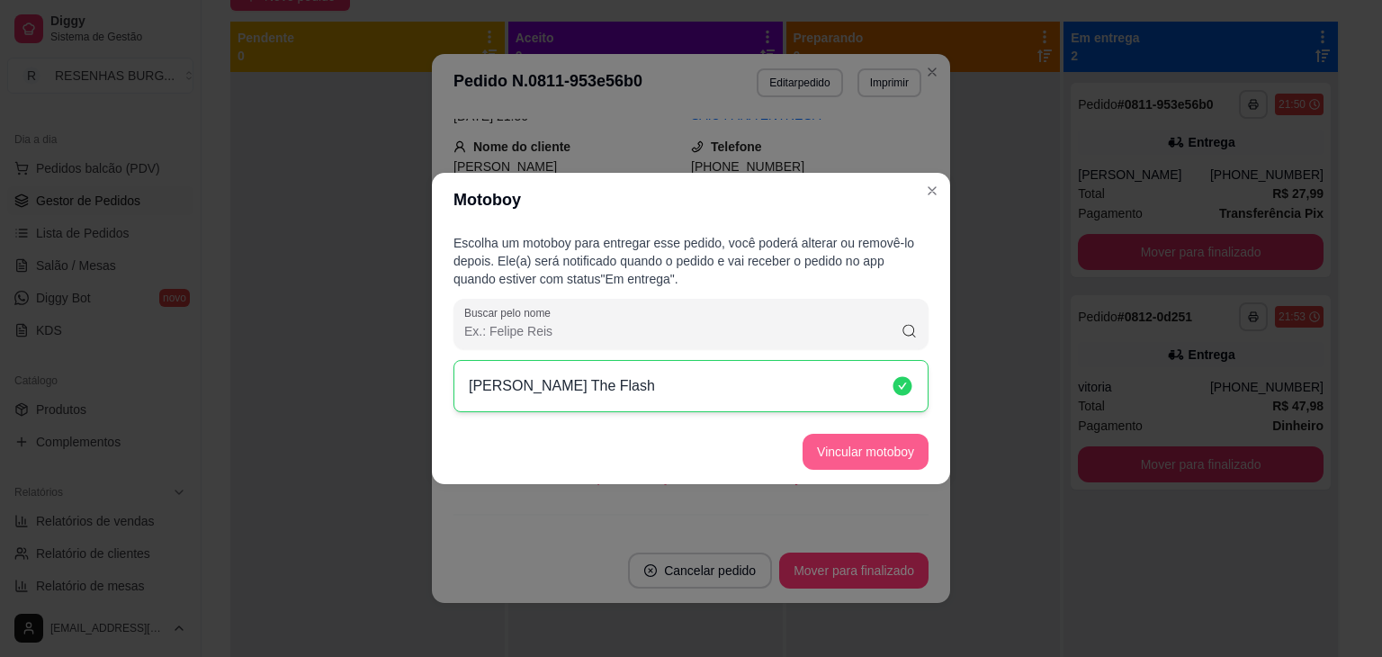
click at [891, 456] on button "Vincular motoboy" at bounding box center [866, 452] width 126 height 36
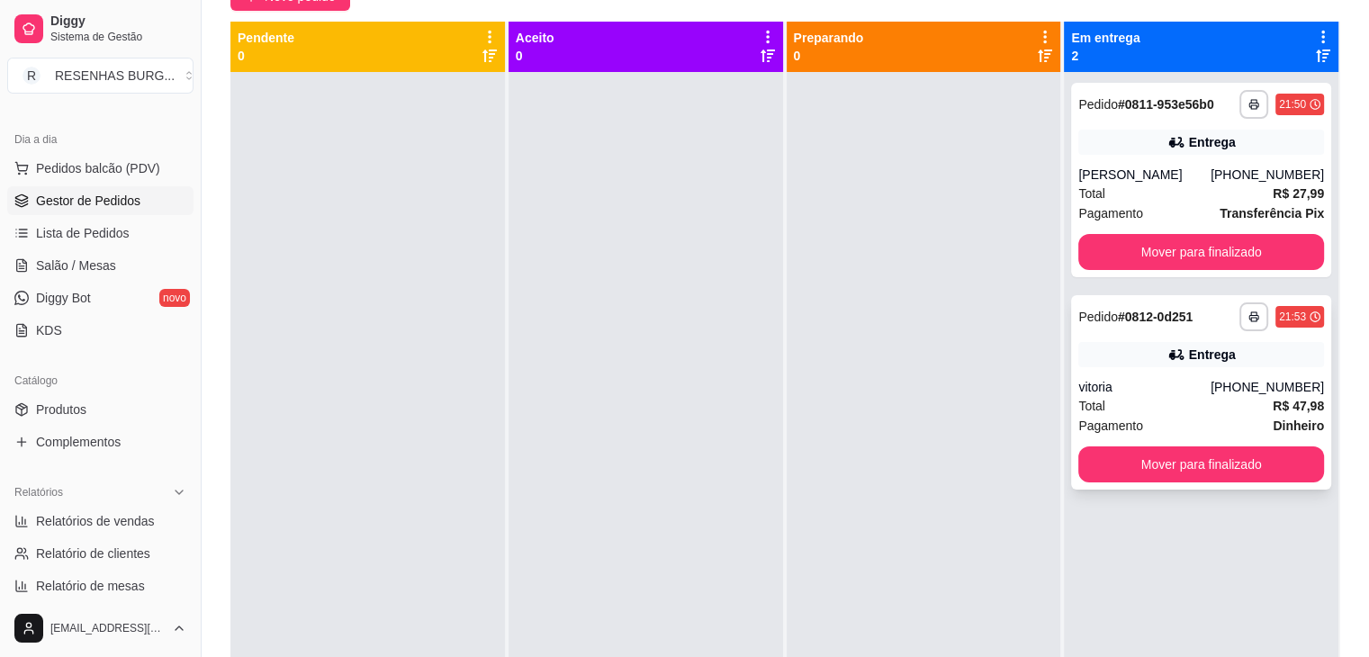
click at [1142, 345] on div "Entrega" at bounding box center [1201, 354] width 246 height 25
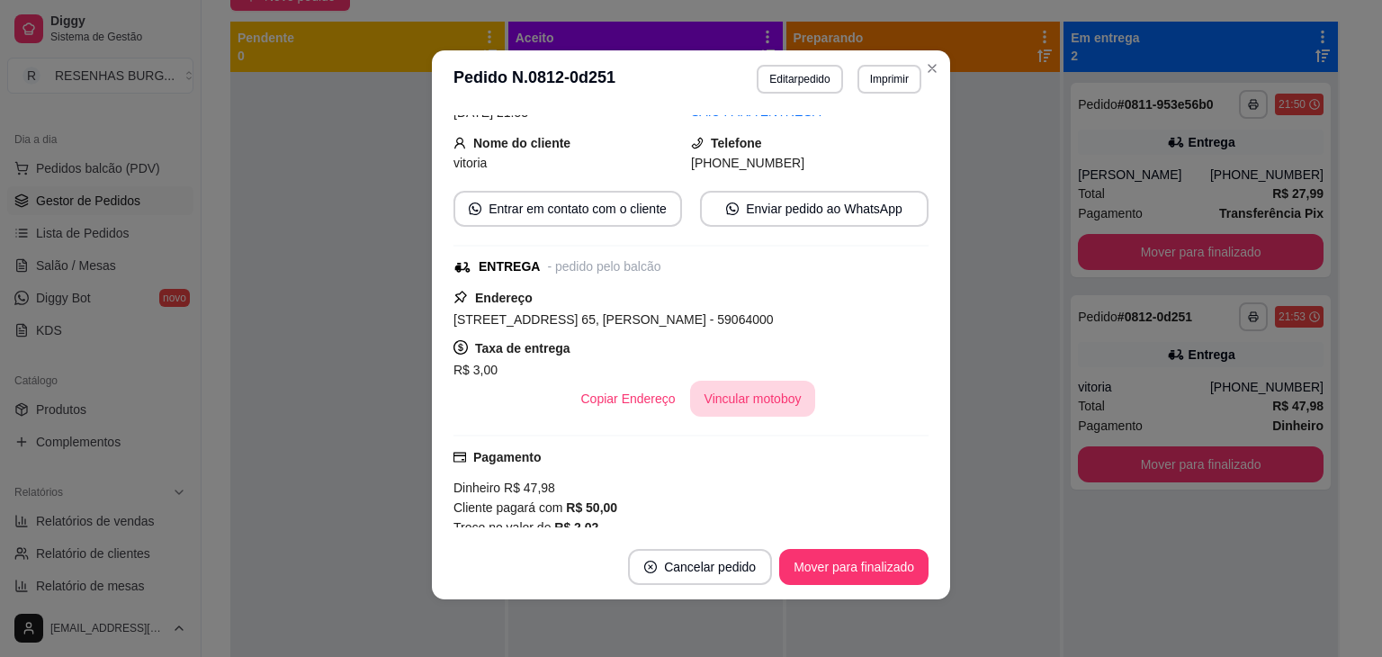
click at [775, 392] on button "Vincular motoboy" at bounding box center [753, 399] width 126 height 36
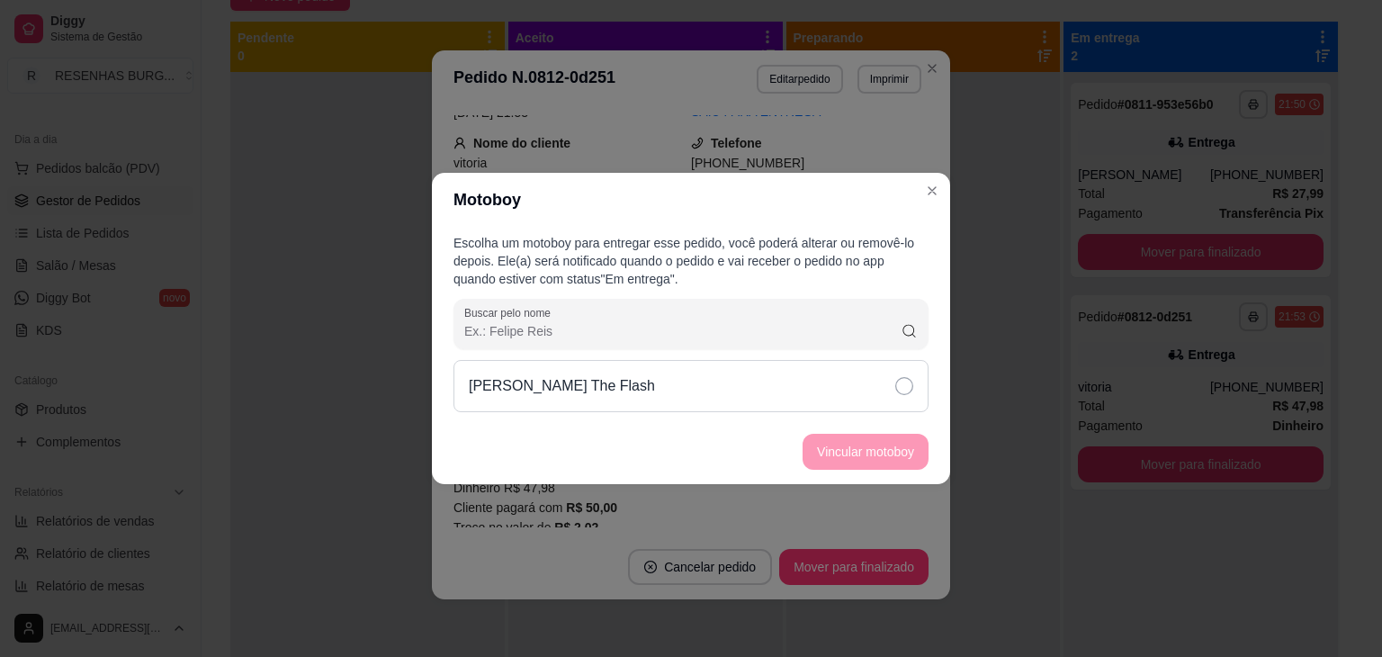
click at [890, 385] on div "[PERSON_NAME] The Flash" at bounding box center [691, 386] width 475 height 52
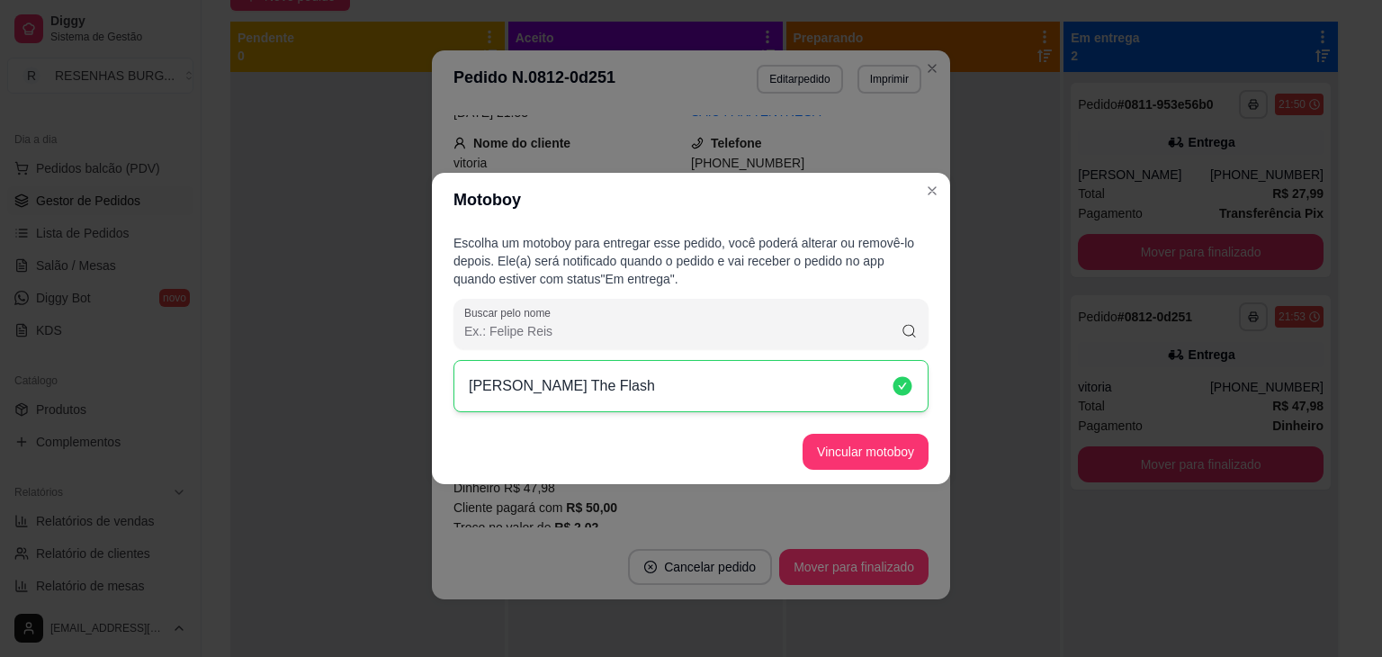
click at [902, 429] on footer "Vincular motoboy" at bounding box center [691, 451] width 518 height 65
click at [896, 440] on button "Vincular motoboy" at bounding box center [866, 452] width 126 height 36
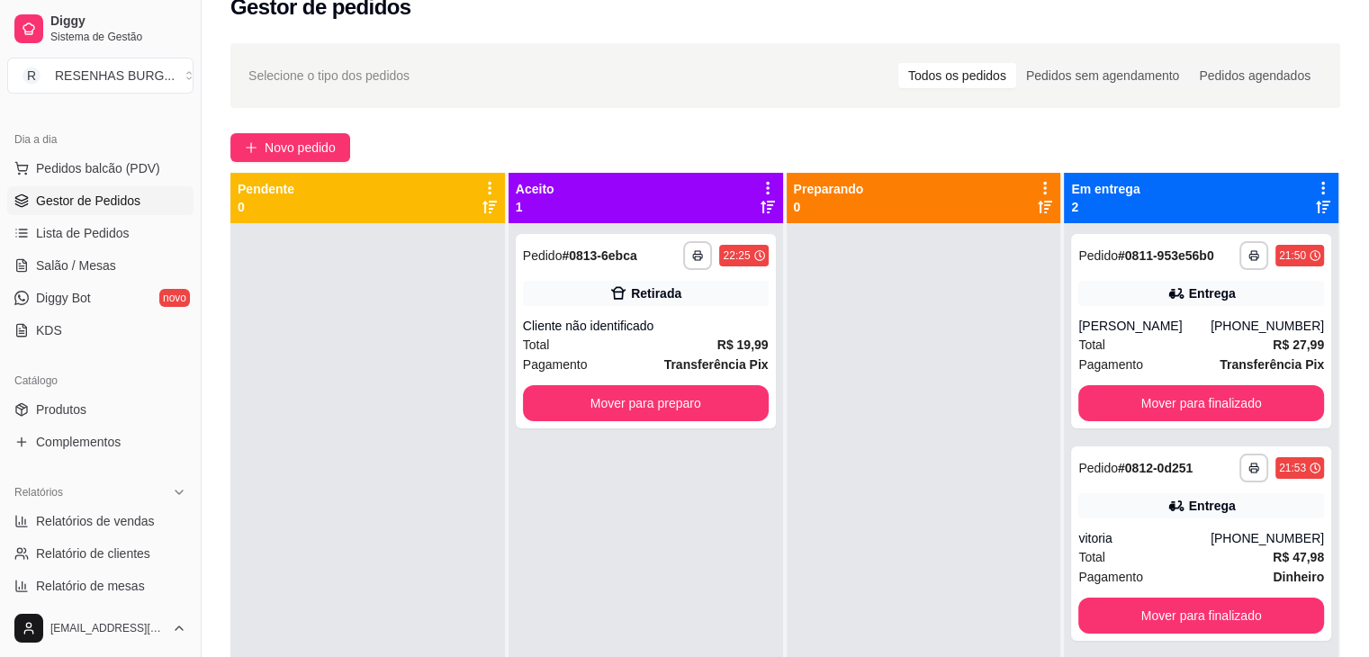
scroll to position [0, 0]
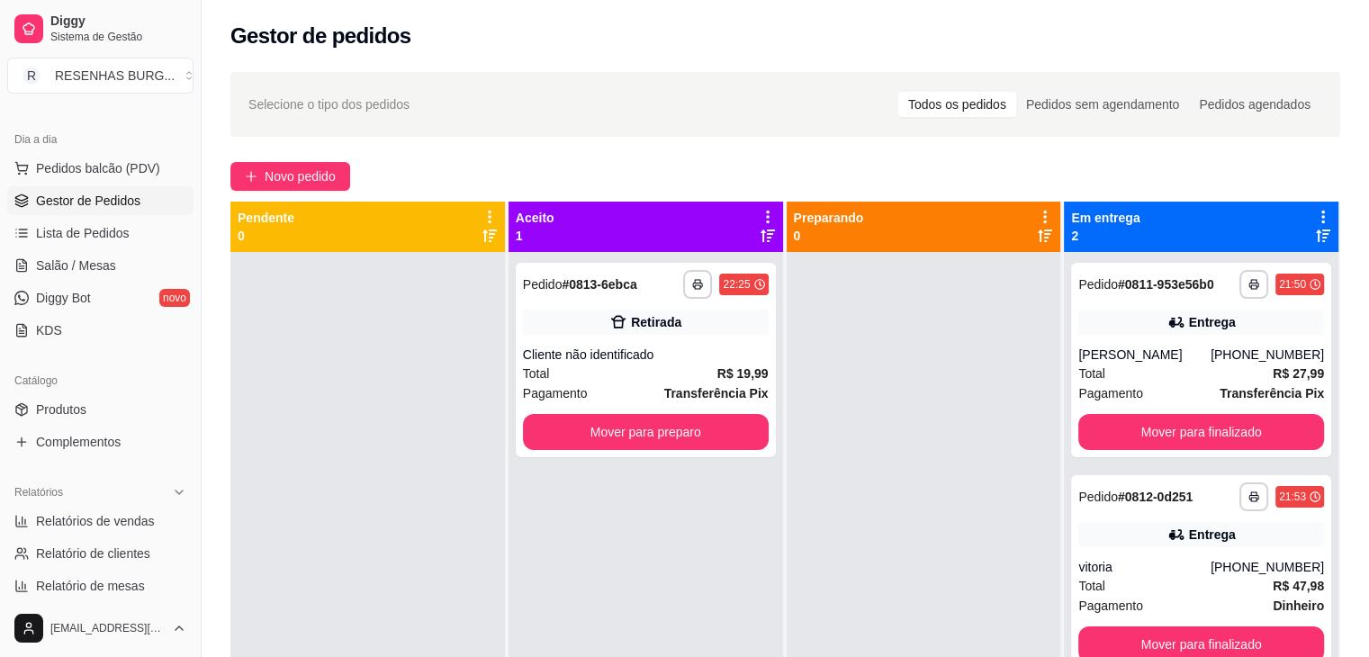
click at [590, 106] on div "Selecione o tipo dos pedidos Todos os pedidos Pedidos sem agendamento Pedidos a…" at bounding box center [785, 104] width 1074 height 29
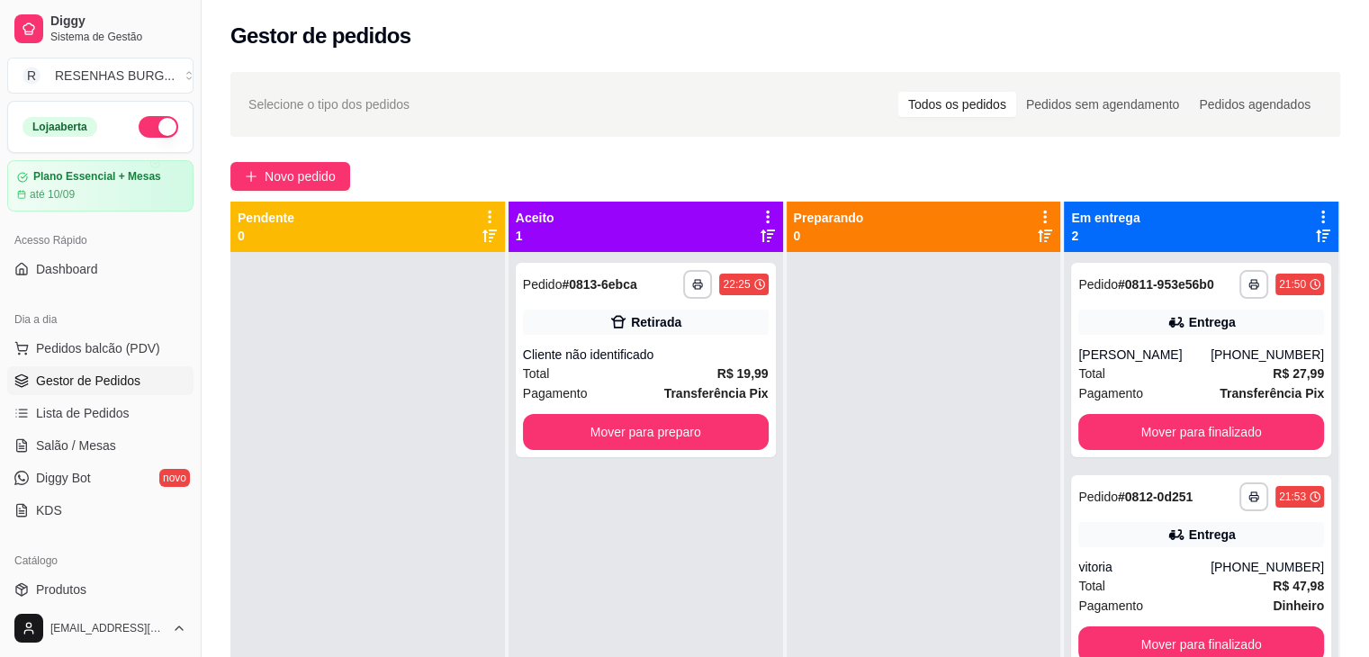
click at [145, 130] on button "button" at bounding box center [159, 127] width 40 height 22
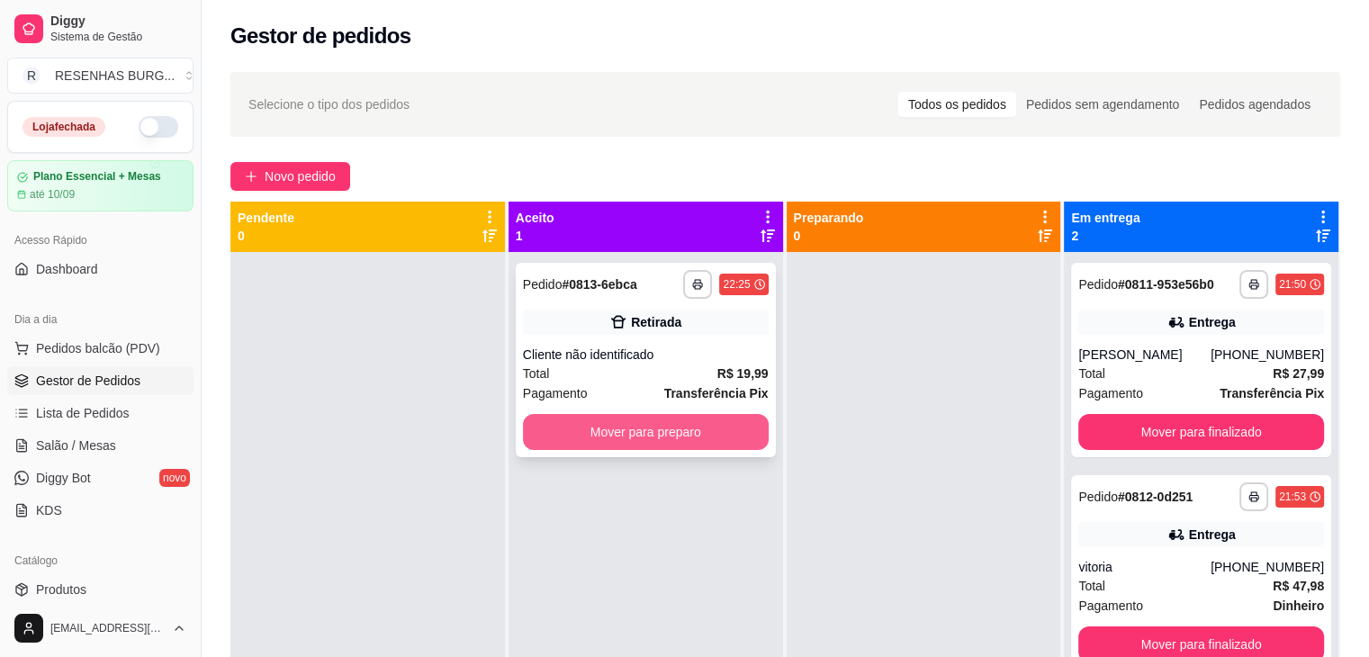
click at [702, 431] on button "Mover para preparo" at bounding box center [646, 432] width 246 height 36
click at [631, 436] on button "Mover para preparo" at bounding box center [646, 432] width 246 height 36
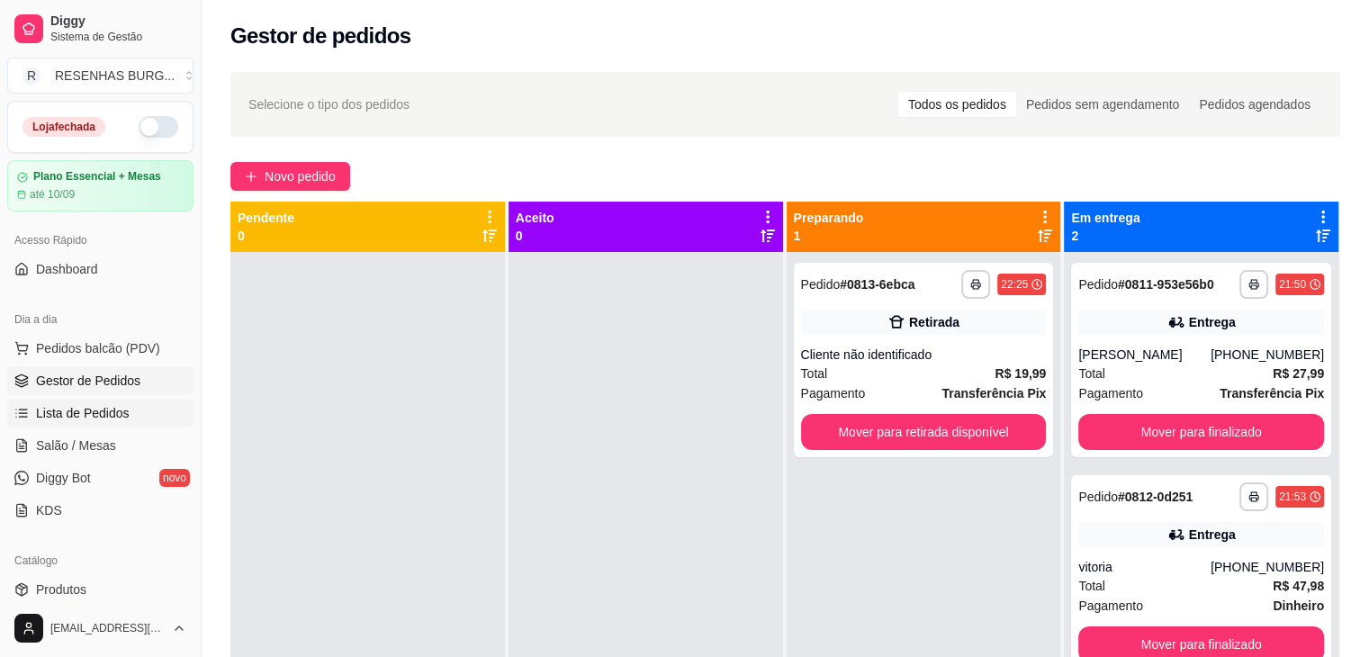
click at [98, 406] on span "Lista de Pedidos" at bounding box center [83, 413] width 94 height 18
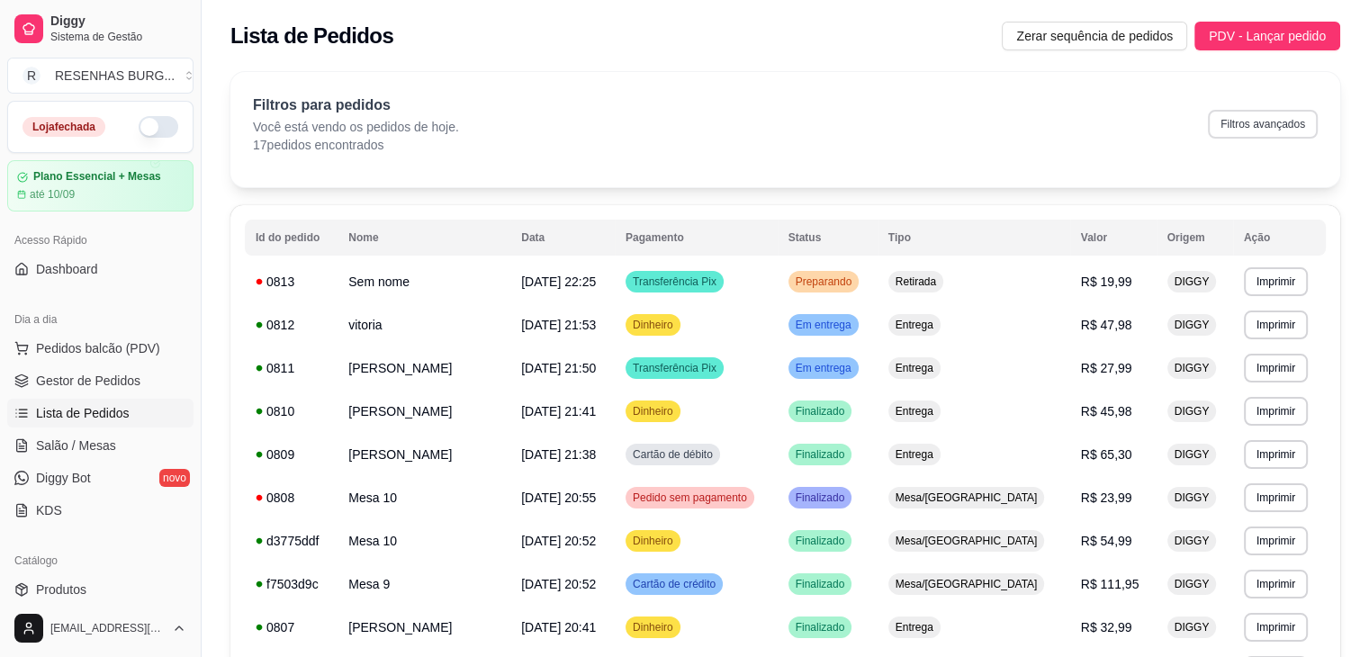
click at [1262, 126] on button "Filtros avançados" at bounding box center [1263, 124] width 110 height 29
select select "0"
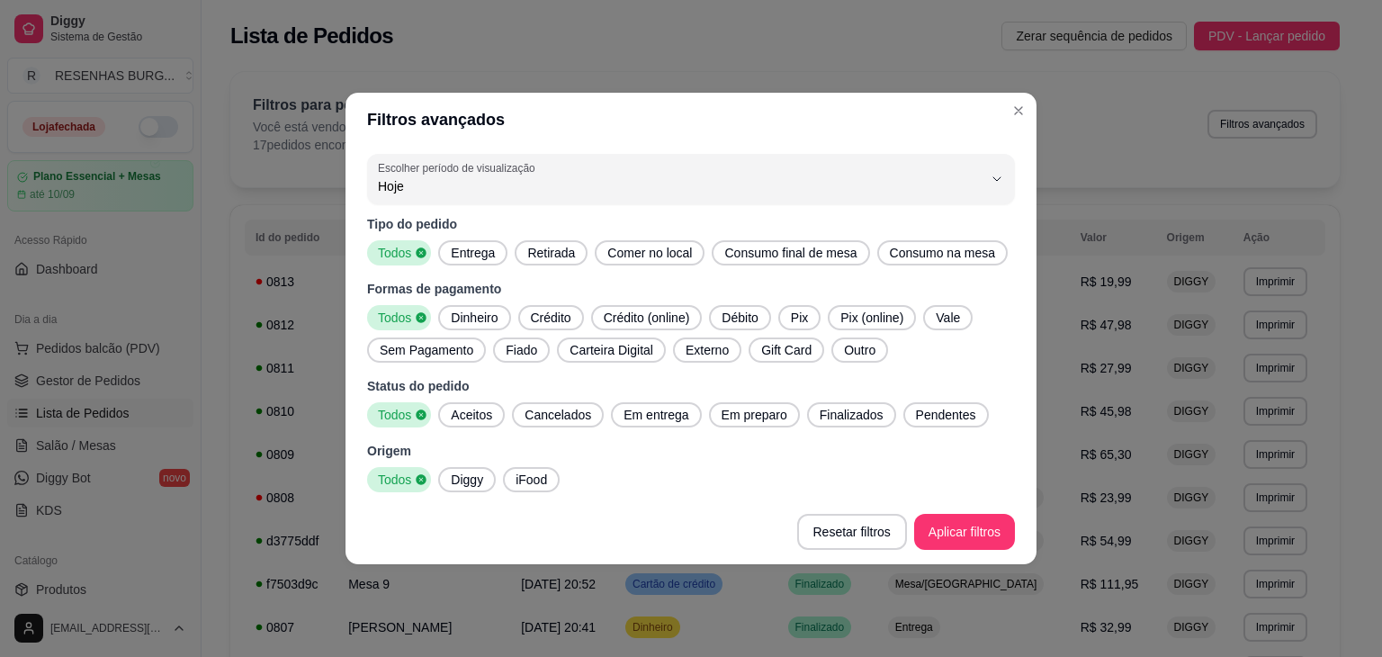
click at [454, 256] on span "Entrega" at bounding box center [473, 253] width 58 height 18
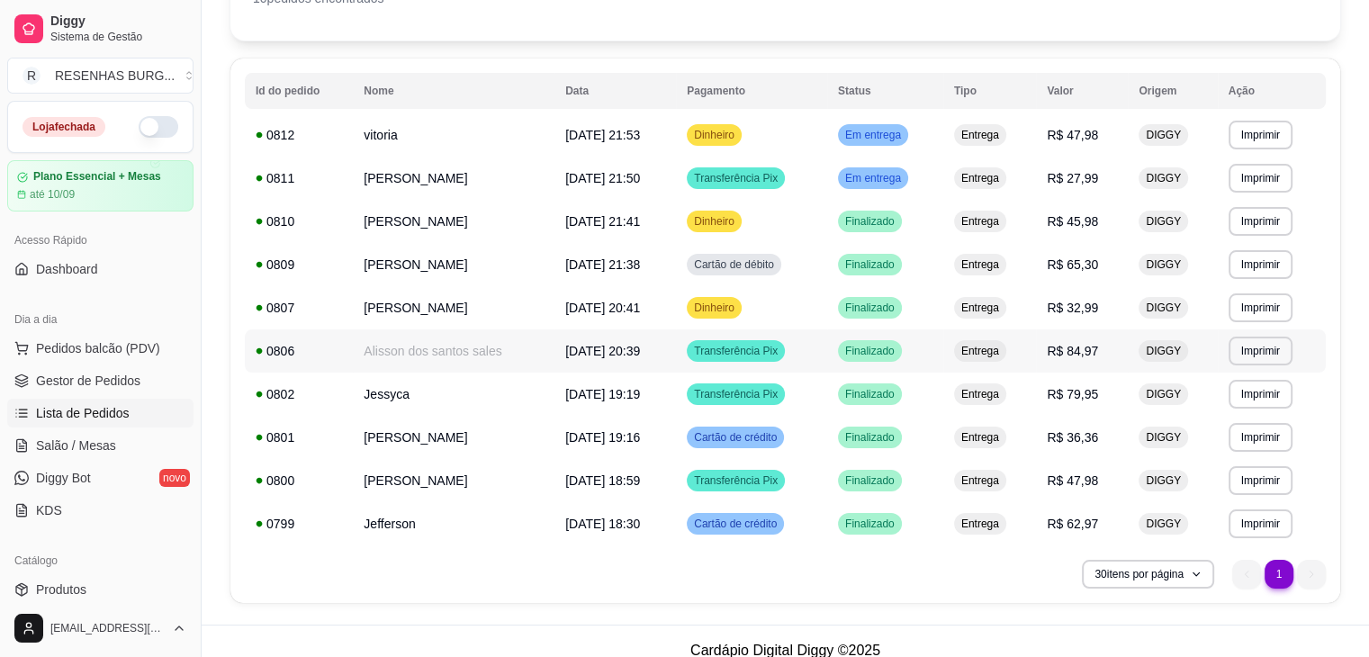
scroll to position [166, 0]
